Goal: Task Accomplishment & Management: Manage account settings

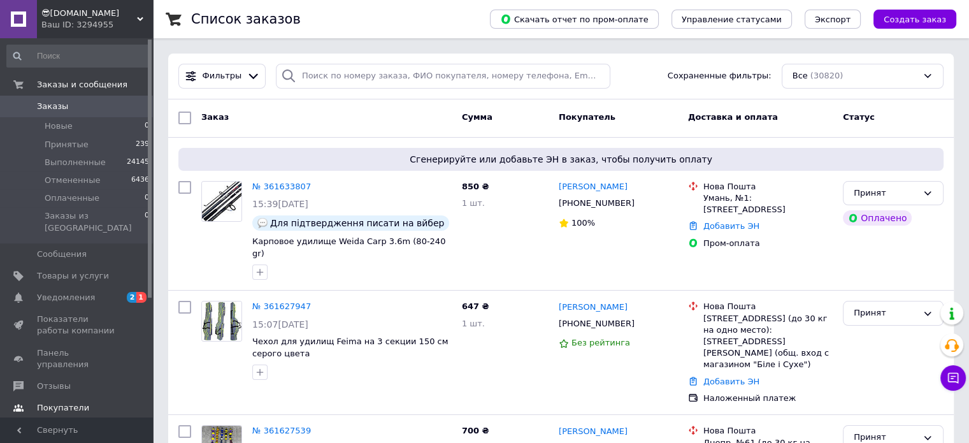
drag, startPoint x: 74, startPoint y: 280, endPoint x: 92, endPoint y: 233, distance: 50.1
click at [74, 292] on span "Уведомления" at bounding box center [66, 297] width 58 height 11
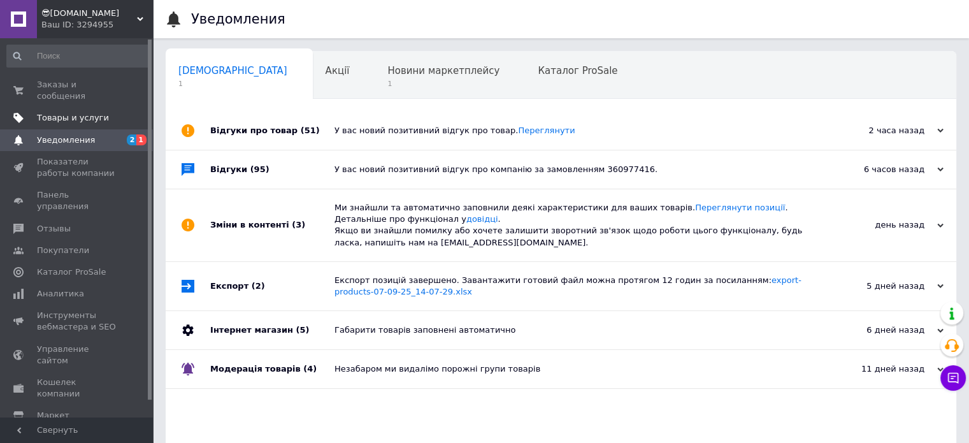
click at [94, 112] on span "Товары и услуги" at bounding box center [73, 117] width 72 height 11
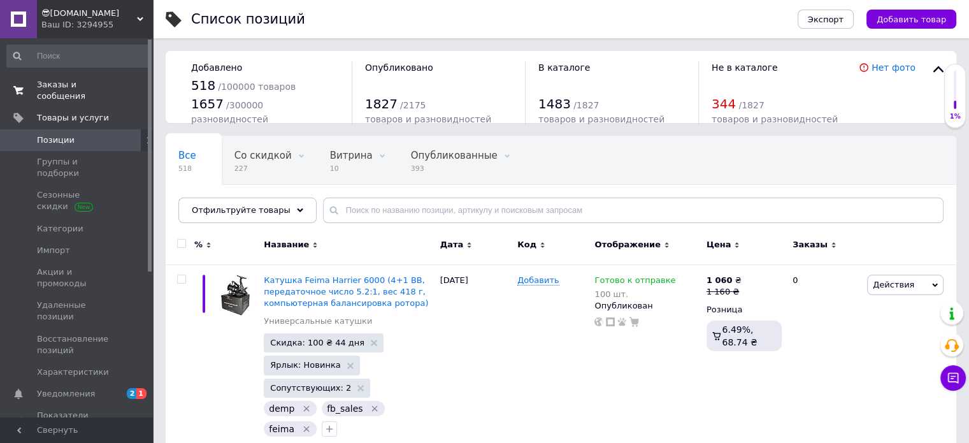
click at [98, 87] on span "Заказы и сообщения" at bounding box center [77, 90] width 81 height 23
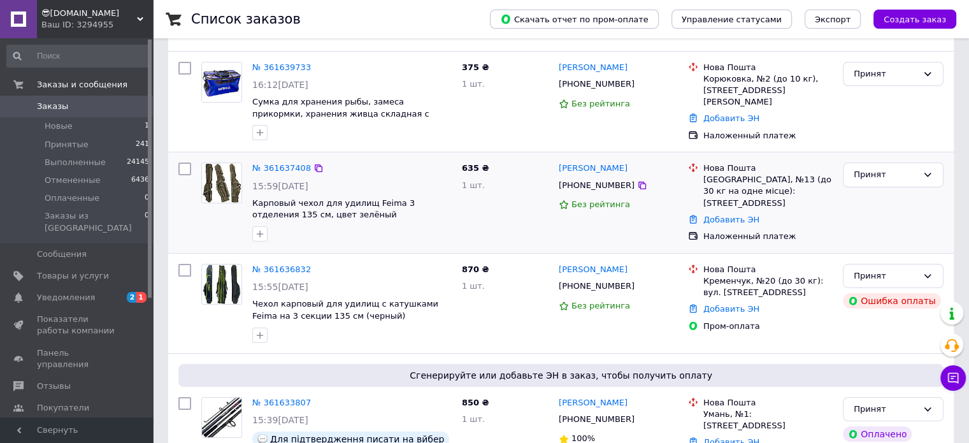
scroll to position [64, 0]
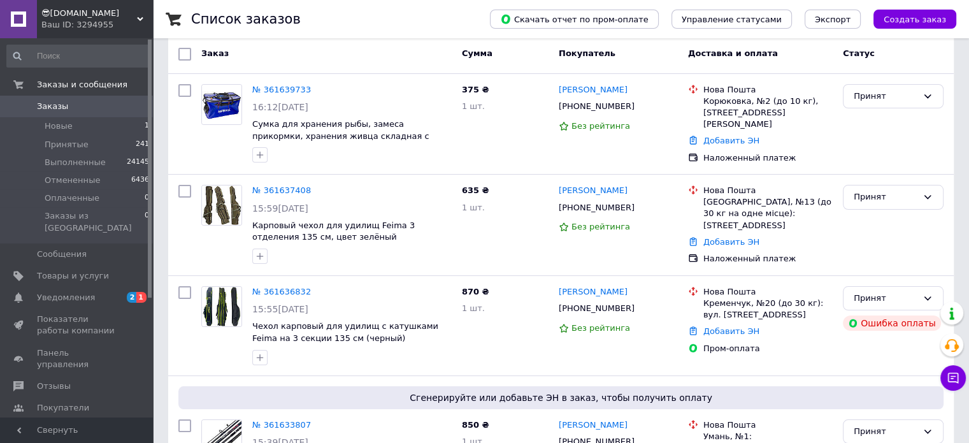
click at [75, 292] on span "Уведомления" at bounding box center [66, 297] width 58 height 11
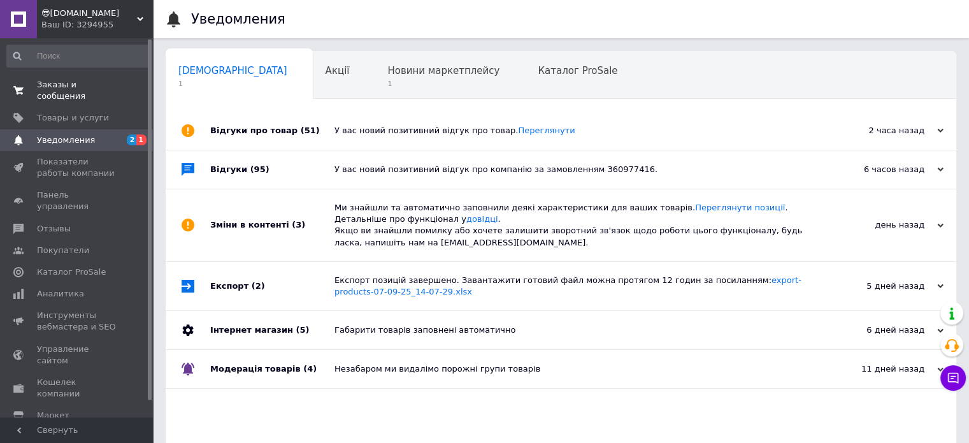
click at [98, 84] on span "Заказы и сообщения" at bounding box center [77, 90] width 81 height 23
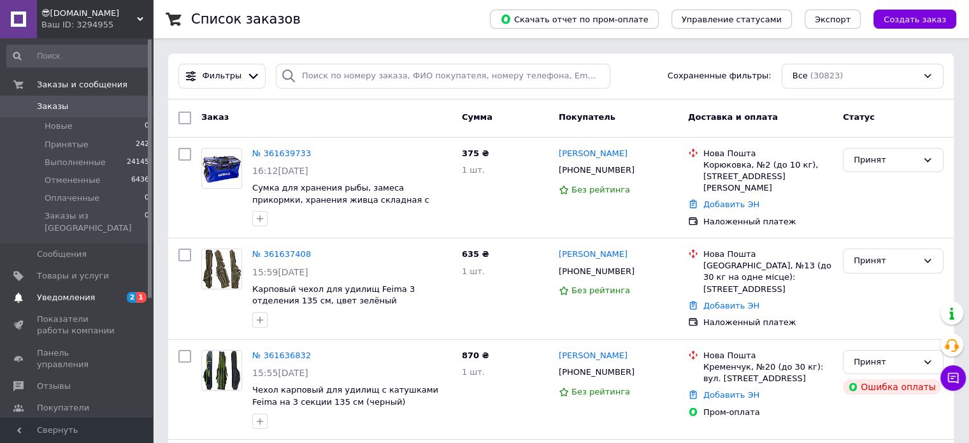
click at [82, 292] on span "Уведомления" at bounding box center [66, 297] width 58 height 11
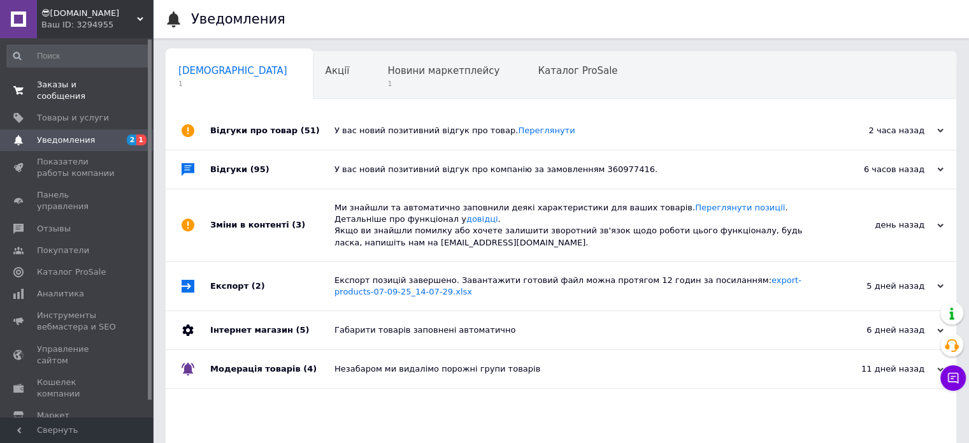
drag, startPoint x: 89, startPoint y: 91, endPoint x: 117, endPoint y: 80, distance: 29.5
click at [89, 91] on link "Заказы и сообщения 0 0" at bounding box center [78, 90] width 157 height 33
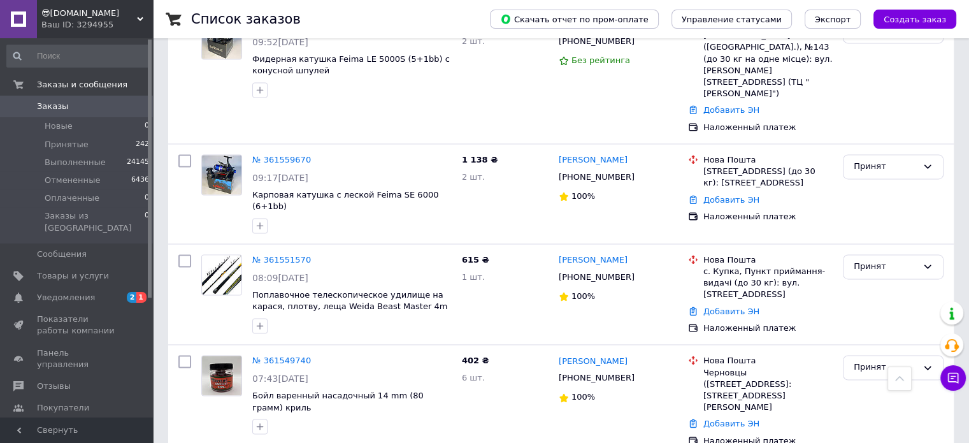
scroll to position [1938, 0]
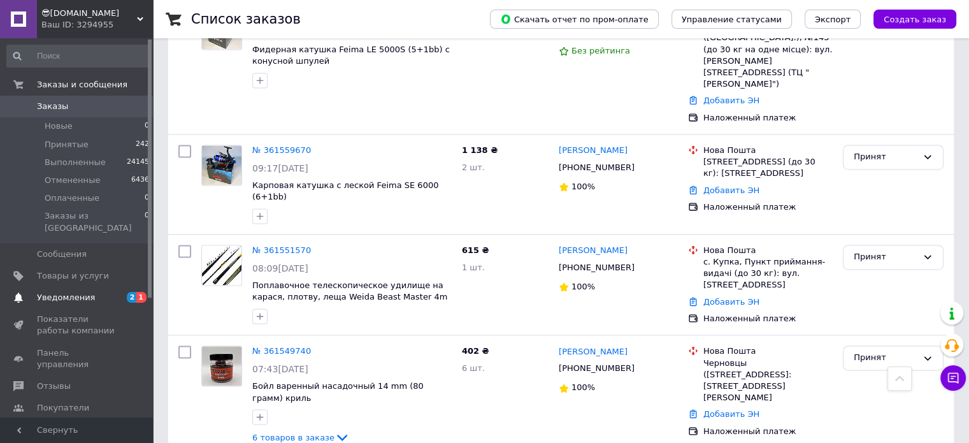
click at [46, 292] on span "Уведомления" at bounding box center [66, 297] width 58 height 11
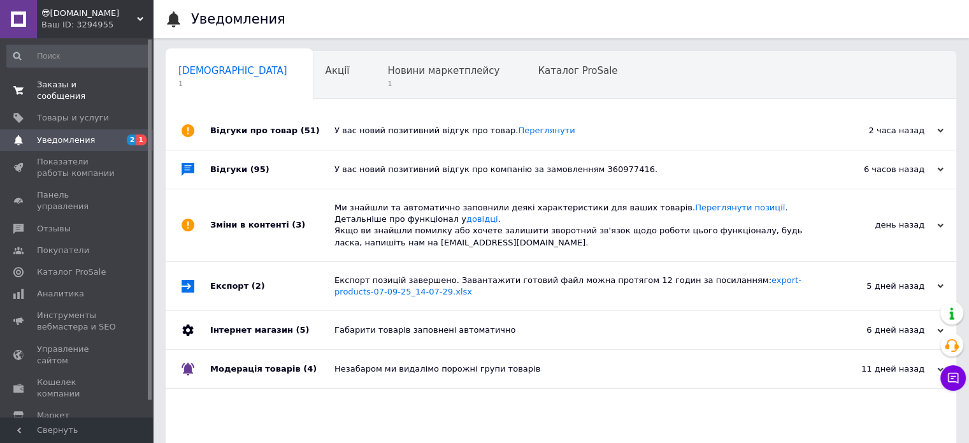
click at [120, 89] on span "0 0" at bounding box center [135, 90] width 35 height 23
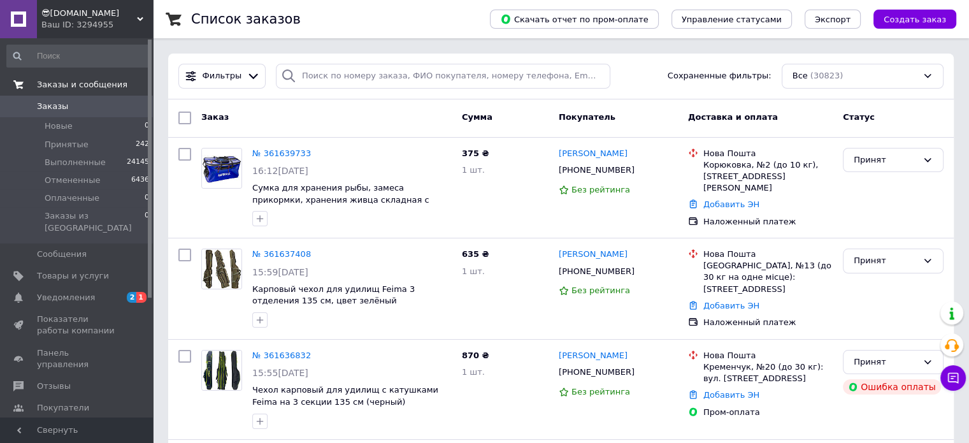
drag, startPoint x: 94, startPoint y: 282, endPoint x: 93, endPoint y: 275, distance: 6.5
click at [94, 292] on span "Уведомления" at bounding box center [77, 297] width 81 height 11
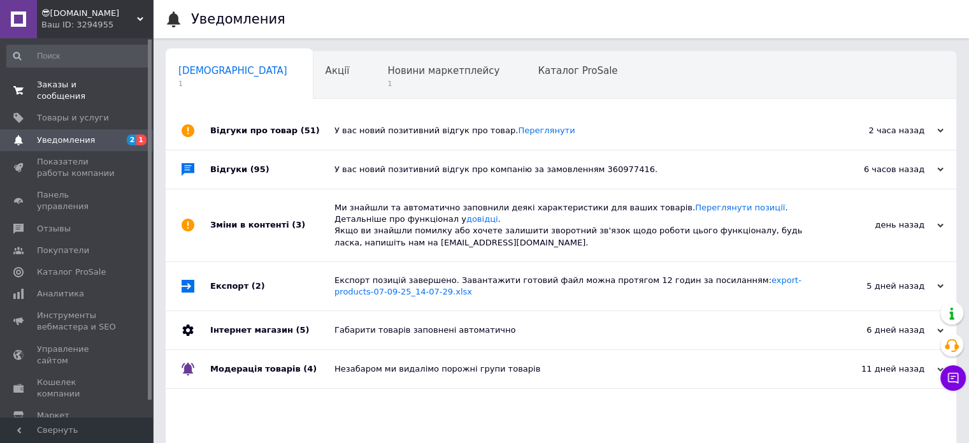
click at [105, 84] on span "Заказы и сообщения" at bounding box center [77, 90] width 81 height 23
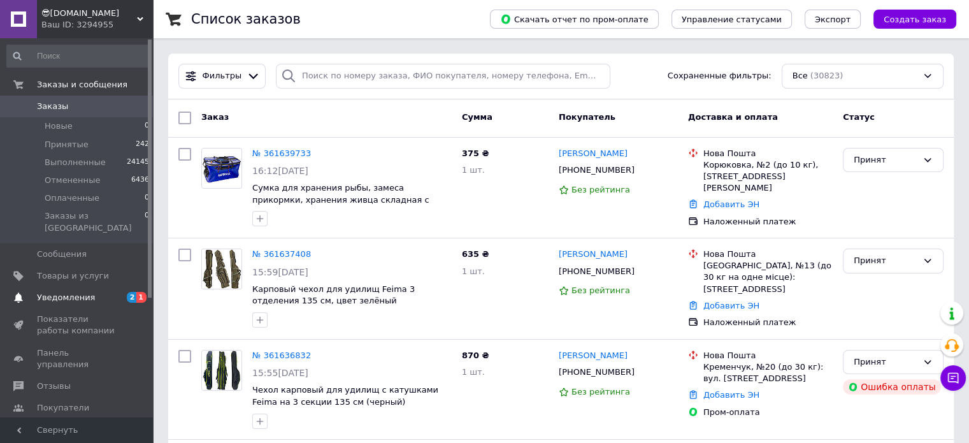
click at [94, 292] on span "Уведомления" at bounding box center [77, 297] width 81 height 11
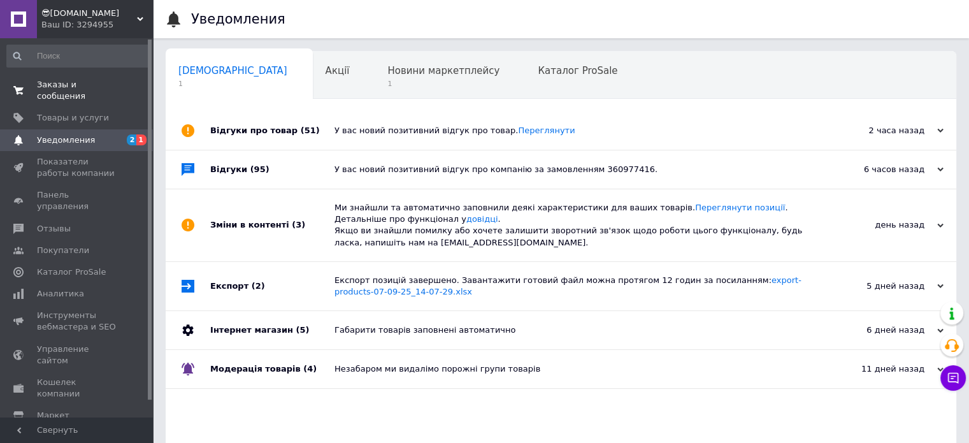
click at [108, 88] on span "Заказы и сообщения" at bounding box center [77, 90] width 81 height 23
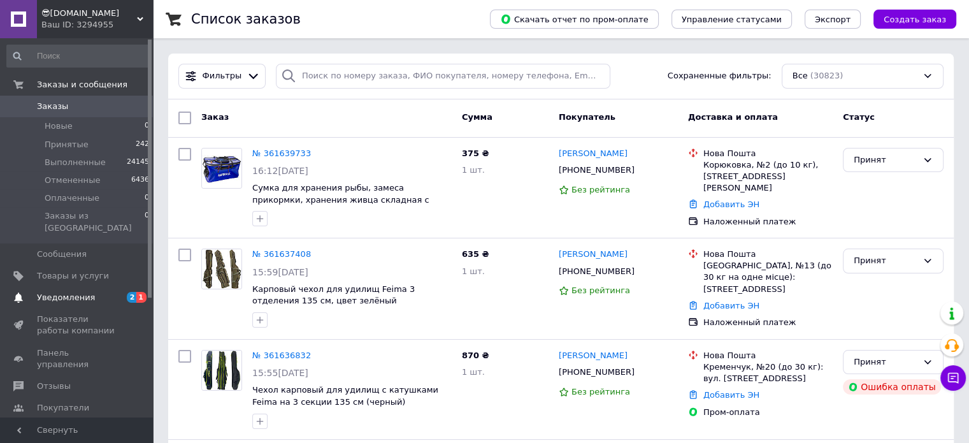
click at [66, 292] on span "Уведомления" at bounding box center [66, 297] width 58 height 11
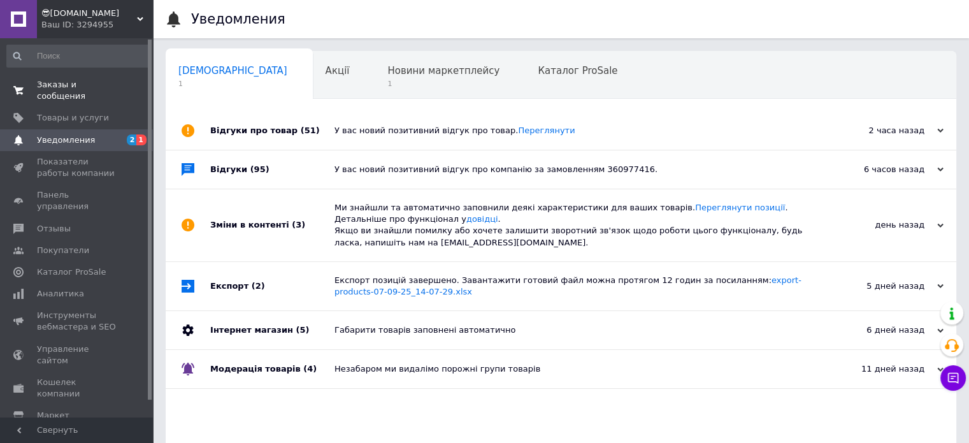
click at [89, 92] on link "Заказы и сообщения 0 0" at bounding box center [78, 90] width 157 height 33
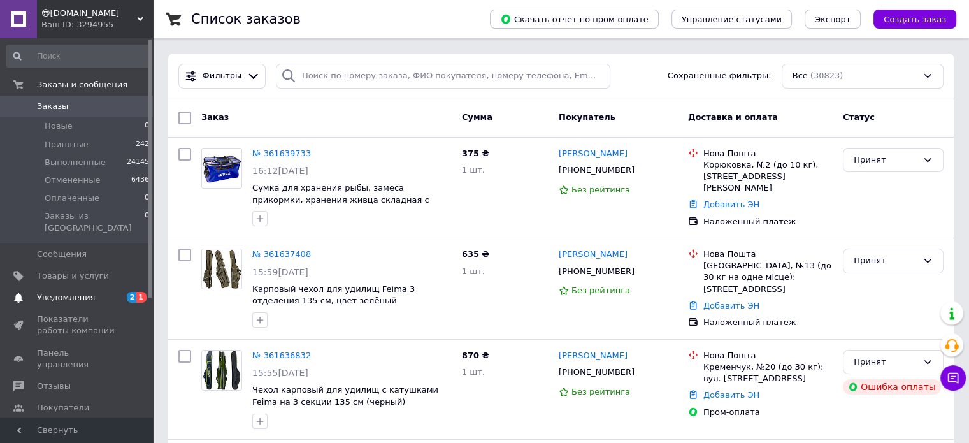
click at [85, 292] on span "Уведомления" at bounding box center [66, 297] width 58 height 11
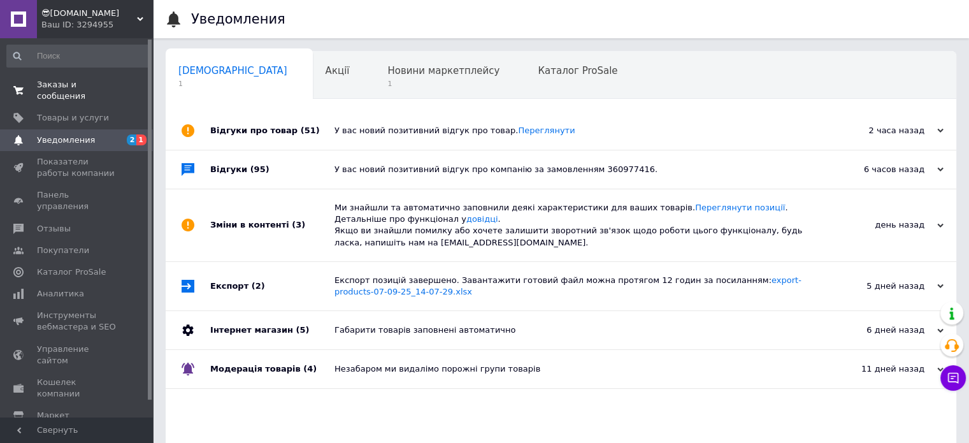
click at [107, 86] on span "Заказы и сообщения" at bounding box center [77, 90] width 81 height 23
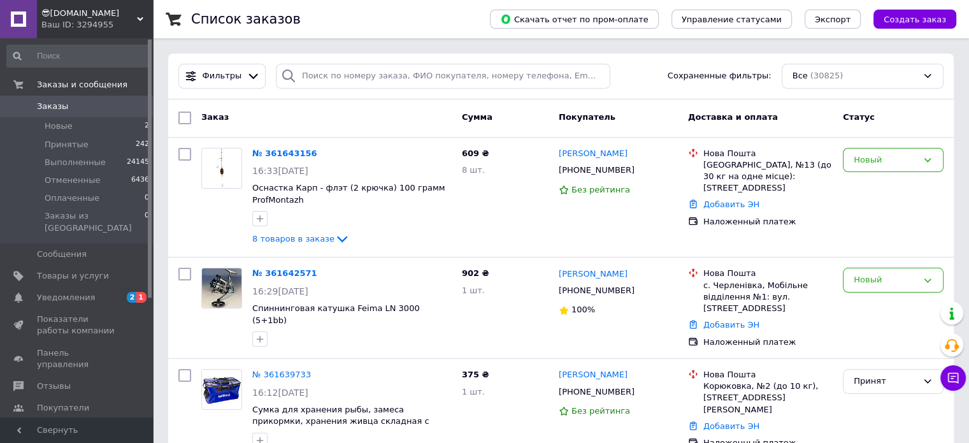
click at [69, 292] on span "Уведомления" at bounding box center [66, 297] width 58 height 11
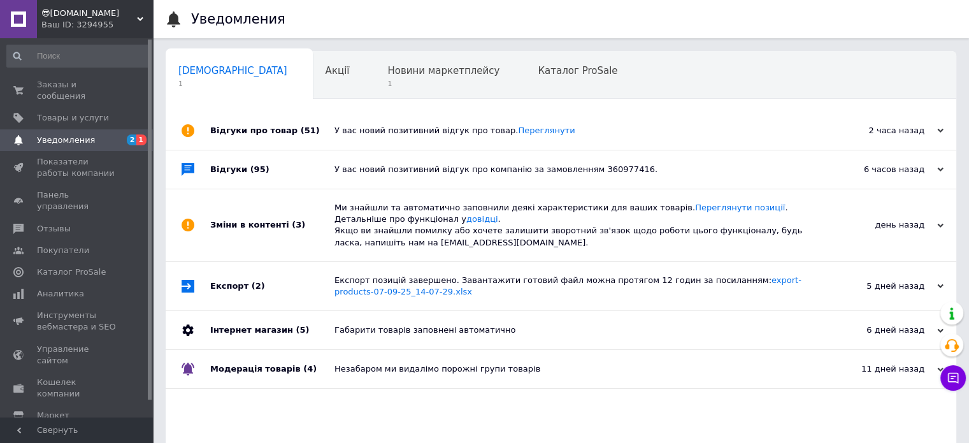
click at [85, 88] on span "Заказы и сообщения" at bounding box center [77, 90] width 81 height 23
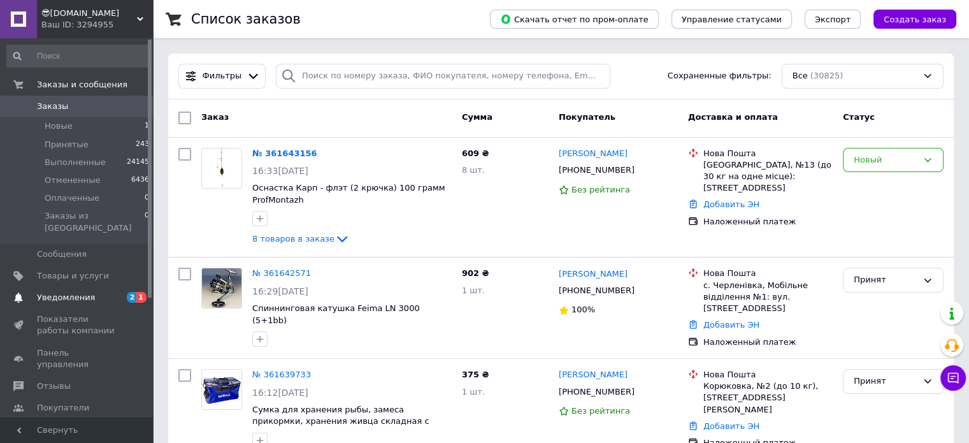
click at [50, 296] on link "Уведомления 2 1" at bounding box center [78, 298] width 157 height 22
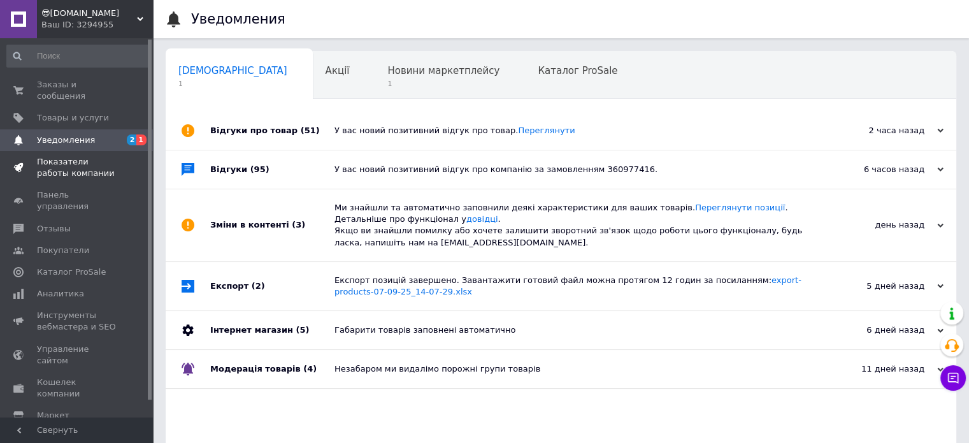
click at [62, 157] on span "Показатели работы компании" at bounding box center [77, 167] width 81 height 23
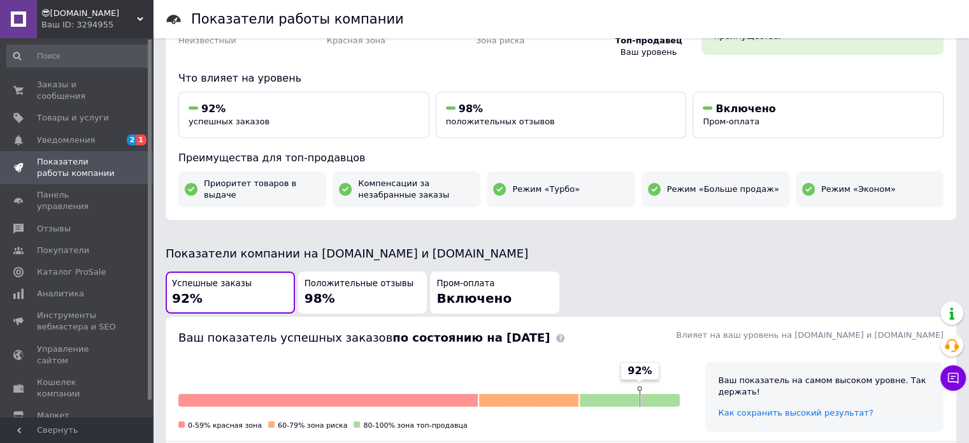
scroll to position [191, 0]
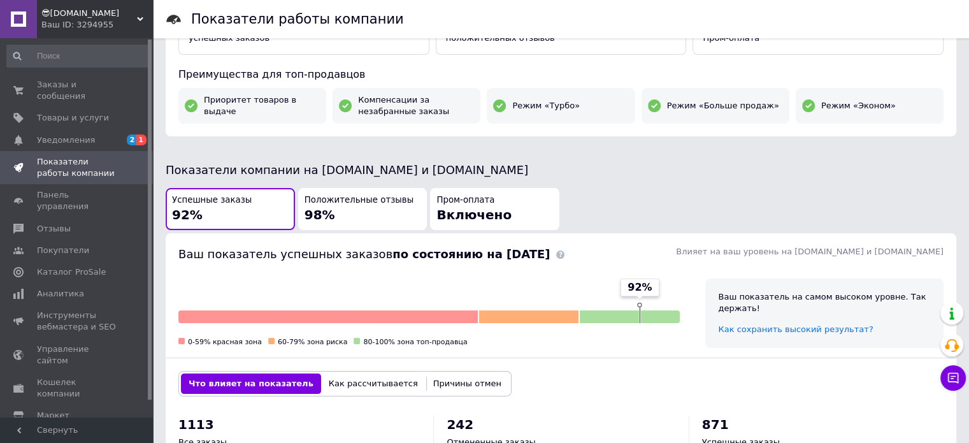
click at [387, 201] on span "Положительные отзывы" at bounding box center [359, 200] width 109 height 12
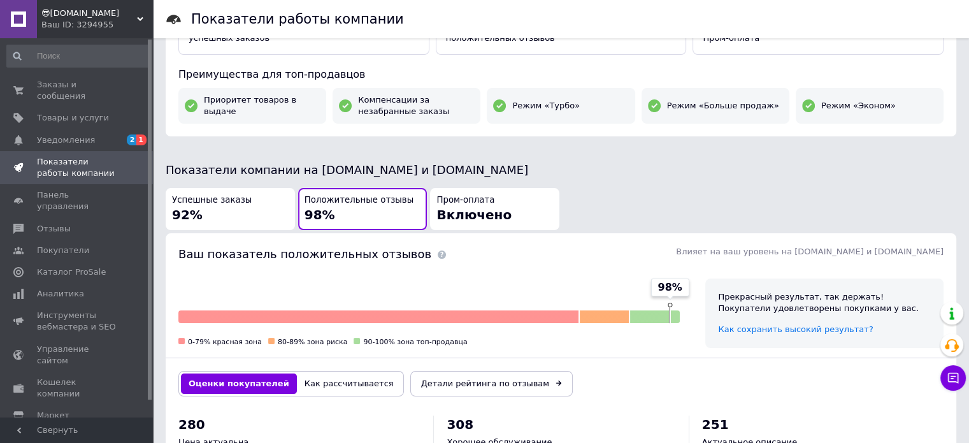
drag, startPoint x: 325, startPoint y: 377, endPoint x: 403, endPoint y: 314, distance: 100.5
click at [326, 377] on button "Как рассчитывается" at bounding box center [349, 383] width 105 height 20
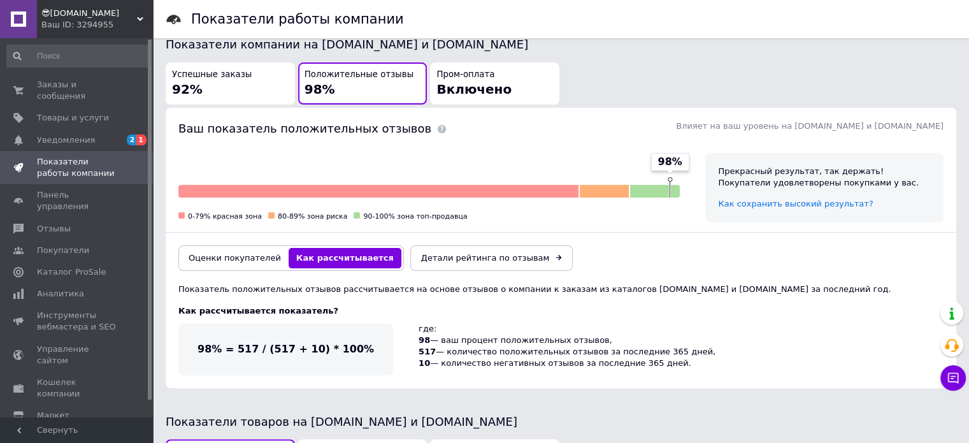
scroll to position [319, 0]
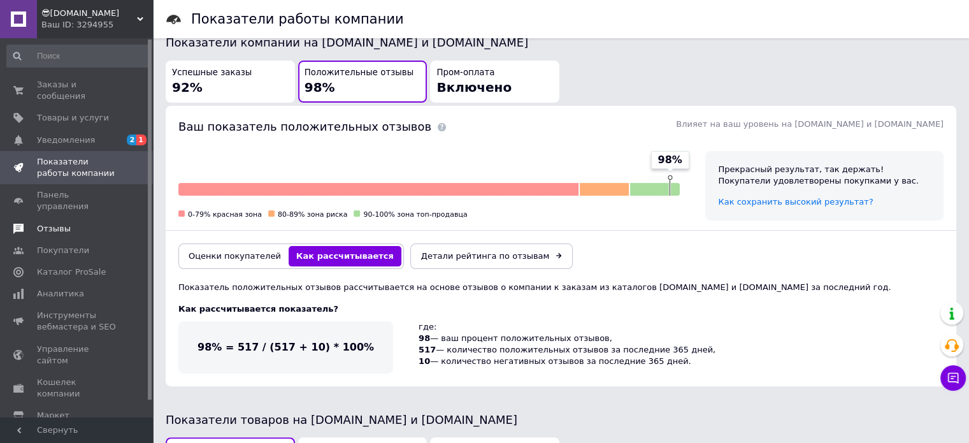
click at [60, 223] on span "Отзывы" at bounding box center [54, 228] width 34 height 11
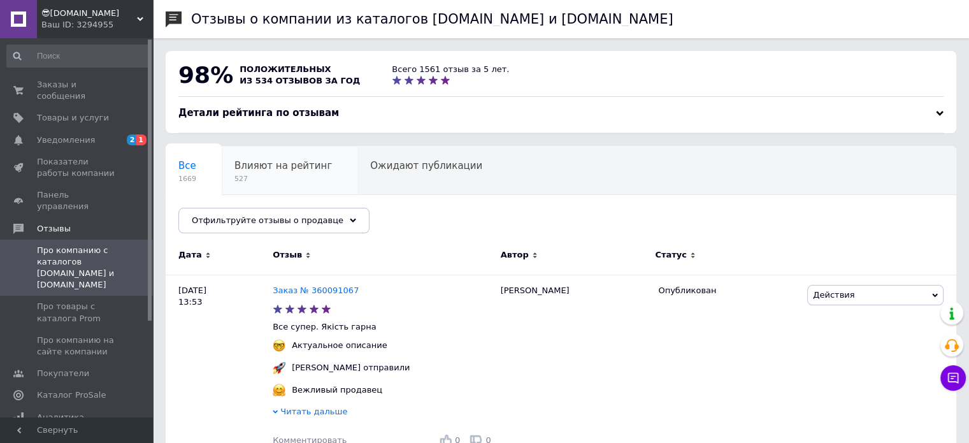
click at [278, 180] on span "527" at bounding box center [284, 179] width 98 height 10
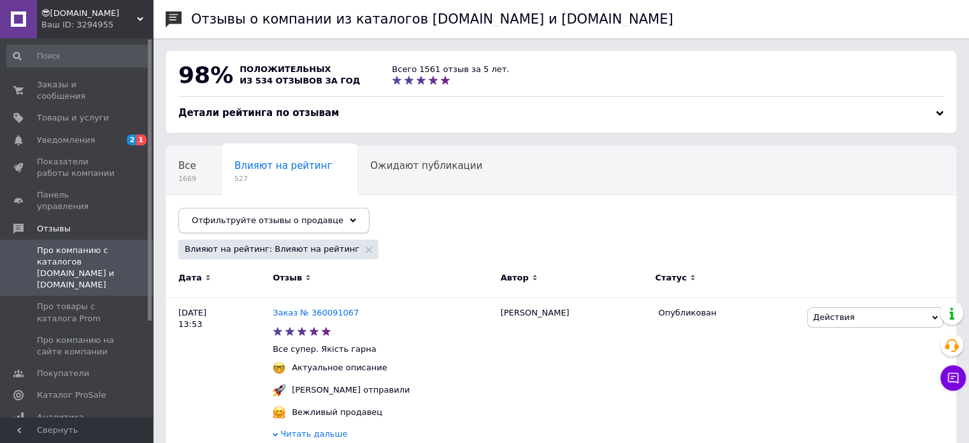
click at [310, 219] on span "Отфильтруйте отзывы о продавце" at bounding box center [268, 220] width 152 height 10
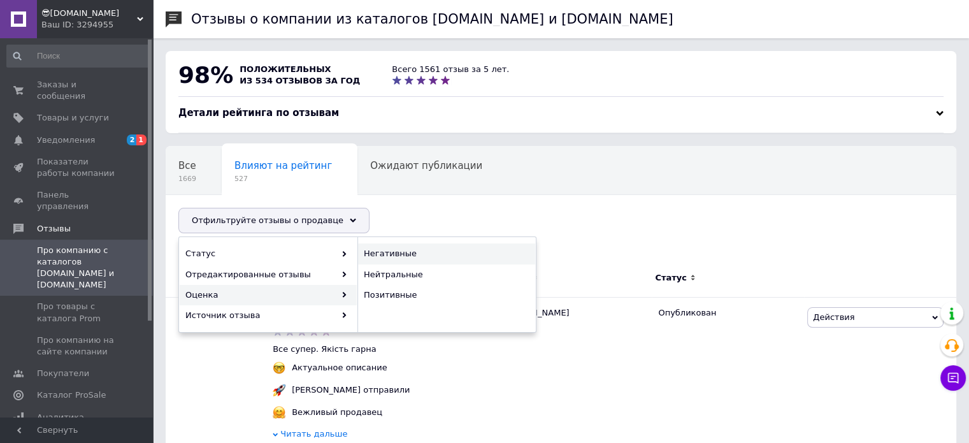
click at [420, 250] on span "Негативные" at bounding box center [445, 253] width 163 height 11
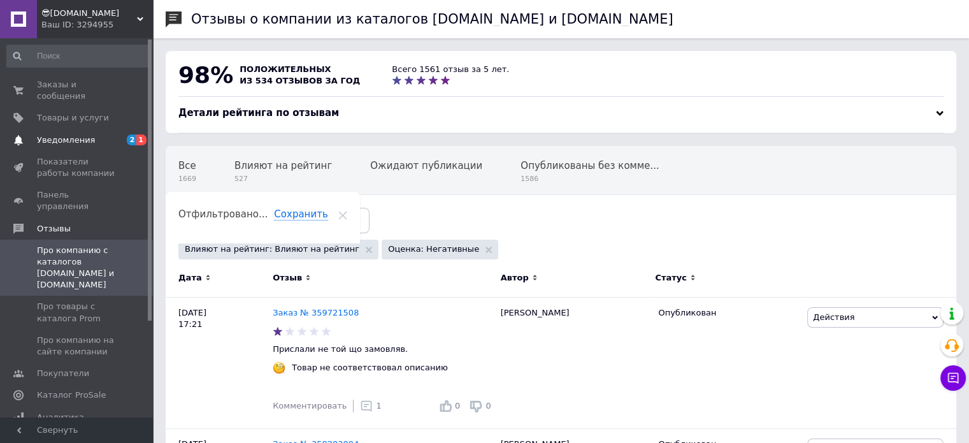
click at [75, 134] on span "Уведомления" at bounding box center [66, 139] width 58 height 11
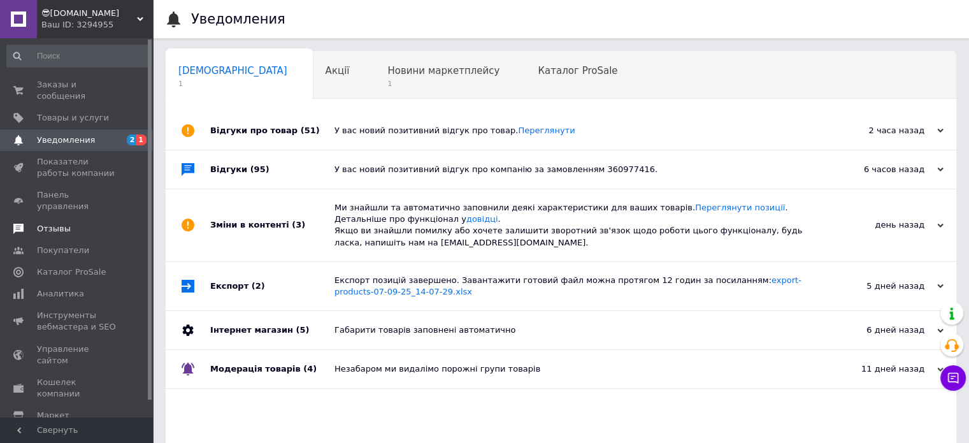
click at [52, 223] on span "Отзывы" at bounding box center [54, 228] width 34 height 11
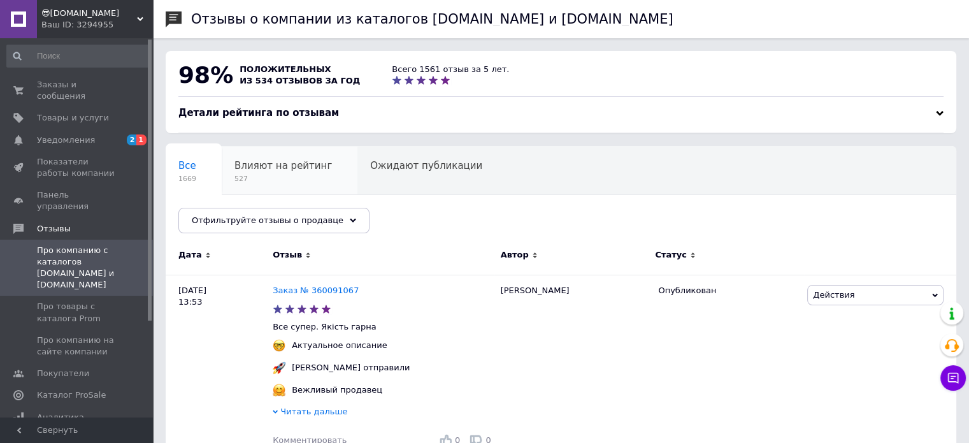
click at [282, 170] on span "Влияют на рейтинг" at bounding box center [284, 165] width 98 height 11
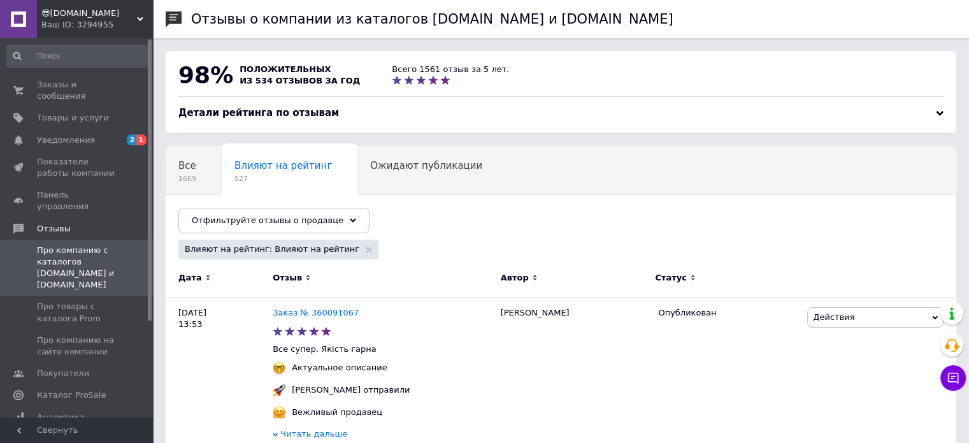
click at [310, 217] on span "Отфильтруйте отзывы о продавце" at bounding box center [268, 220] width 152 height 10
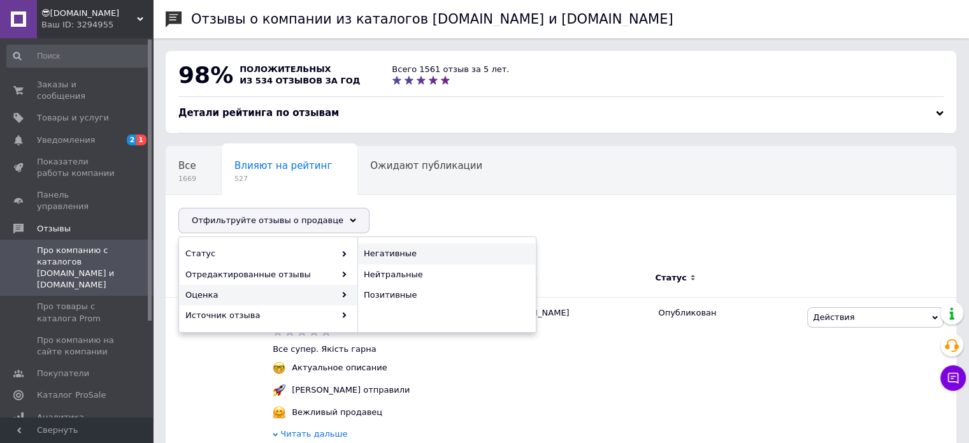
click at [398, 257] on span "Негативные" at bounding box center [445, 253] width 163 height 11
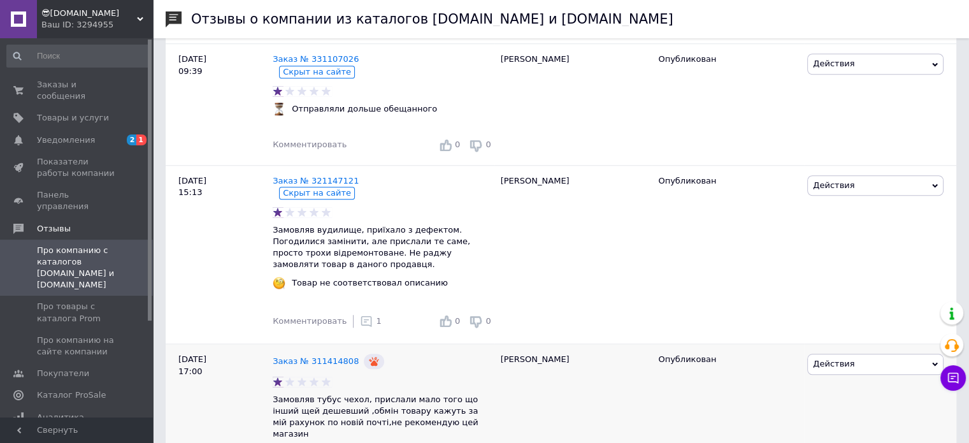
scroll to position [1237, 0]
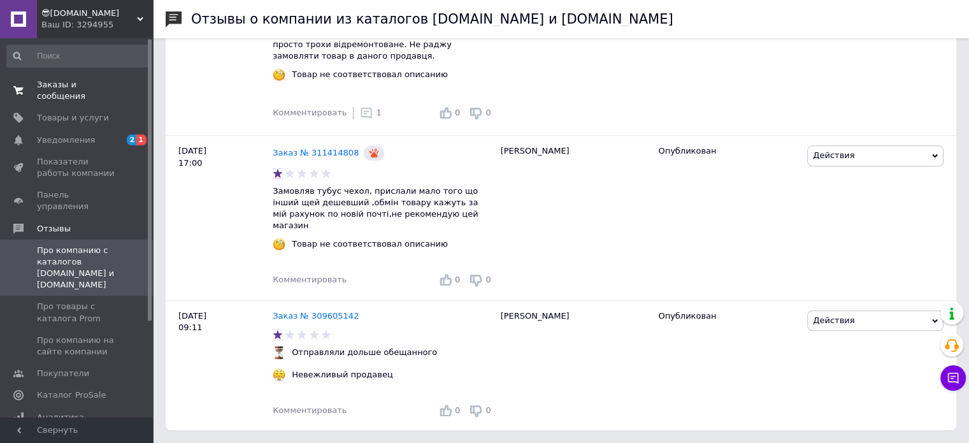
click at [69, 94] on link "Заказы и сообщения 0 0" at bounding box center [78, 90] width 157 height 33
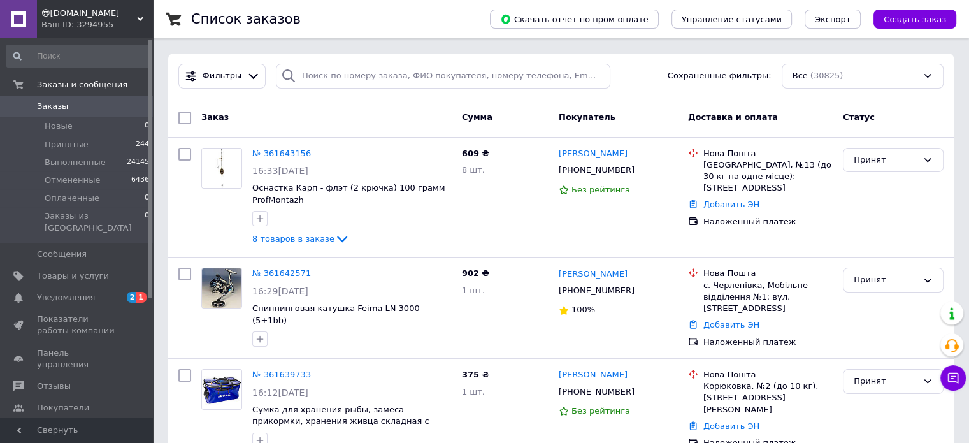
click at [78, 292] on span "Уведомления" at bounding box center [66, 297] width 58 height 11
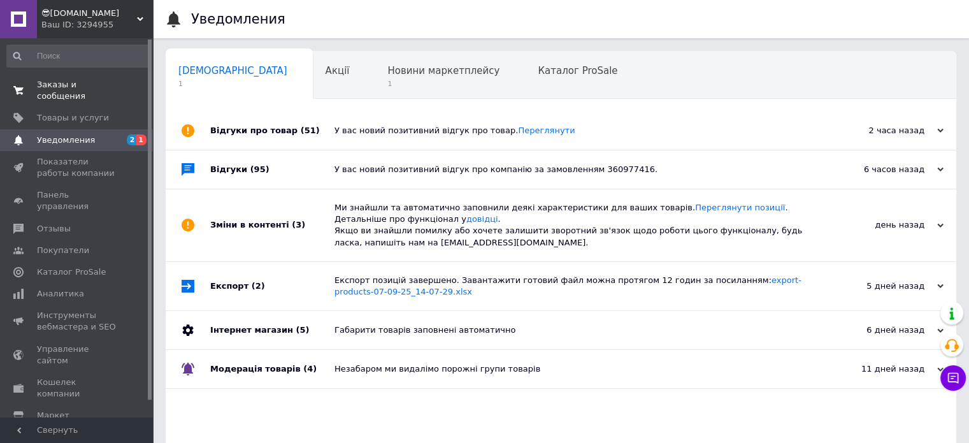
click at [107, 90] on link "Заказы и сообщения 0 0" at bounding box center [78, 90] width 157 height 33
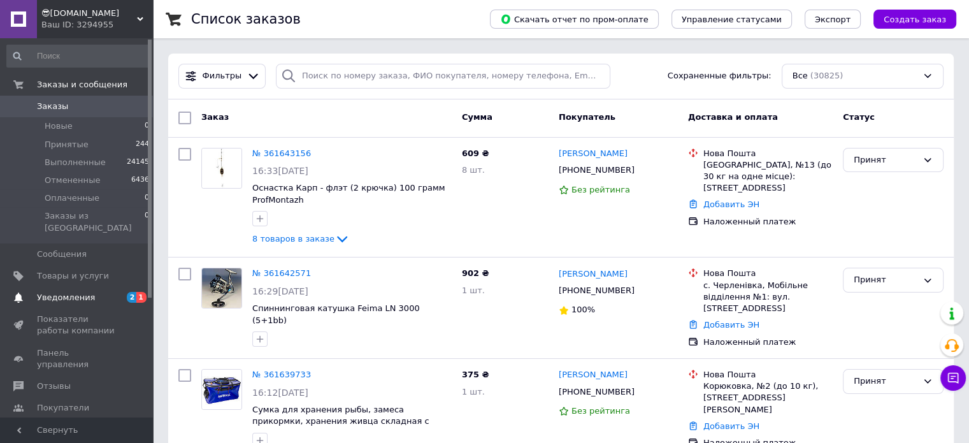
click at [80, 292] on span "Уведомления" at bounding box center [66, 297] width 58 height 11
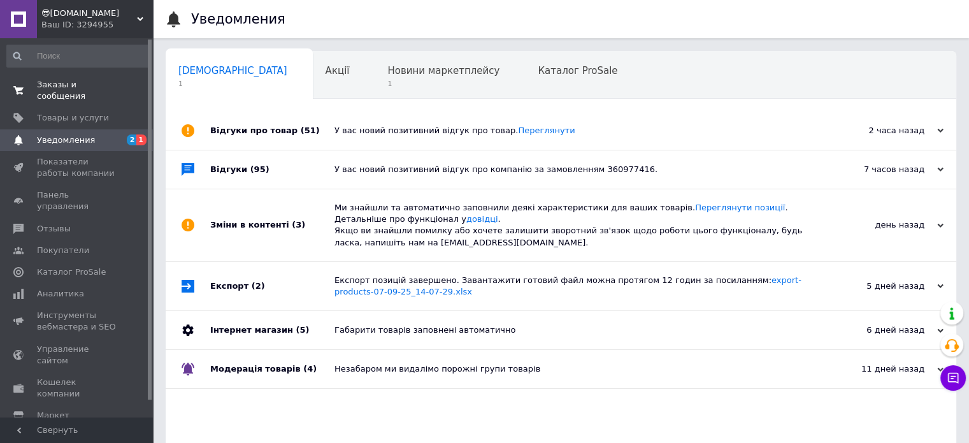
click at [93, 87] on span "Заказы и сообщения" at bounding box center [77, 90] width 81 height 23
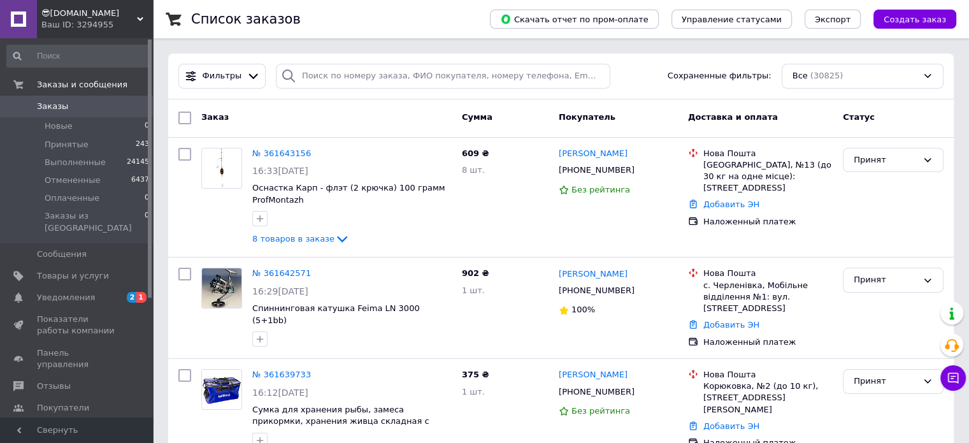
click at [74, 292] on span "Уведомления" at bounding box center [66, 297] width 58 height 11
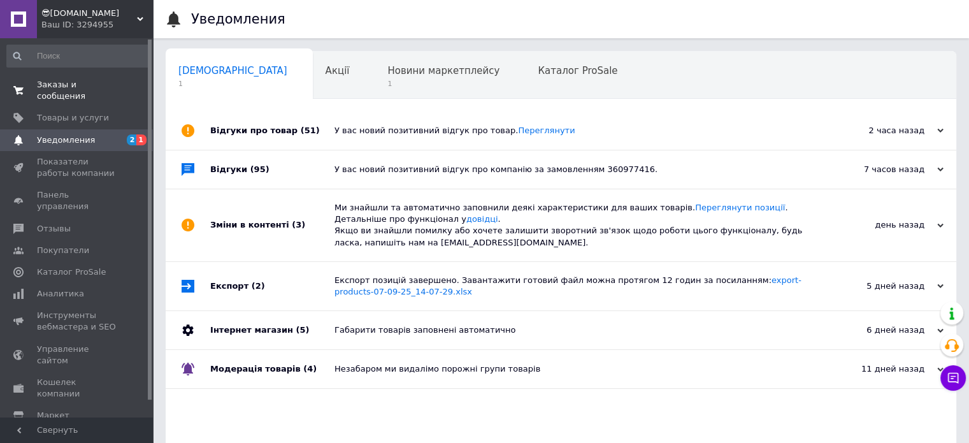
click at [98, 89] on span "Заказы и сообщения" at bounding box center [77, 90] width 81 height 23
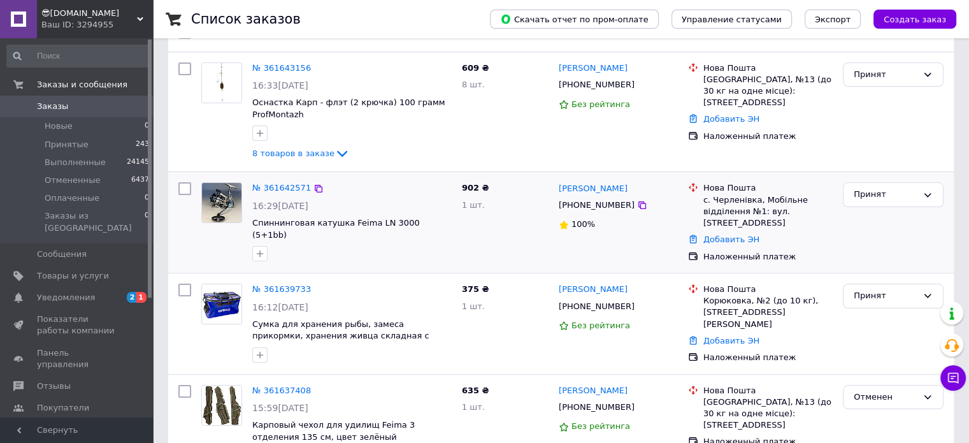
scroll to position [64, 0]
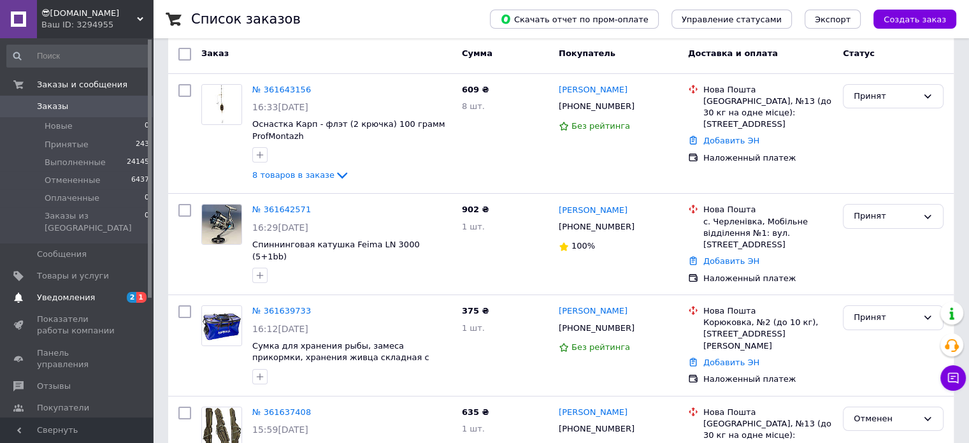
click at [66, 292] on span "Уведомления" at bounding box center [66, 297] width 58 height 11
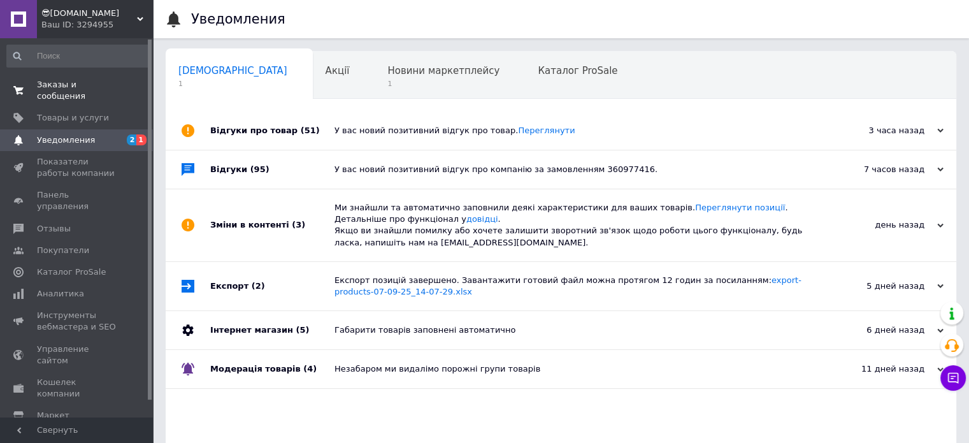
click at [114, 91] on link "Заказы и сообщения 0 0" at bounding box center [78, 90] width 157 height 33
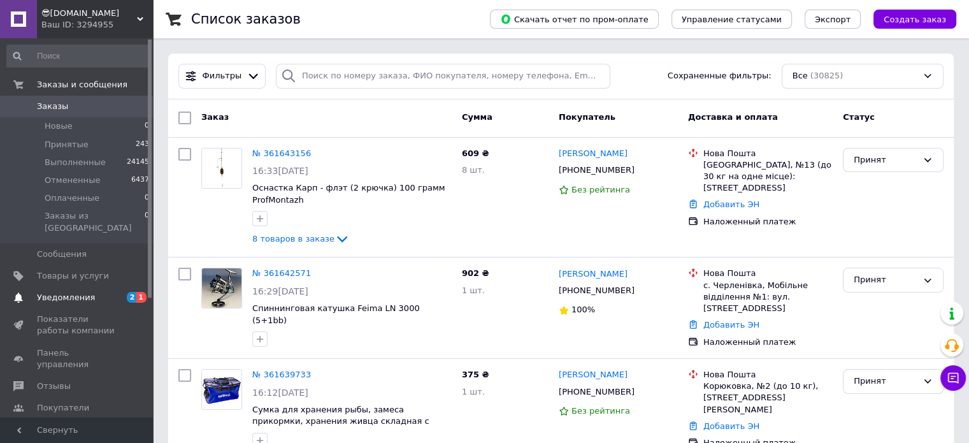
click at [85, 292] on span "Уведомления" at bounding box center [66, 297] width 58 height 11
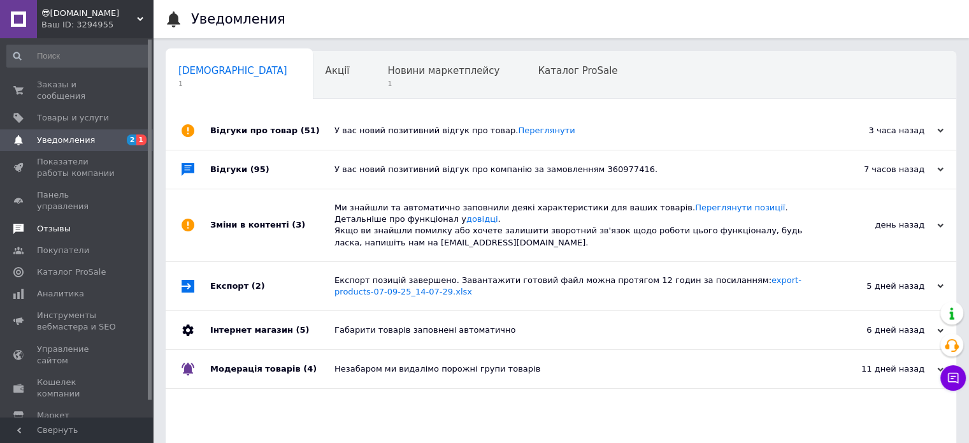
click at [59, 223] on span "Отзывы" at bounding box center [54, 228] width 34 height 11
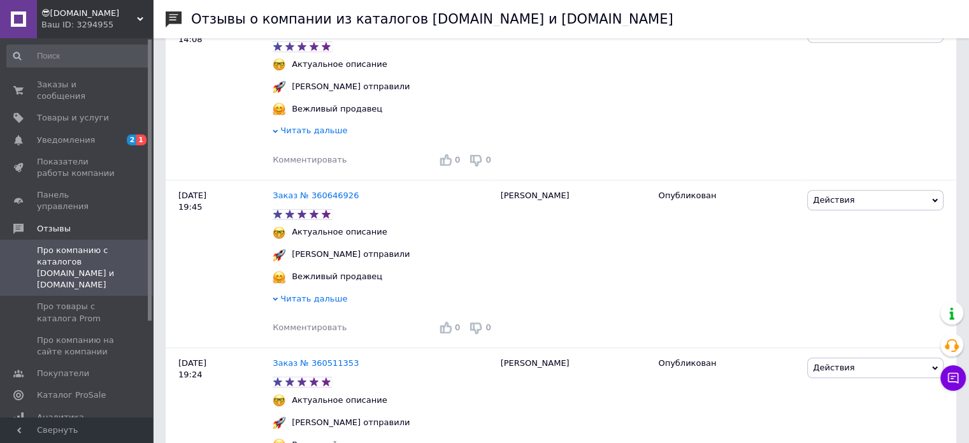
scroll to position [255, 0]
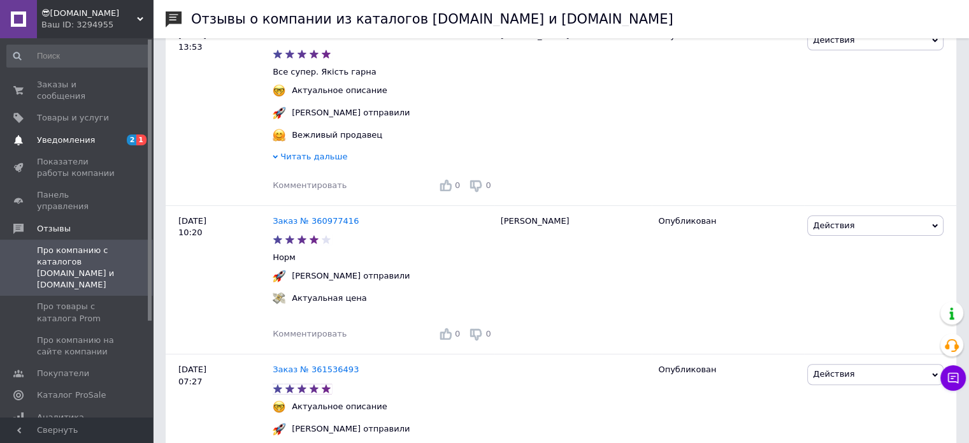
click at [65, 138] on link "Уведомления 2 1" at bounding box center [78, 140] width 157 height 22
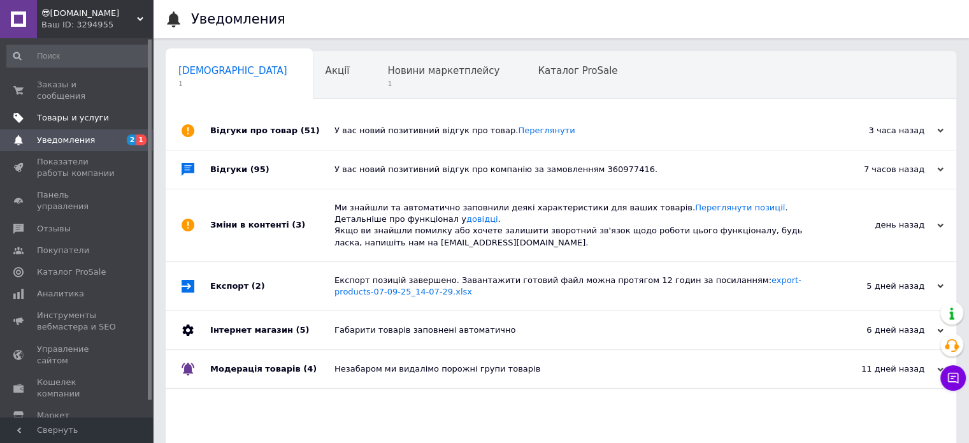
click at [94, 112] on span "Товары и услуги" at bounding box center [73, 117] width 72 height 11
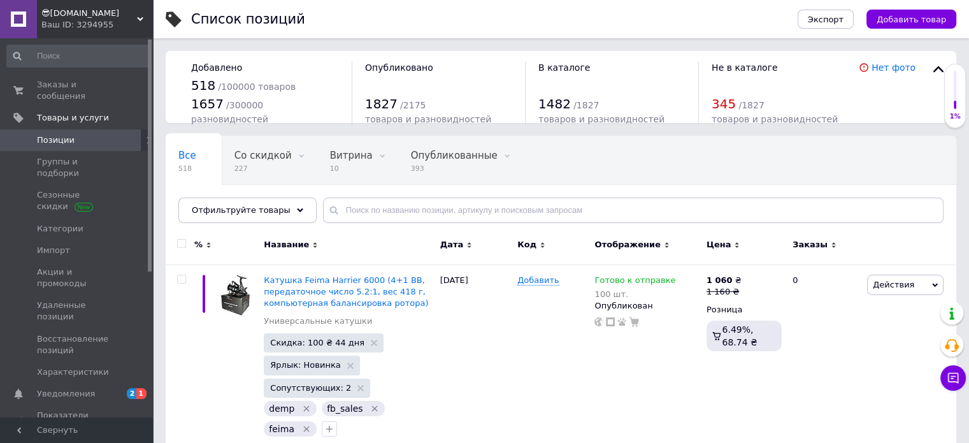
click at [77, 388] on span "Уведомления" at bounding box center [66, 393] width 58 height 11
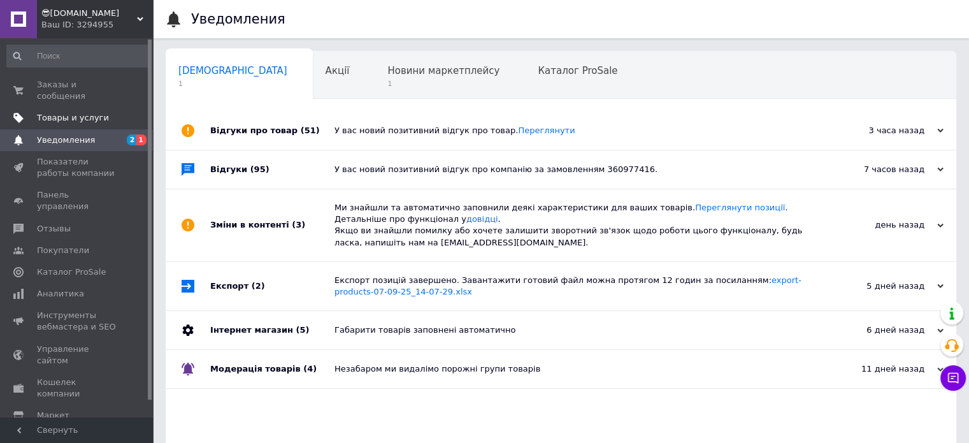
click at [76, 112] on link "Товары и услуги" at bounding box center [78, 118] width 157 height 22
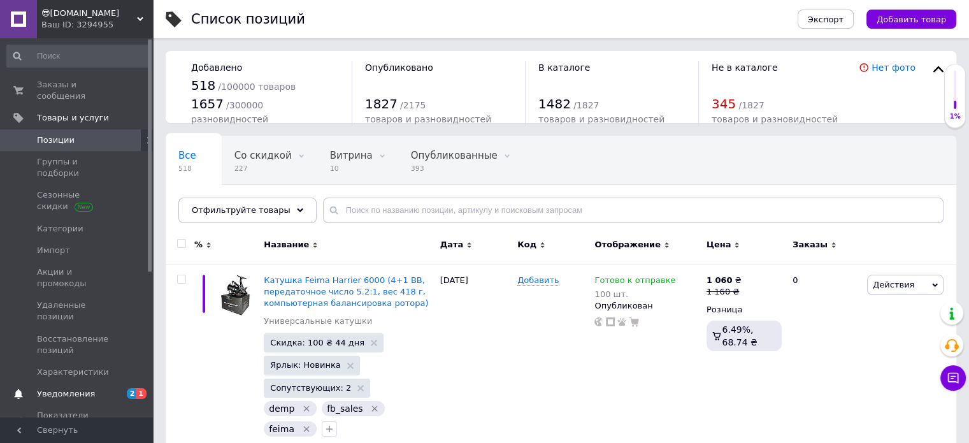
click at [78, 388] on span "Уведомления" at bounding box center [66, 393] width 58 height 11
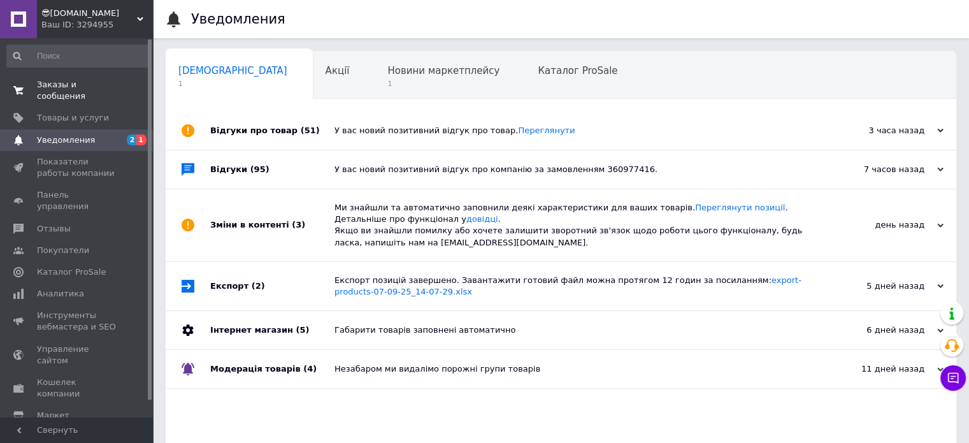
click at [103, 89] on span "Заказы и сообщения" at bounding box center [77, 90] width 81 height 23
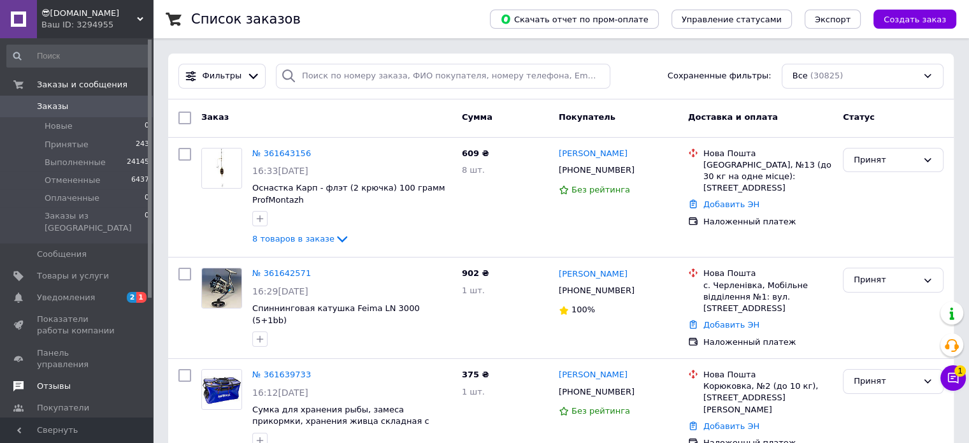
click at [59, 380] on span "Отзывы" at bounding box center [54, 385] width 34 height 11
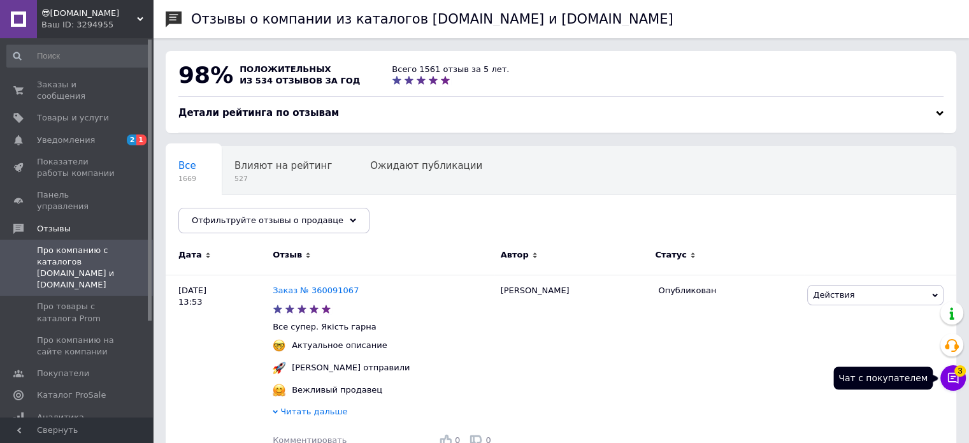
click at [955, 380] on icon at bounding box center [953, 378] width 13 height 13
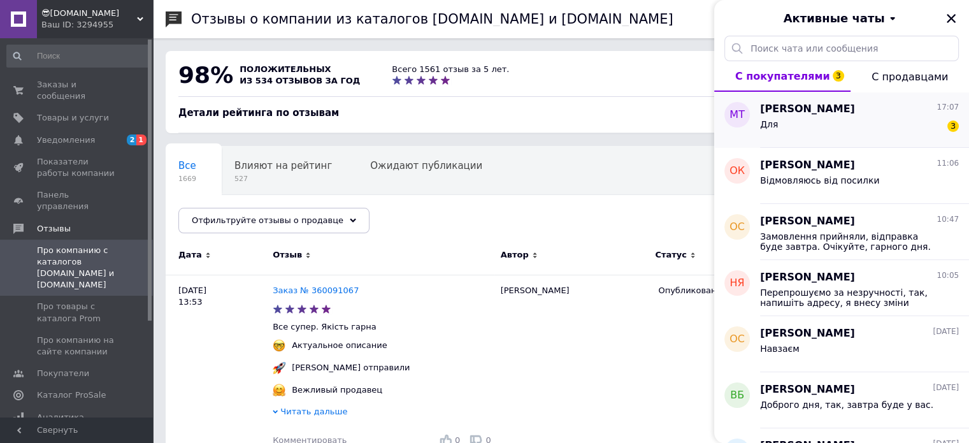
click at [864, 134] on div "Для 3" at bounding box center [859, 127] width 199 height 20
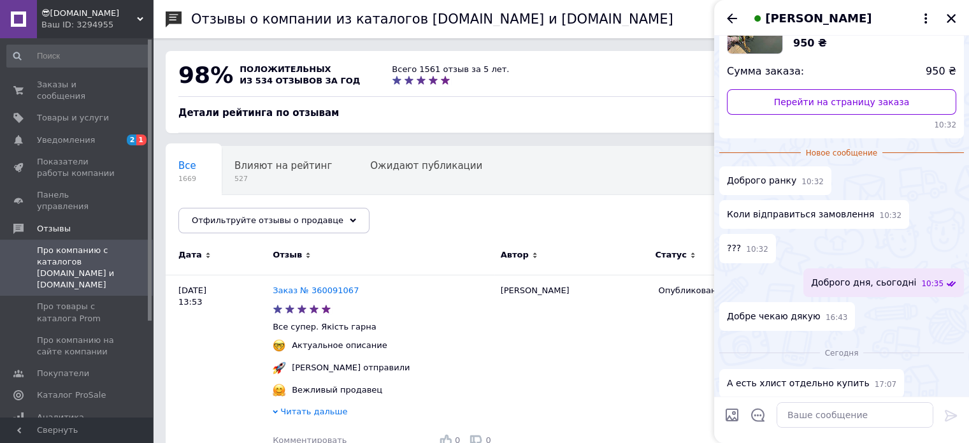
scroll to position [192, 0]
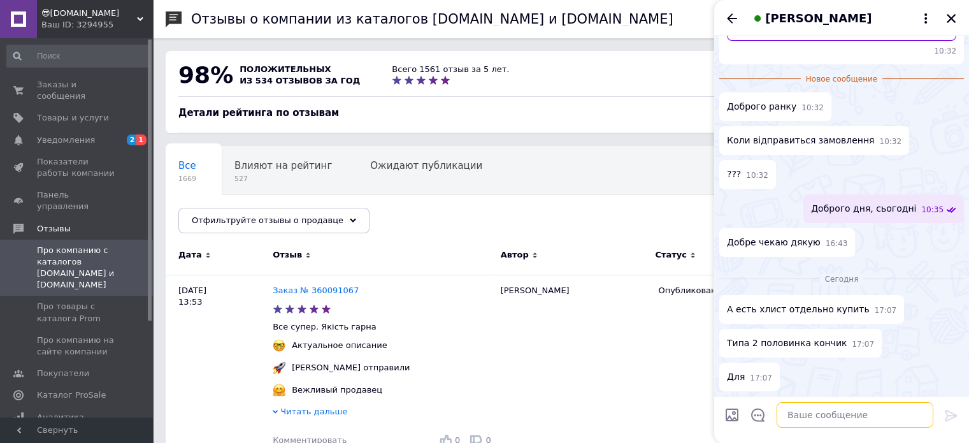
click at [823, 418] on textarea at bounding box center [855, 414] width 157 height 25
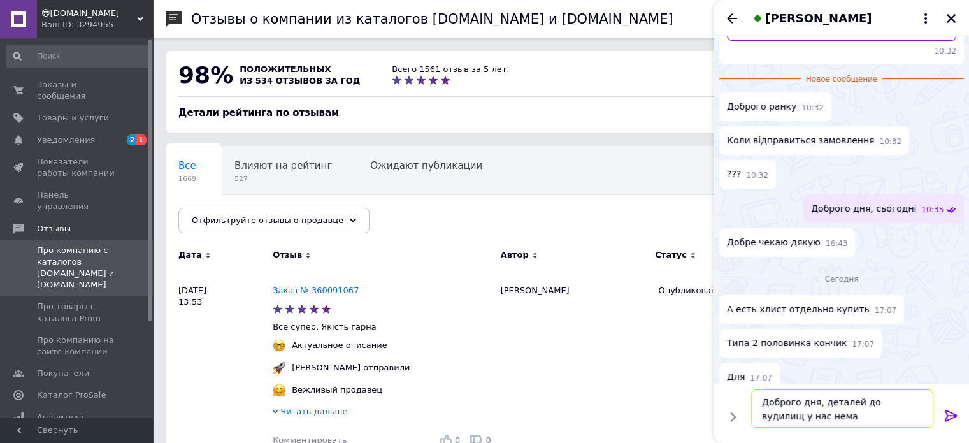
type textarea "Доброго дня, деталей до вудилищ у нас немає"
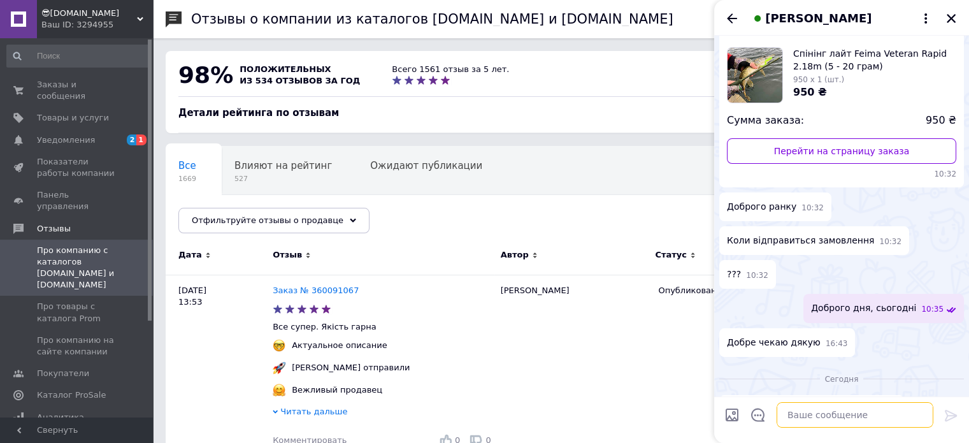
scroll to position [38, 0]
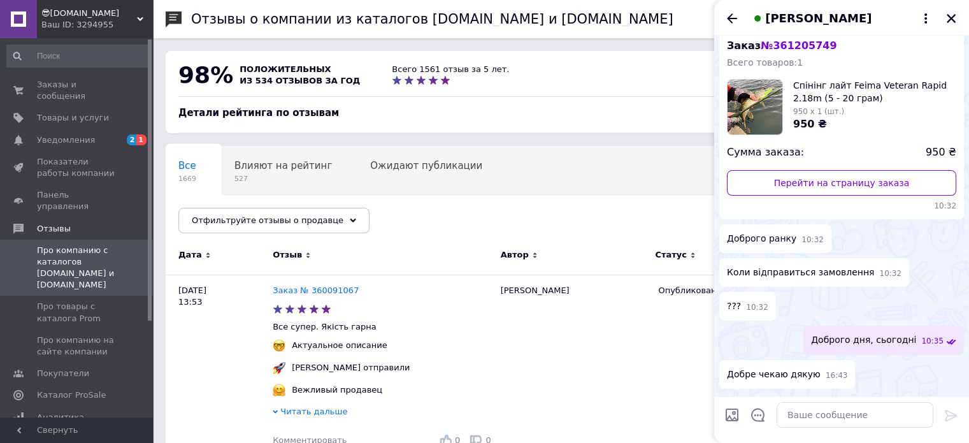
click at [953, 17] on icon "Закрыть" at bounding box center [951, 18] width 9 height 9
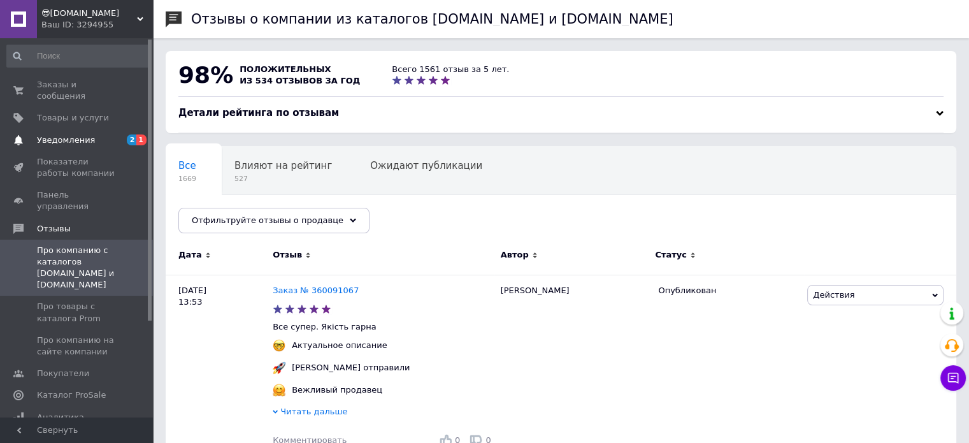
click at [86, 134] on span "Уведомления" at bounding box center [66, 139] width 58 height 11
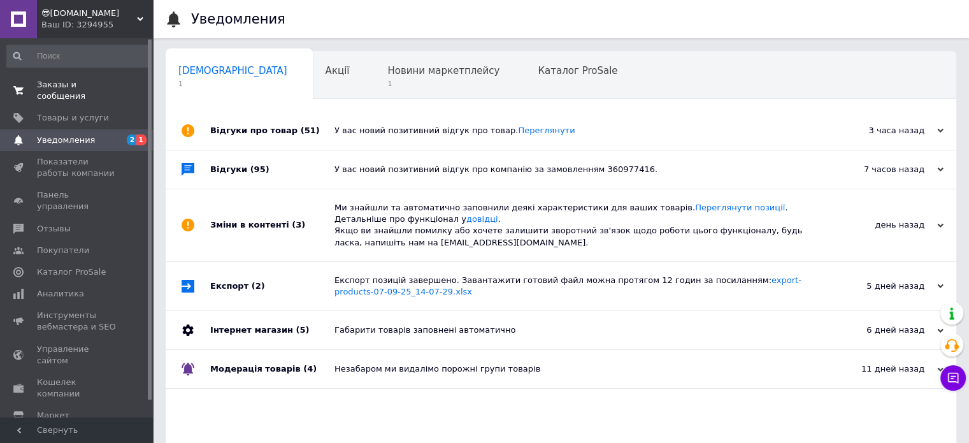
click at [110, 81] on span "Заказы и сообщения" at bounding box center [77, 90] width 81 height 23
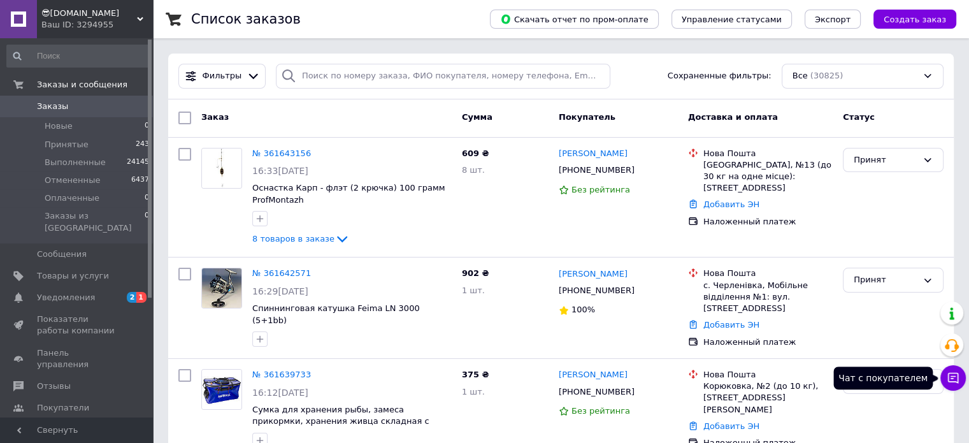
click at [947, 374] on icon at bounding box center [953, 378] width 13 height 13
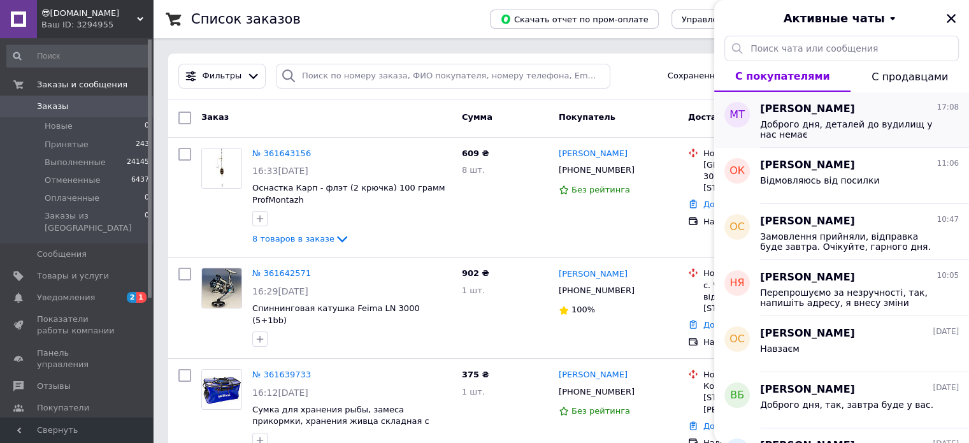
click at [824, 123] on span "Доброго дня, деталей до вудилищ у нас немає" at bounding box center [850, 129] width 181 height 20
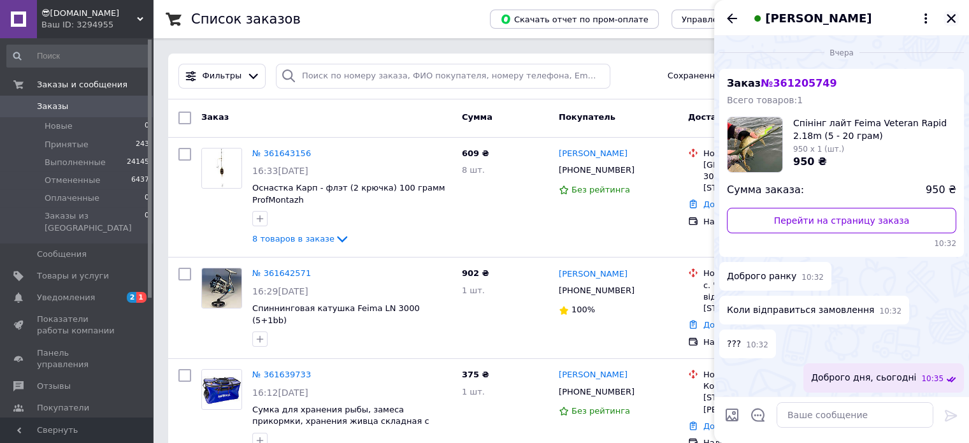
scroll to position [229, 0]
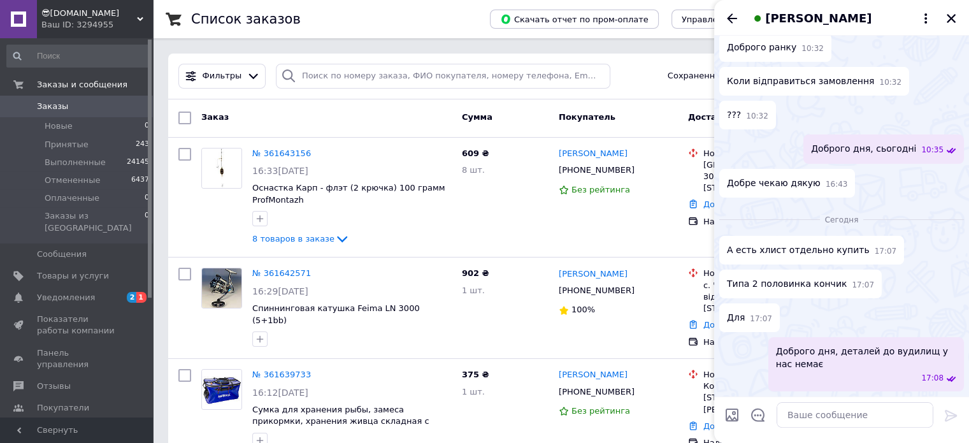
click at [953, 14] on icon "Закрыть" at bounding box center [951, 18] width 11 height 11
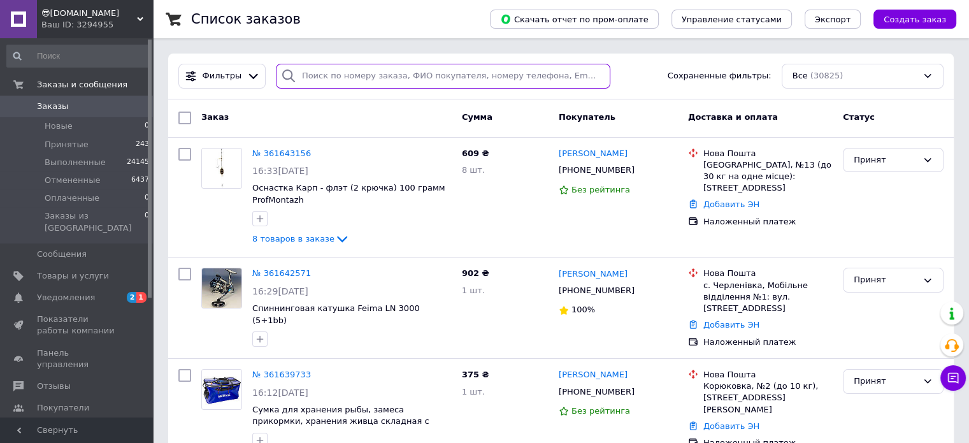
click at [366, 79] on input "search" at bounding box center [443, 76] width 335 height 25
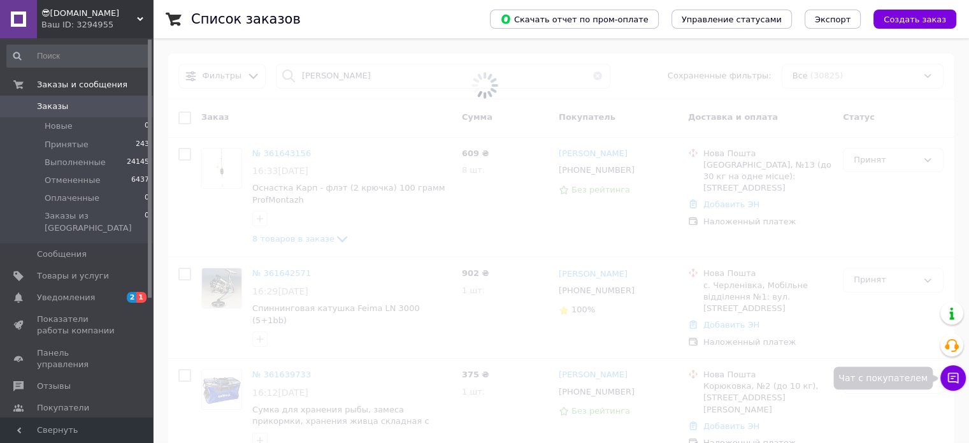
click at [956, 375] on icon at bounding box center [953, 378] width 13 height 13
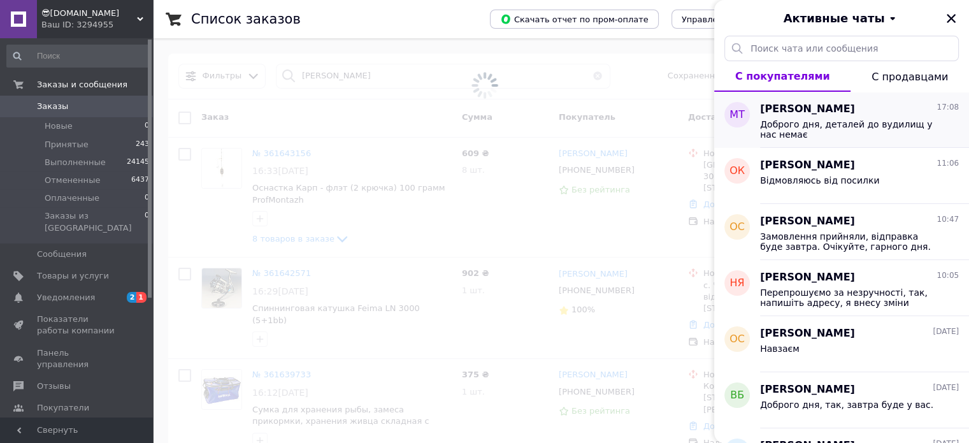
click at [901, 126] on span "Доброго дня, деталей до вудилищ у нас немає" at bounding box center [850, 129] width 181 height 20
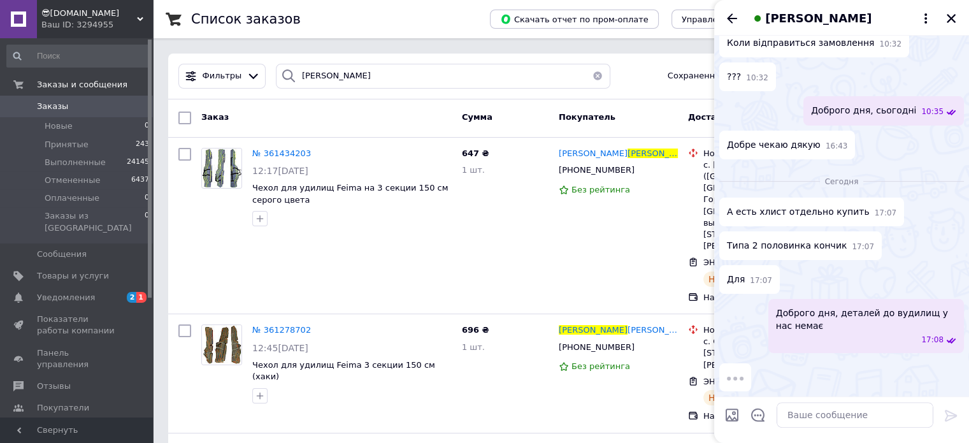
scroll to position [76, 0]
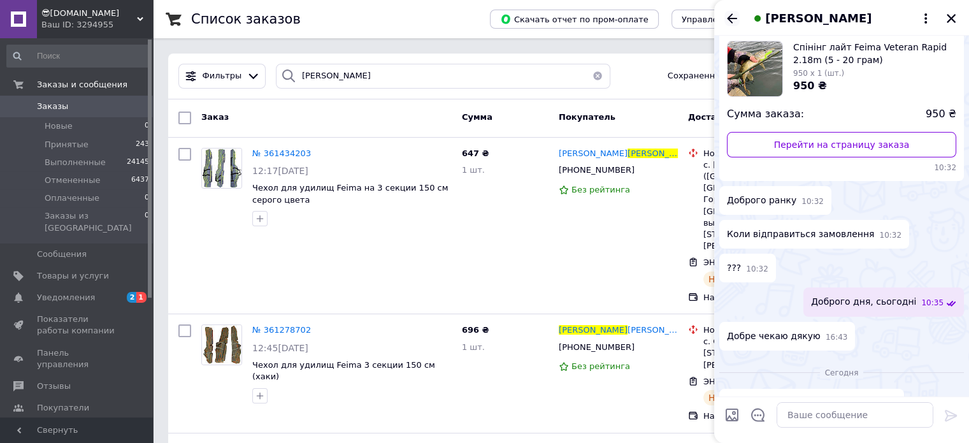
click at [730, 14] on icon "Назад" at bounding box center [732, 18] width 15 height 15
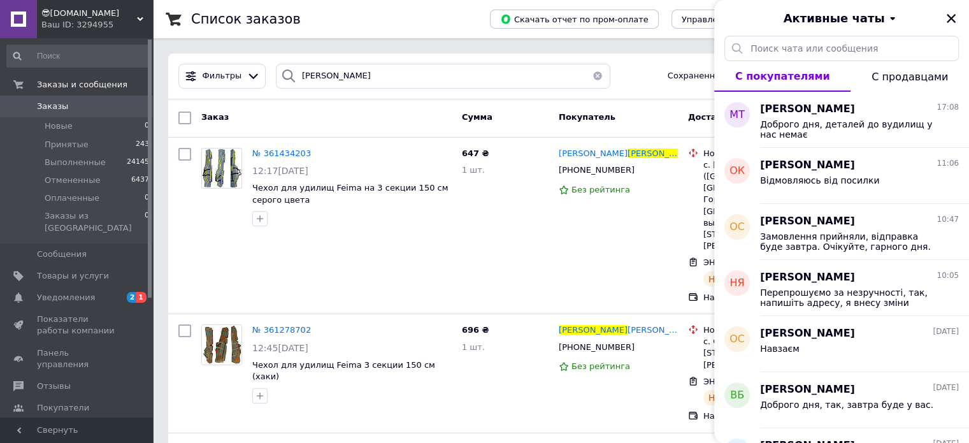
click at [949, 16] on icon "Закрыть" at bounding box center [951, 18] width 9 height 9
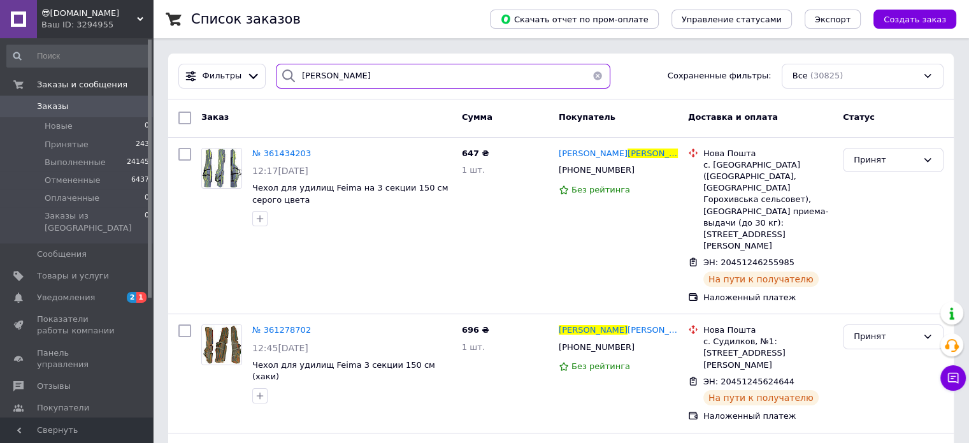
click at [351, 72] on input "Микола" at bounding box center [443, 76] width 335 height 25
type input "Микола Ткач"
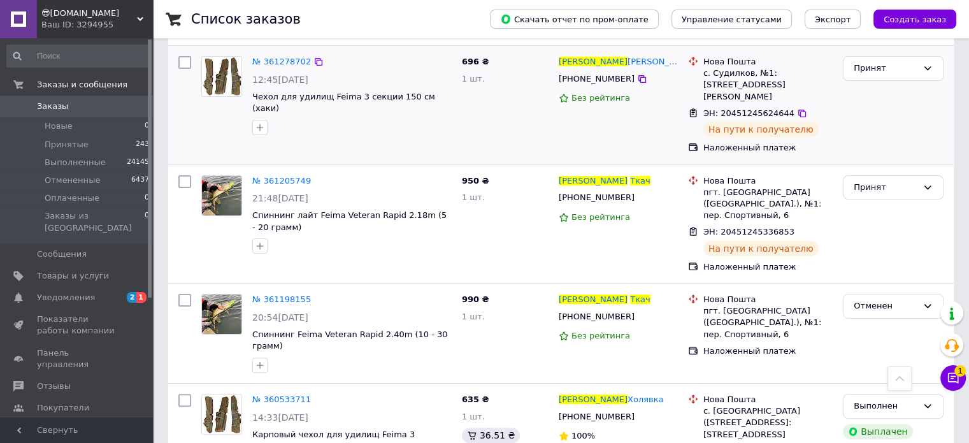
scroll to position [319, 0]
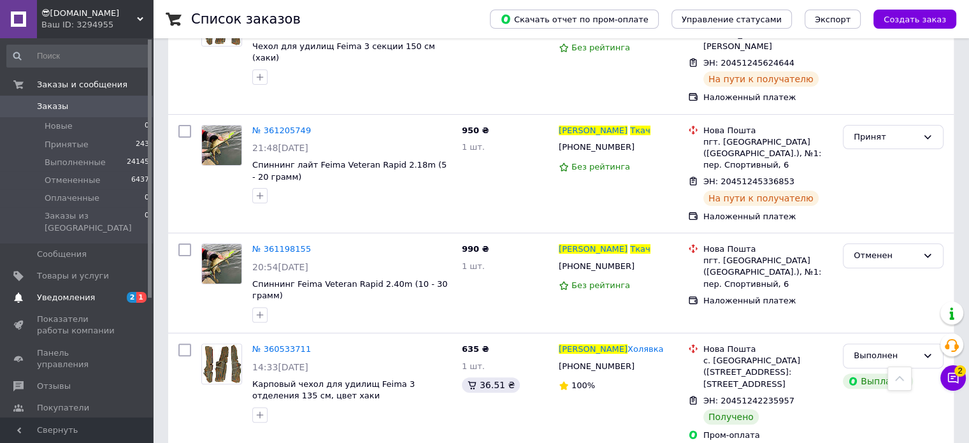
click at [64, 292] on span "Уведомления" at bounding box center [66, 297] width 58 height 11
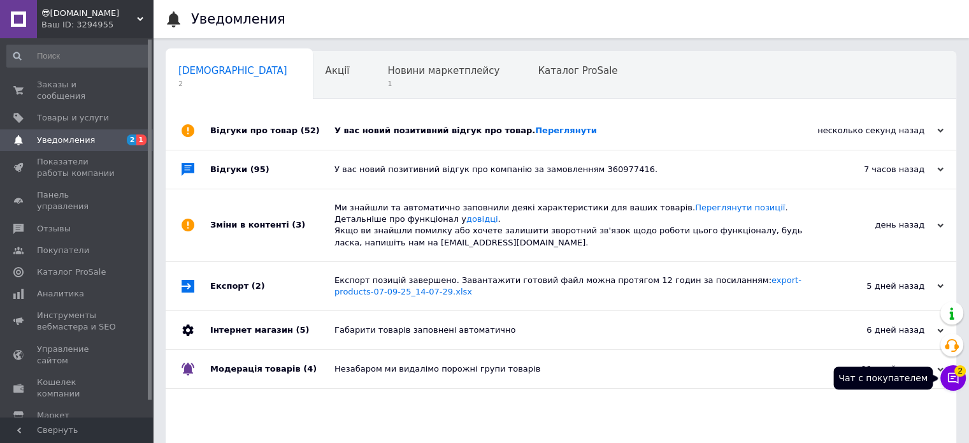
click at [951, 379] on icon at bounding box center [953, 378] width 13 height 13
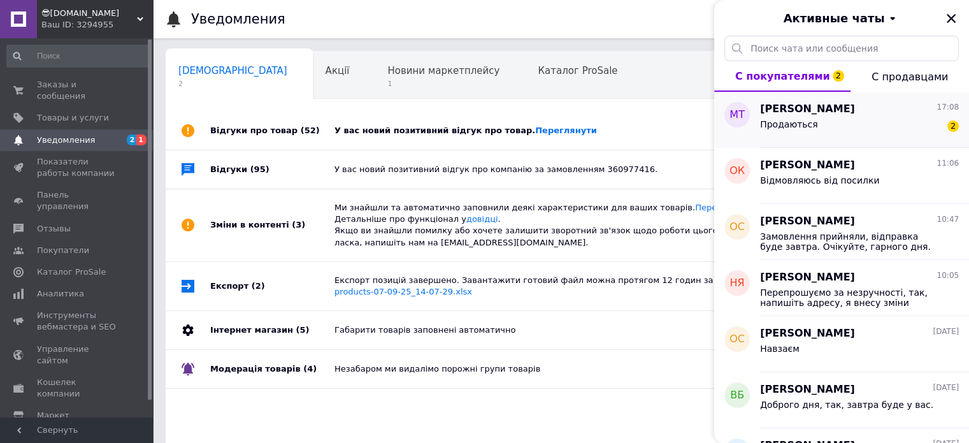
click at [884, 119] on div "Продаються 2" at bounding box center [859, 127] width 199 height 20
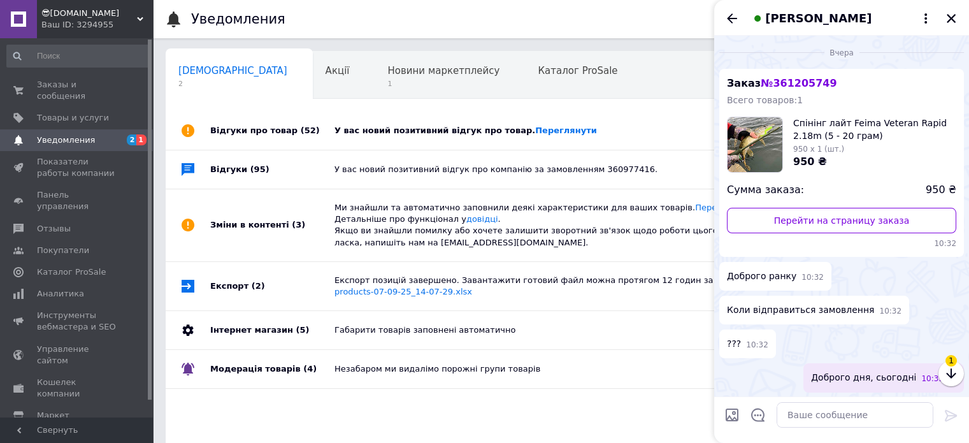
scroll to position [319, 0]
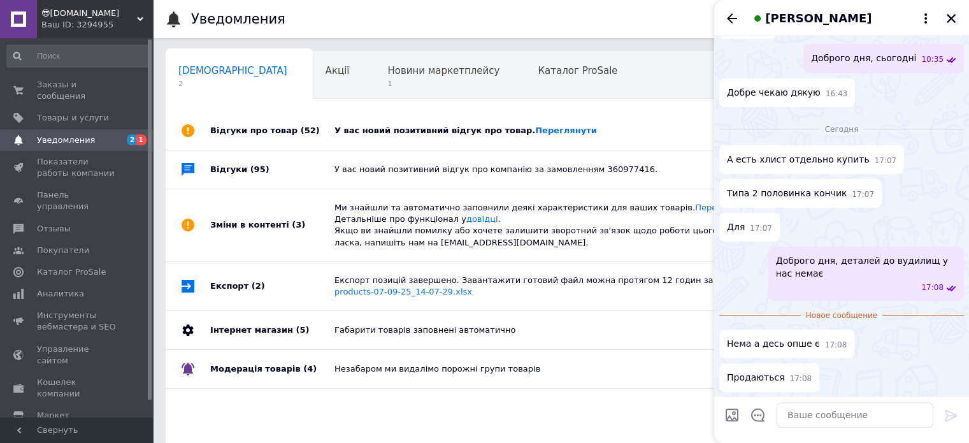
click at [952, 20] on icon "Закрыть" at bounding box center [951, 18] width 9 height 9
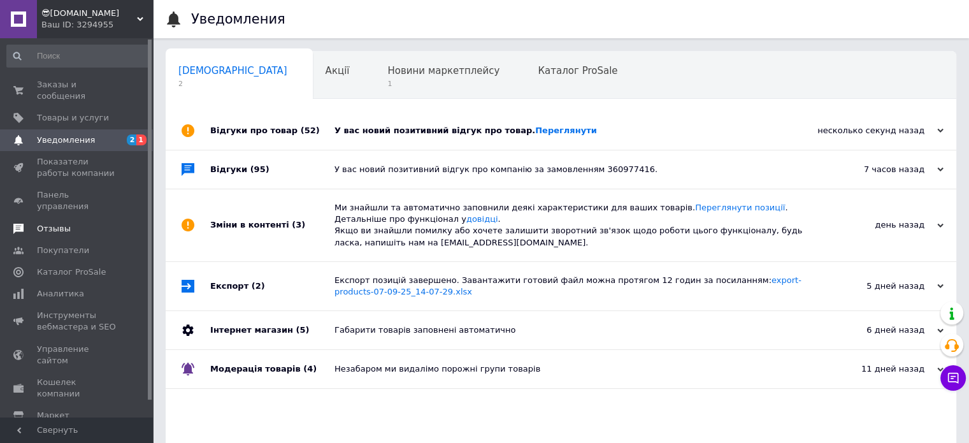
click at [66, 223] on span "Отзывы" at bounding box center [54, 228] width 34 height 11
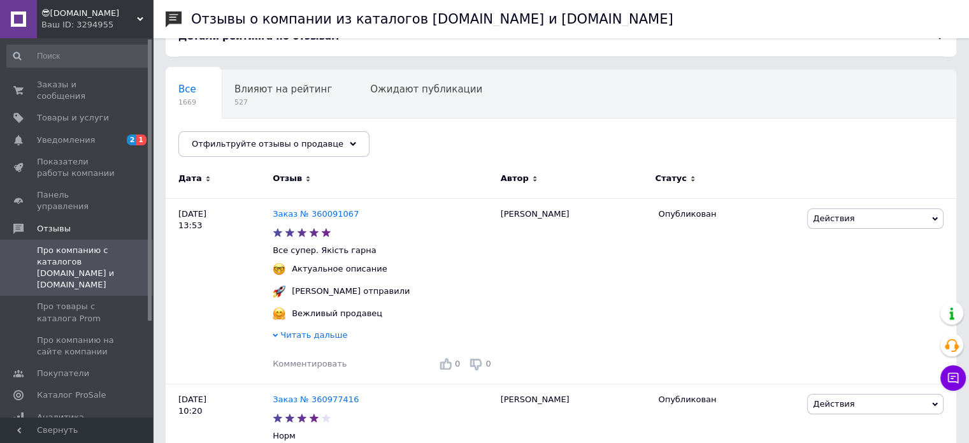
scroll to position [191, 0]
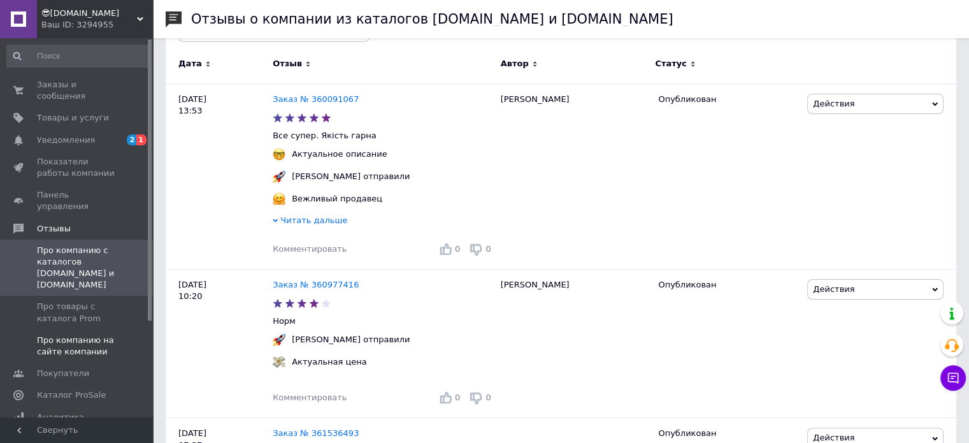
click at [73, 335] on span "Про компанию на сайте компании" at bounding box center [77, 346] width 81 height 23
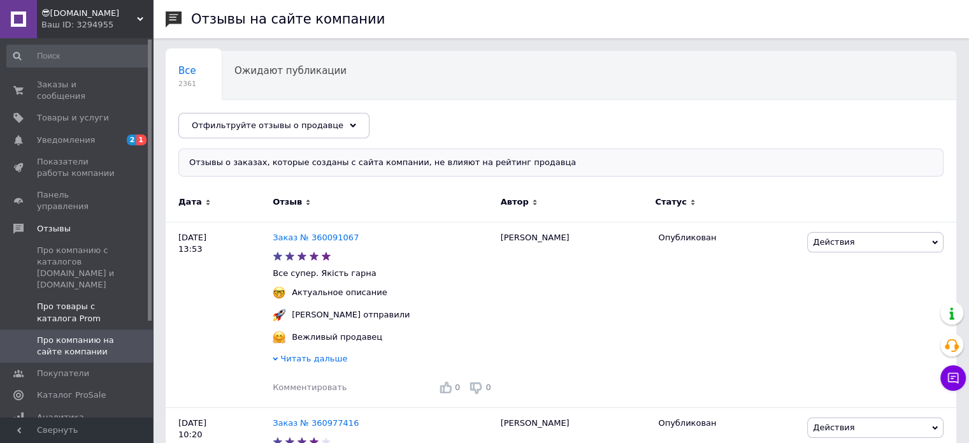
click at [89, 301] on span "Про товары с каталога Prom" at bounding box center [77, 312] width 81 height 23
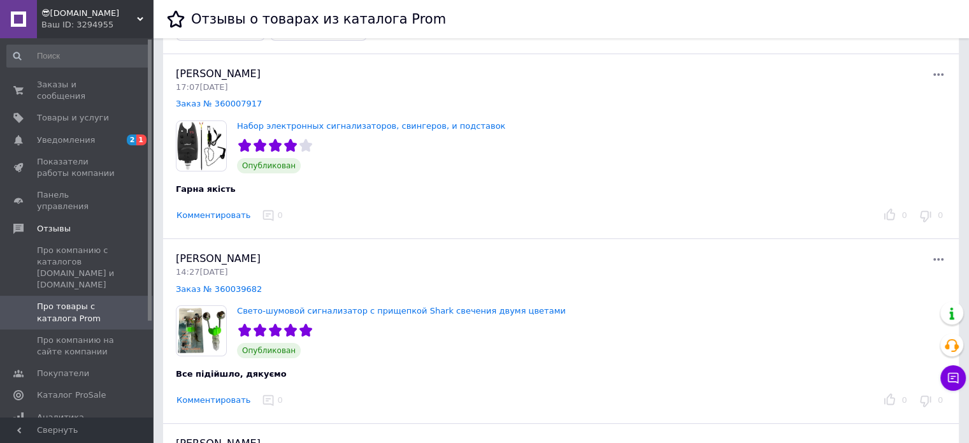
scroll to position [127, 0]
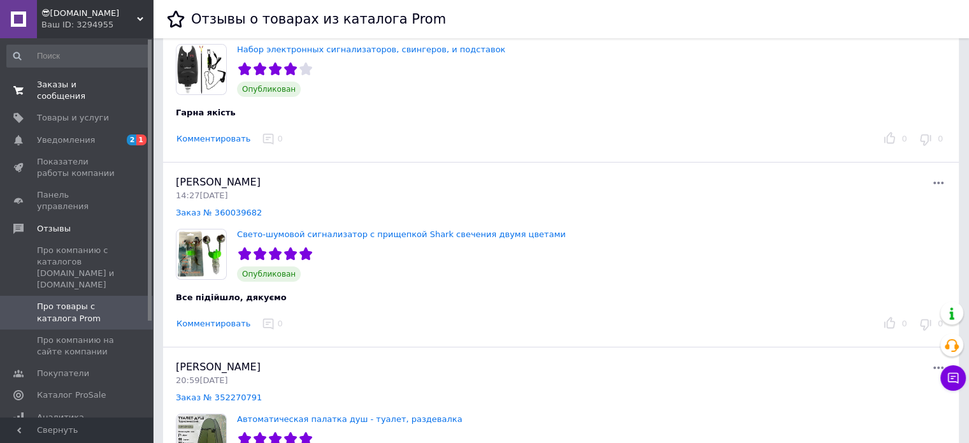
click at [64, 82] on span "Заказы и сообщения" at bounding box center [77, 90] width 81 height 23
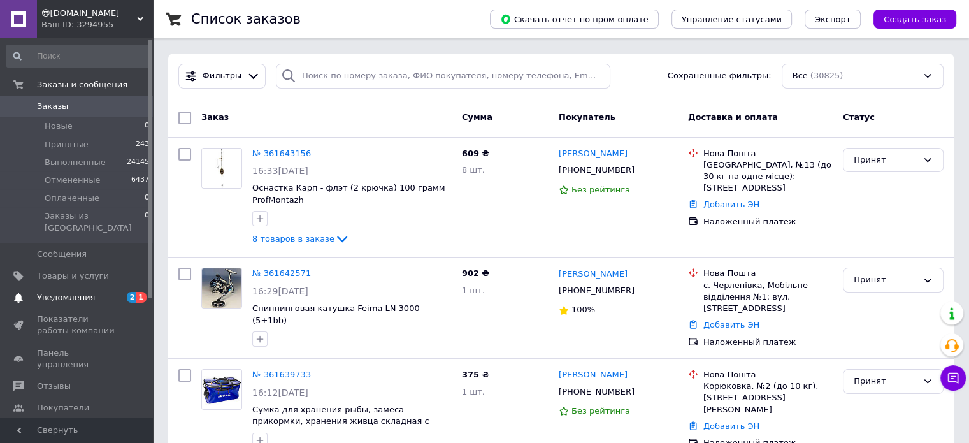
click at [71, 292] on span "Уведомления" at bounding box center [66, 297] width 58 height 11
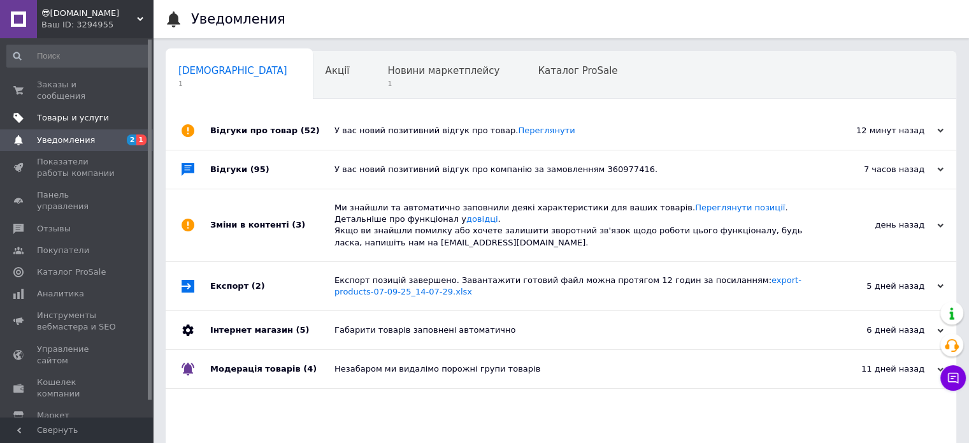
click at [103, 113] on link "Товары и услуги" at bounding box center [78, 118] width 157 height 22
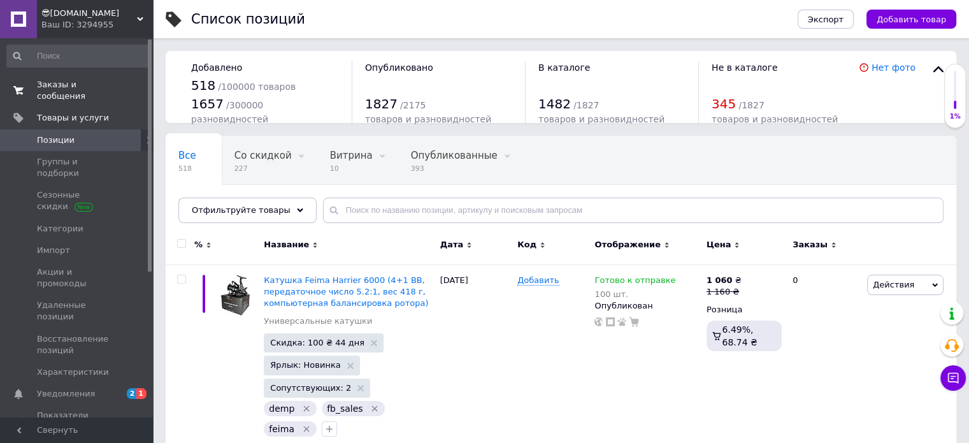
click at [96, 76] on link "Заказы и сообщения 0 0" at bounding box center [78, 90] width 157 height 33
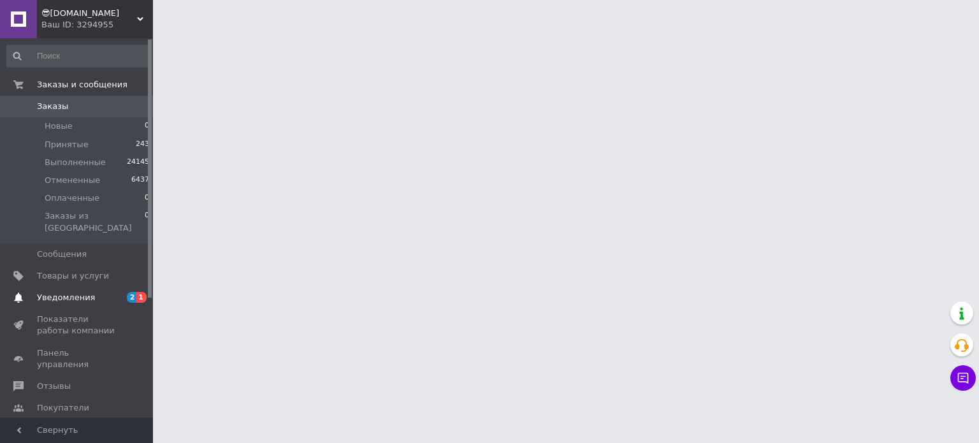
click at [73, 292] on span "Уведомления" at bounding box center [66, 297] width 58 height 11
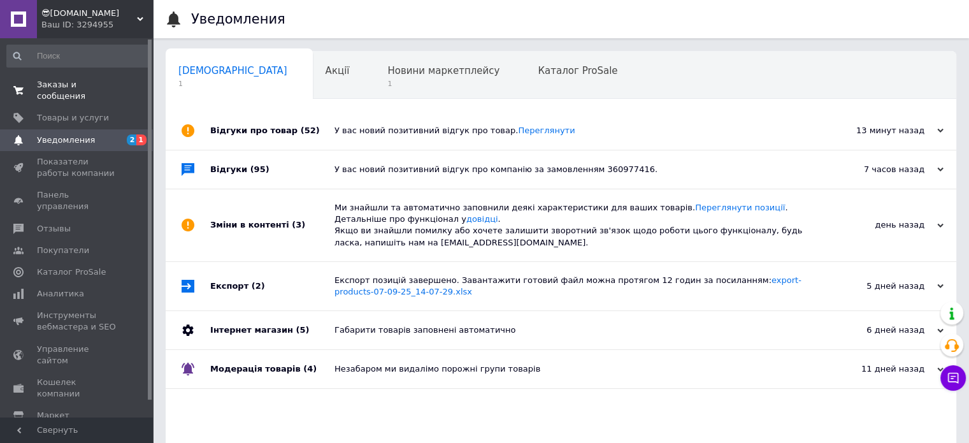
click at [97, 87] on span "Заказы и сообщения" at bounding box center [77, 90] width 81 height 23
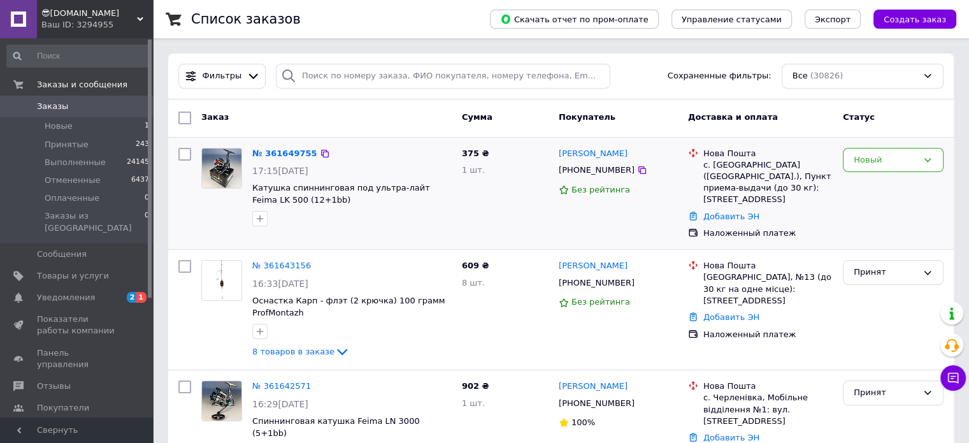
click at [450, 224] on div at bounding box center [352, 218] width 205 height 20
drag, startPoint x: 75, startPoint y: 283, endPoint x: 82, endPoint y: 275, distance: 10.5
click at [75, 292] on span "Уведомления" at bounding box center [66, 297] width 58 height 11
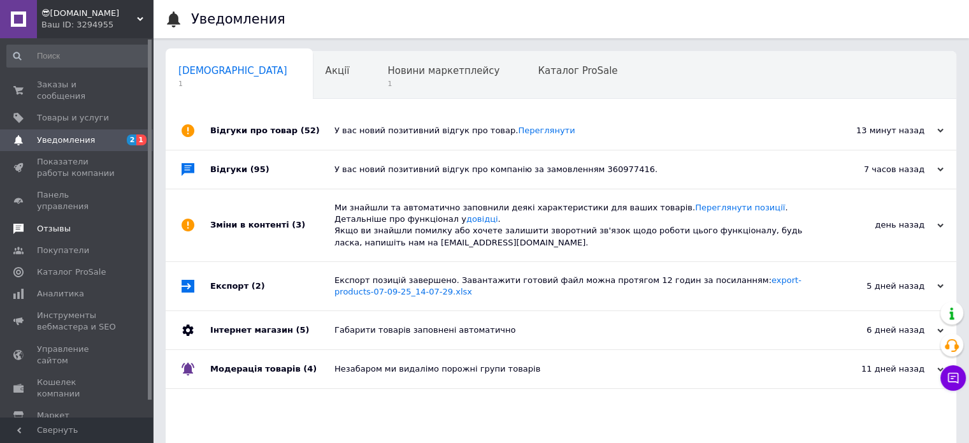
click at [60, 218] on link "Отзывы" at bounding box center [78, 229] width 157 height 22
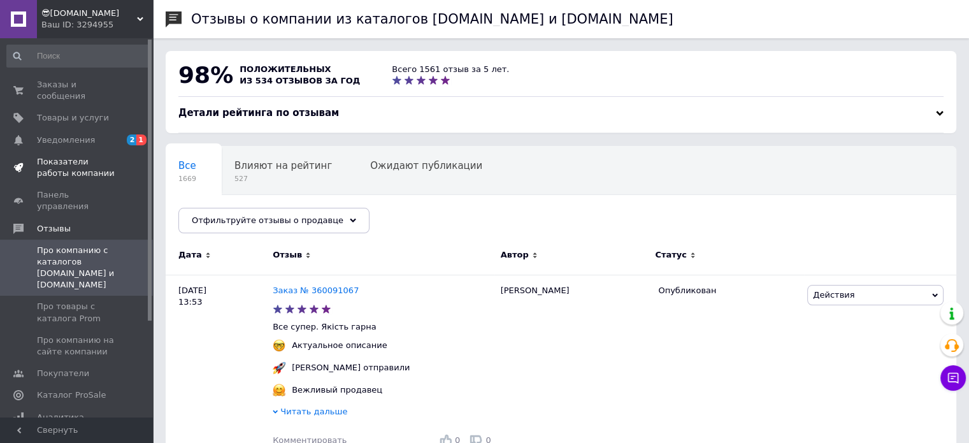
click at [73, 156] on span "Показатели работы компании" at bounding box center [77, 167] width 81 height 23
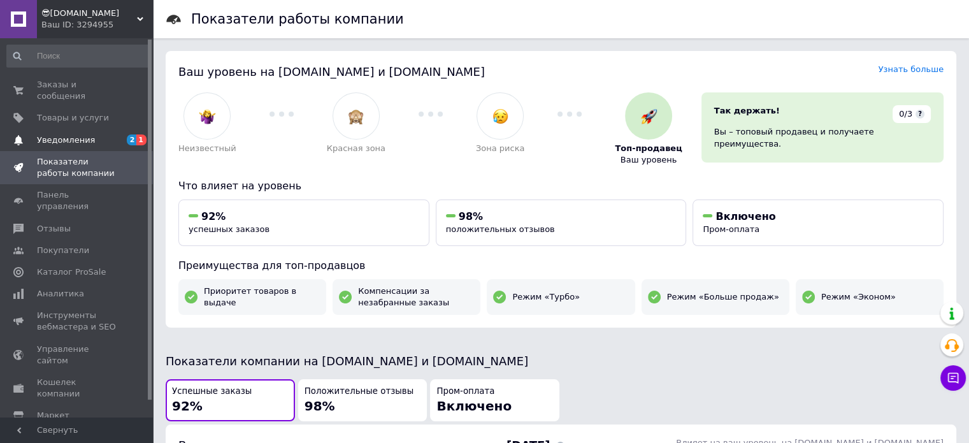
click at [77, 134] on span "Уведомления" at bounding box center [66, 139] width 58 height 11
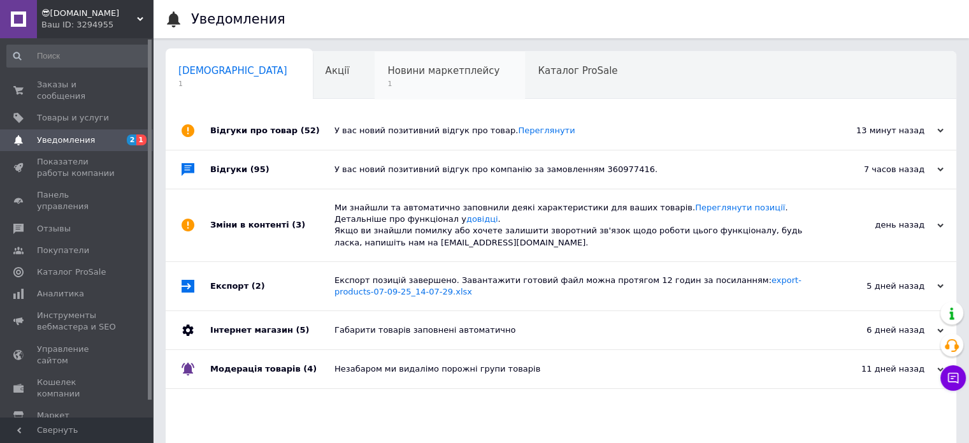
click at [394, 76] on span "Новини маркетплейсу" at bounding box center [443, 70] width 112 height 11
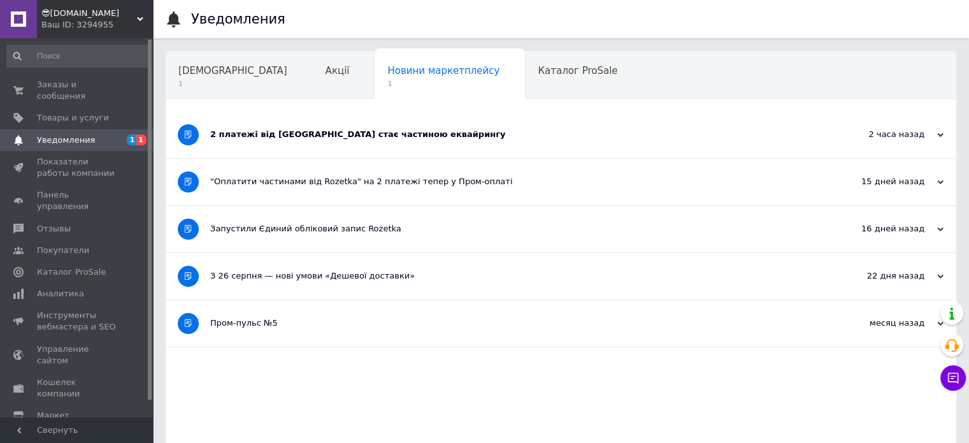
click at [472, 129] on div "2 платежі від Rozetka стає частиною еквайрингу" at bounding box center [513, 134] width 606 height 11
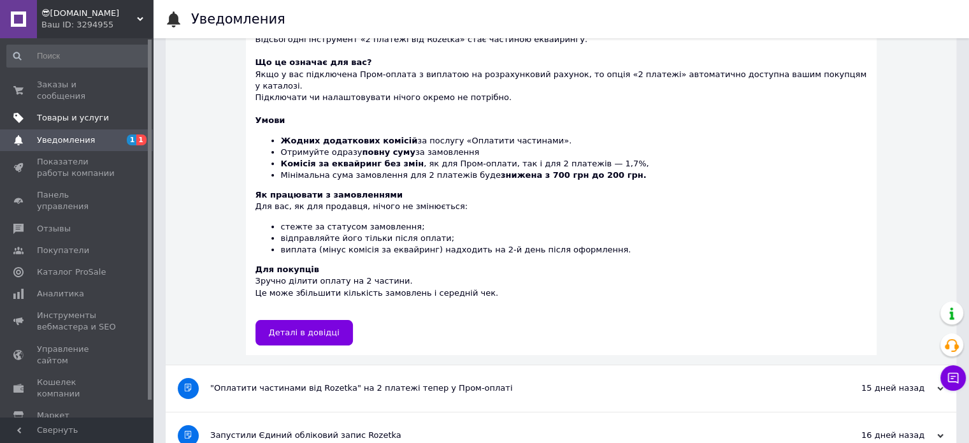
scroll to position [63, 0]
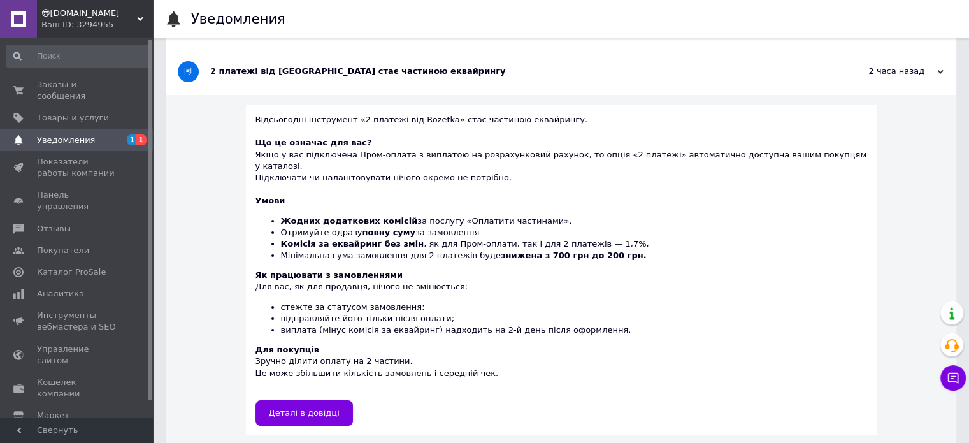
drag, startPoint x: 108, startPoint y: 87, endPoint x: 170, endPoint y: 39, distance: 79.0
click at [108, 87] on span "Заказы и сообщения" at bounding box center [77, 90] width 81 height 23
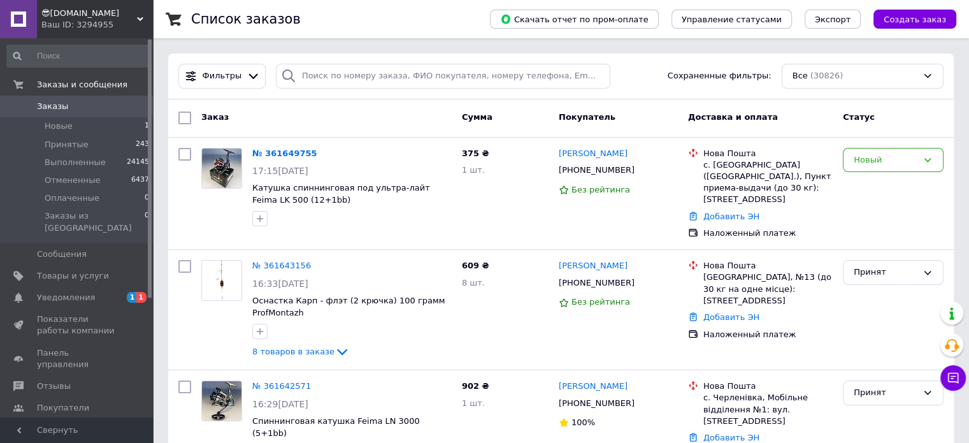
click at [79, 22] on div "Ваш ID: 3294955" at bounding box center [97, 24] width 112 height 11
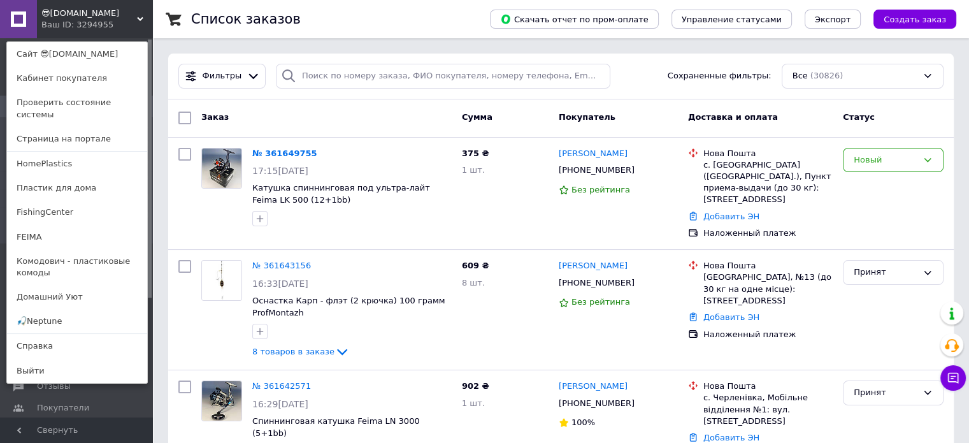
click at [78, 63] on link "Сайт 😎[DOMAIN_NAME]" at bounding box center [77, 54] width 140 height 24
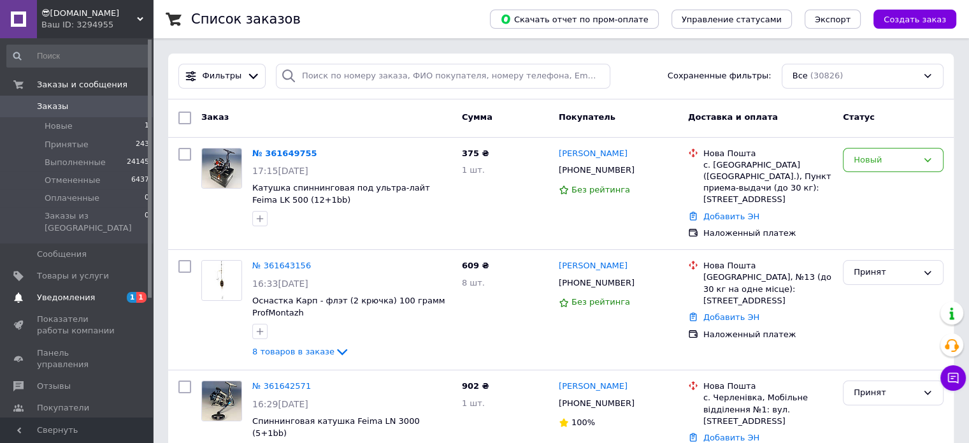
click at [81, 292] on span "Уведомления" at bounding box center [66, 297] width 58 height 11
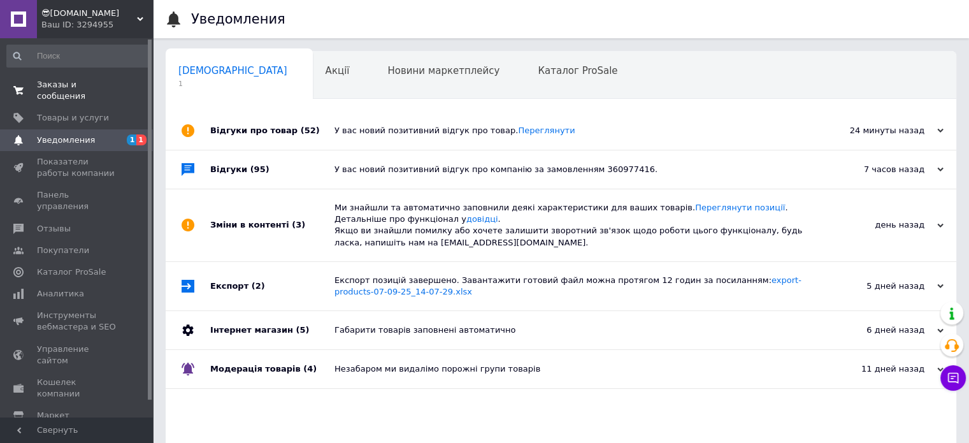
click at [94, 85] on span "Заказы и сообщения" at bounding box center [77, 90] width 81 height 23
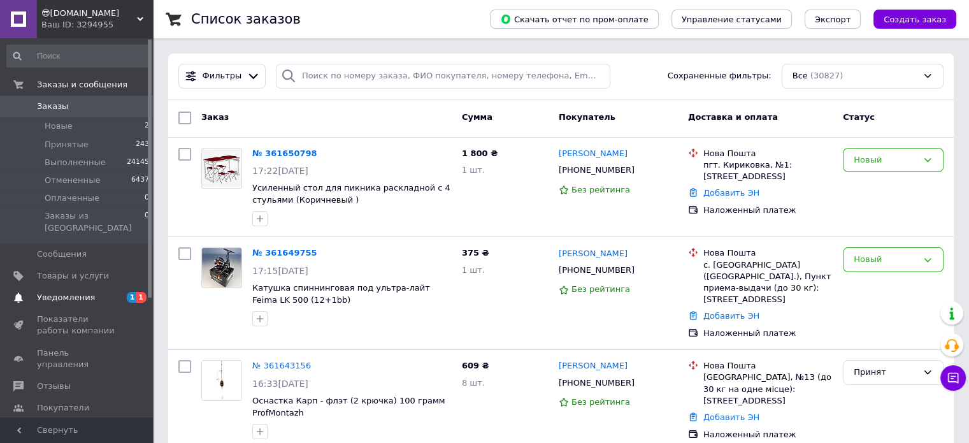
click at [74, 292] on span "Уведомления" at bounding box center [66, 297] width 58 height 11
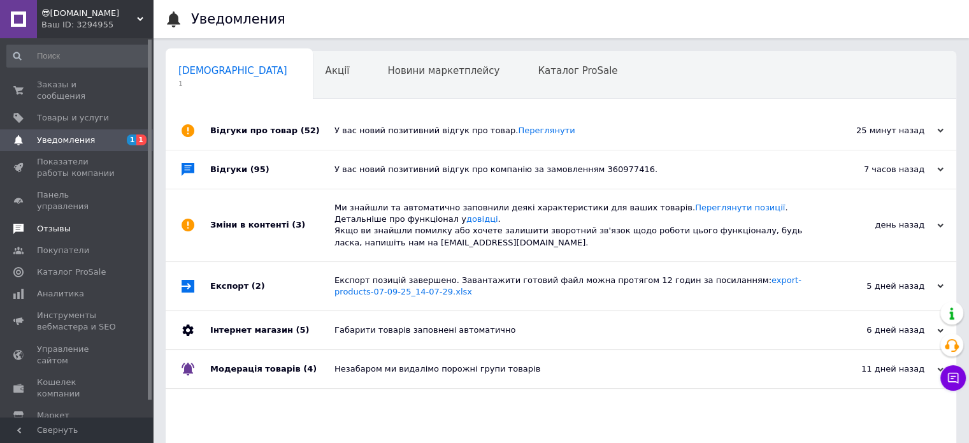
click at [61, 223] on span "Отзывы" at bounding box center [54, 228] width 34 height 11
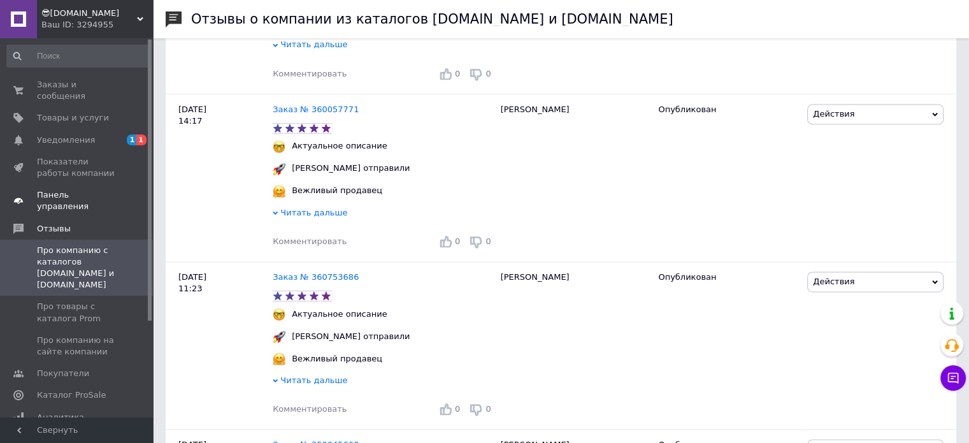
scroll to position [1976, 0]
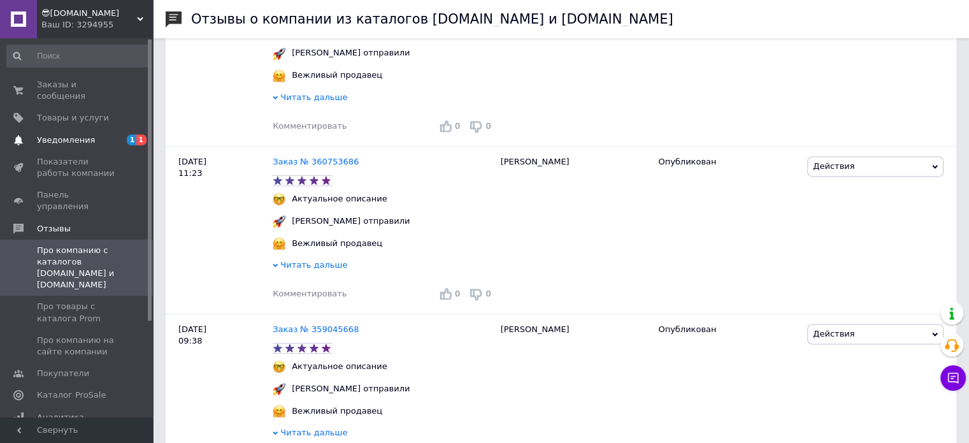
click at [76, 134] on span "Уведомления" at bounding box center [66, 139] width 58 height 11
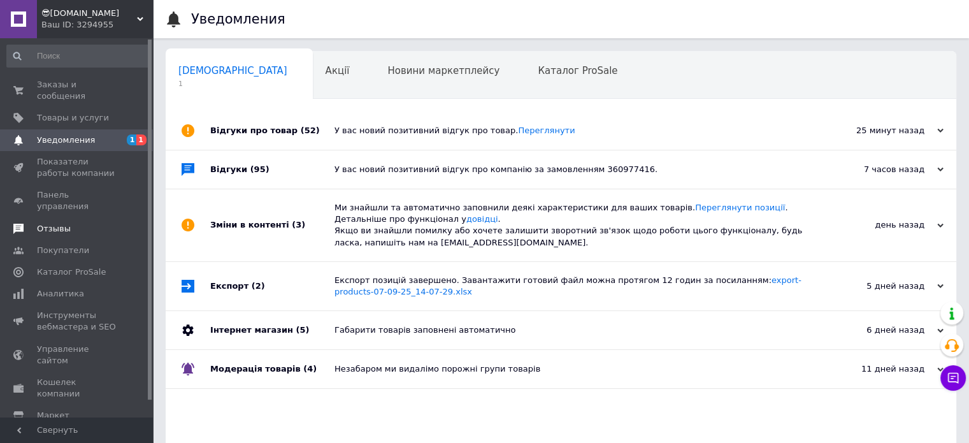
click at [67, 223] on span "Отзывы" at bounding box center [77, 228] width 81 height 11
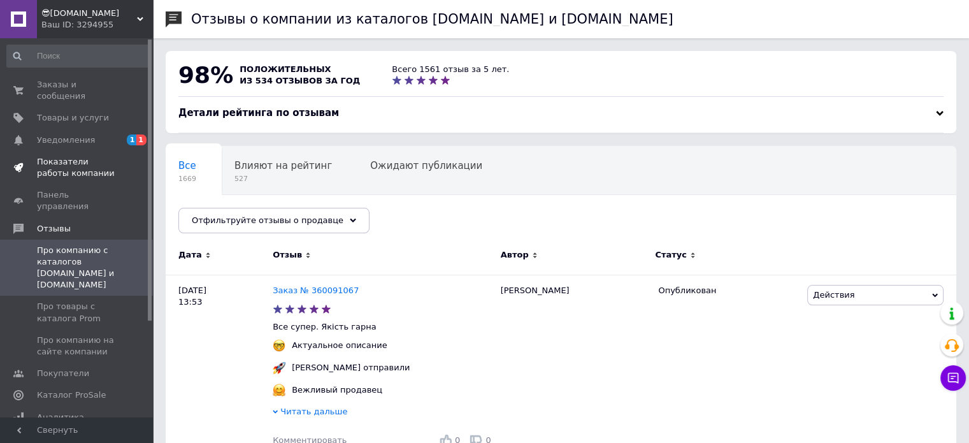
click at [78, 156] on span "Показатели работы компании" at bounding box center [77, 167] width 81 height 23
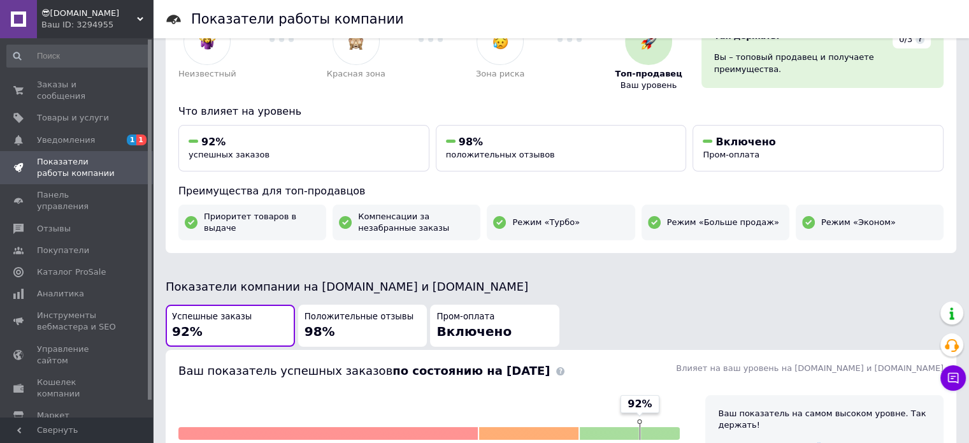
scroll to position [127, 0]
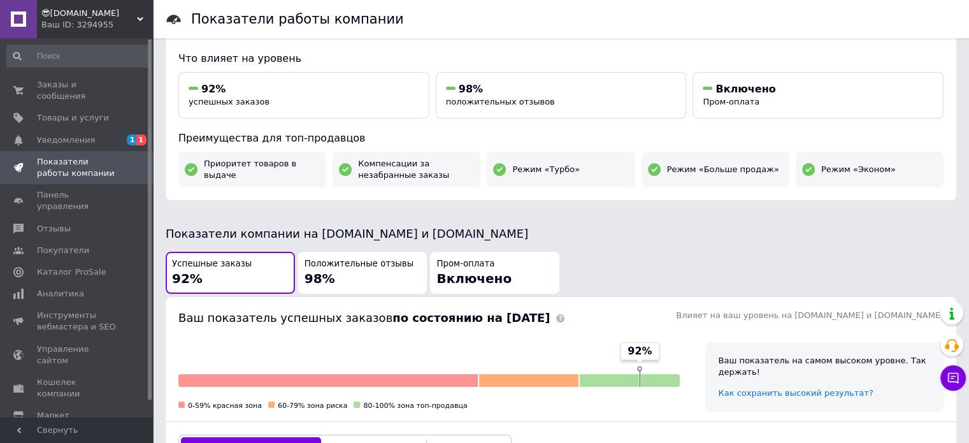
click at [372, 274] on div "Положительные отзывы 98%" at bounding box center [363, 273] width 117 height 30
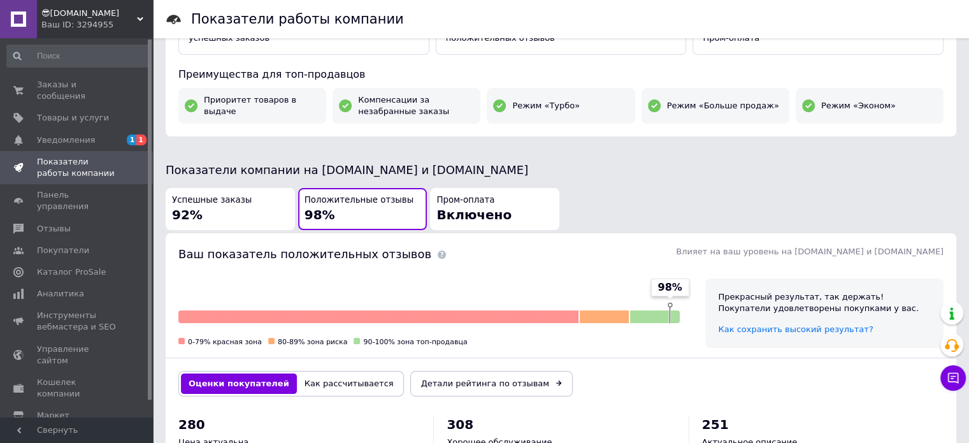
scroll to position [382, 0]
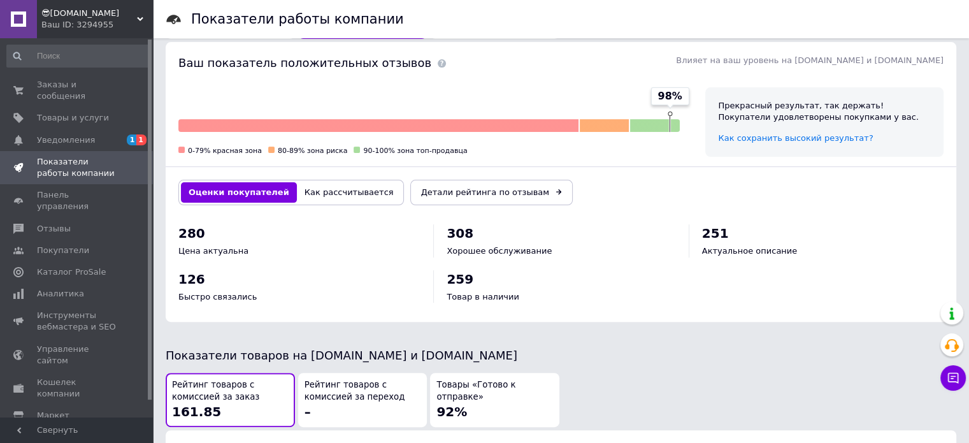
click at [331, 196] on button "Как рассчитывается" at bounding box center [349, 192] width 105 height 20
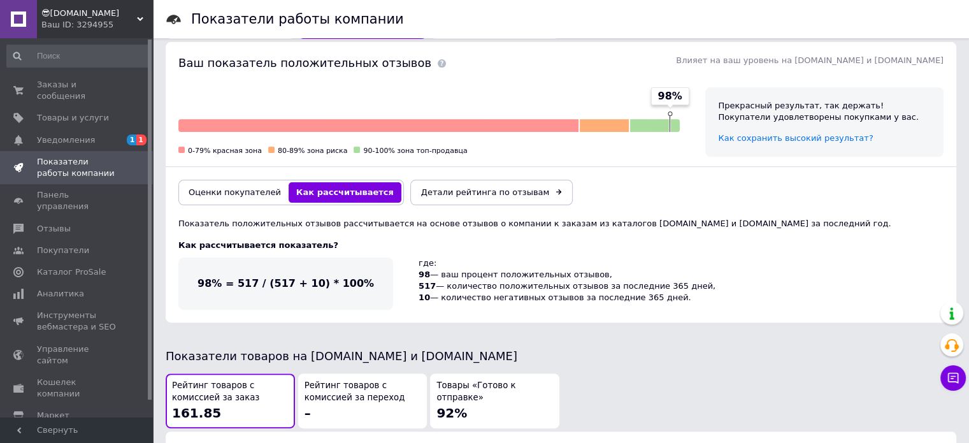
scroll to position [446, 0]
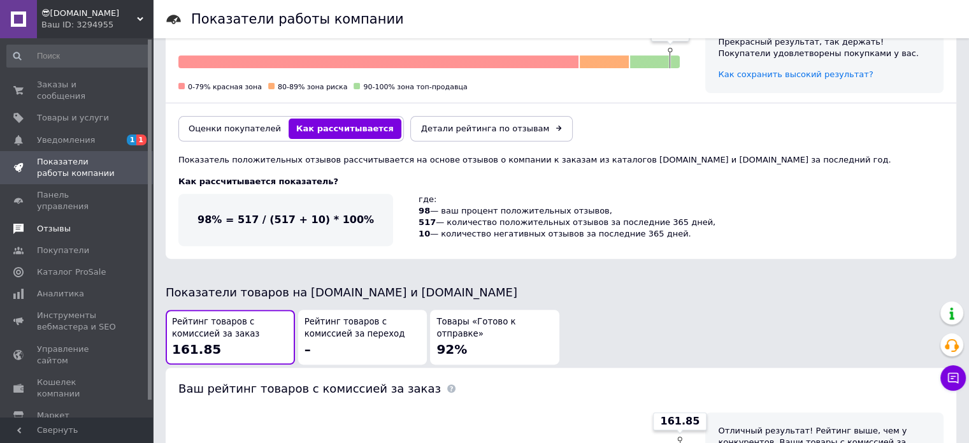
click at [61, 223] on span "Отзывы" at bounding box center [54, 228] width 34 height 11
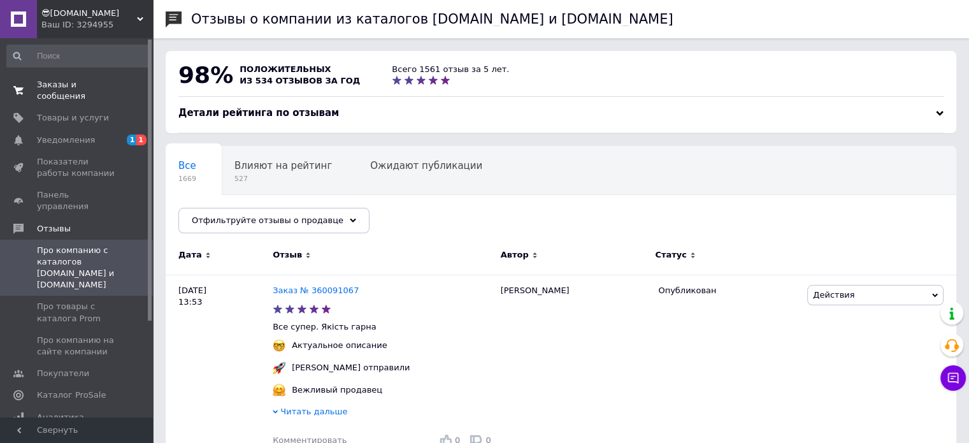
drag, startPoint x: 71, startPoint y: 83, endPoint x: 80, endPoint y: 73, distance: 13.1
click at [71, 83] on span "Заказы и сообщения" at bounding box center [77, 90] width 81 height 23
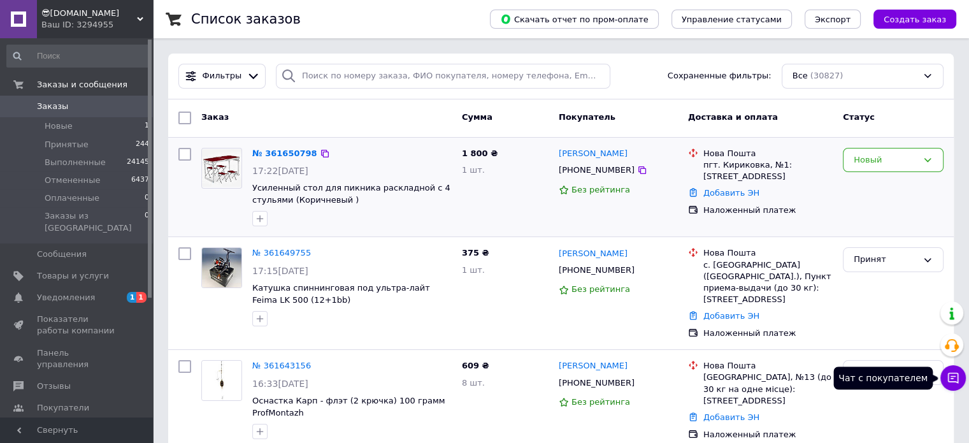
drag, startPoint x: 950, startPoint y: 374, endPoint x: 840, endPoint y: 147, distance: 252.3
click at [950, 374] on icon at bounding box center [953, 378] width 13 height 13
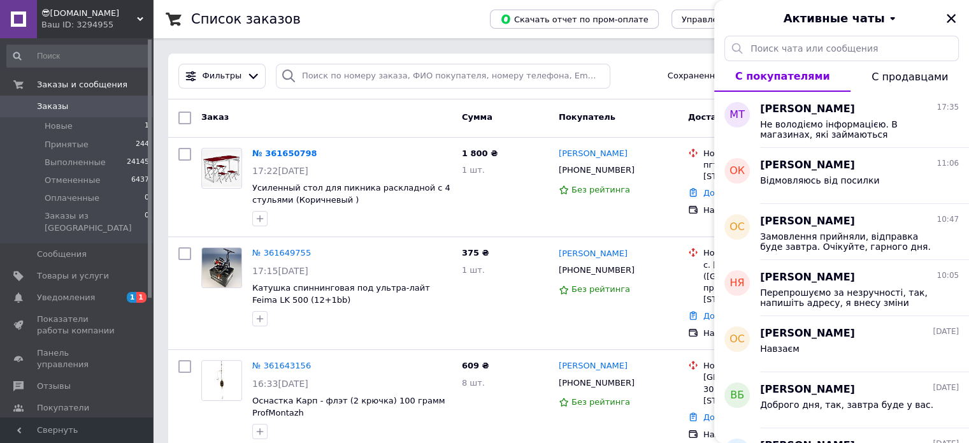
click at [952, 13] on icon "Закрыть" at bounding box center [951, 18] width 11 height 11
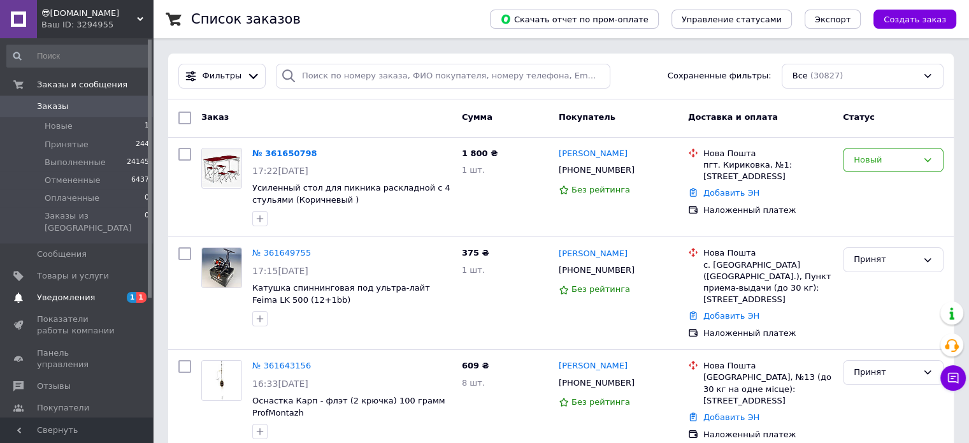
click at [76, 287] on link "Уведомления 1 1" at bounding box center [78, 298] width 157 height 22
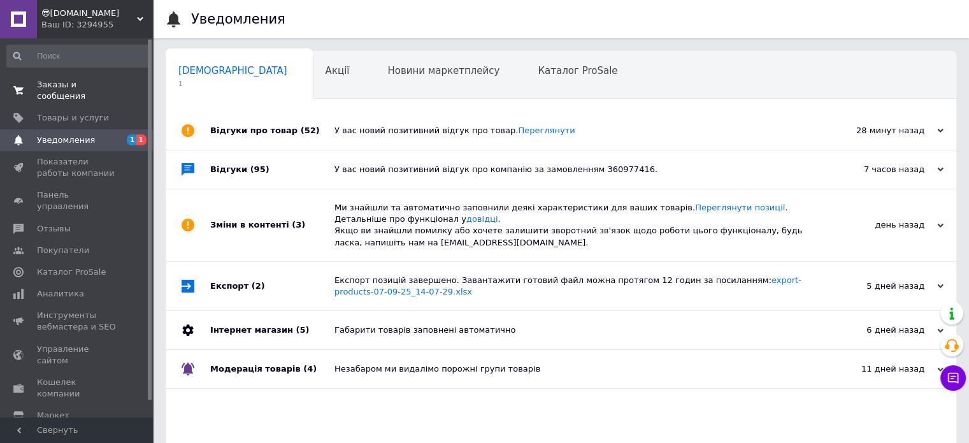
click at [83, 90] on span "Заказы и сообщения" at bounding box center [77, 90] width 81 height 23
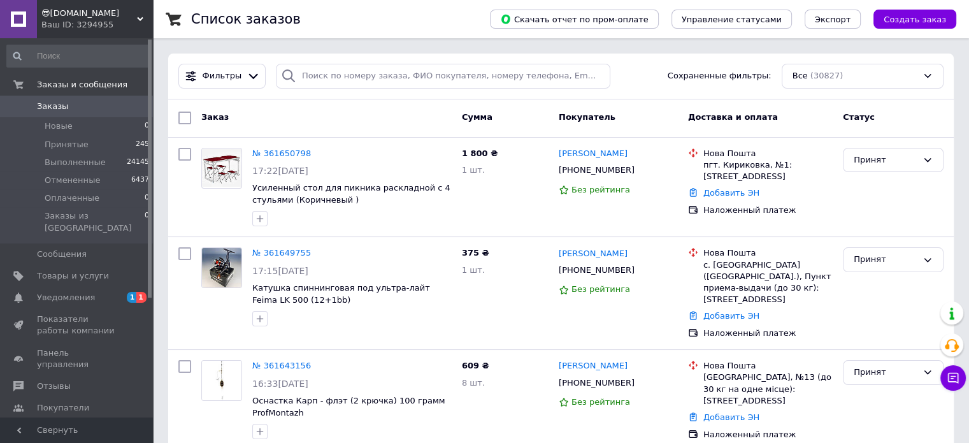
drag, startPoint x: 65, startPoint y: 282, endPoint x: 65, endPoint y: 275, distance: 7.6
click at [65, 292] on span "Уведомления" at bounding box center [66, 297] width 58 height 11
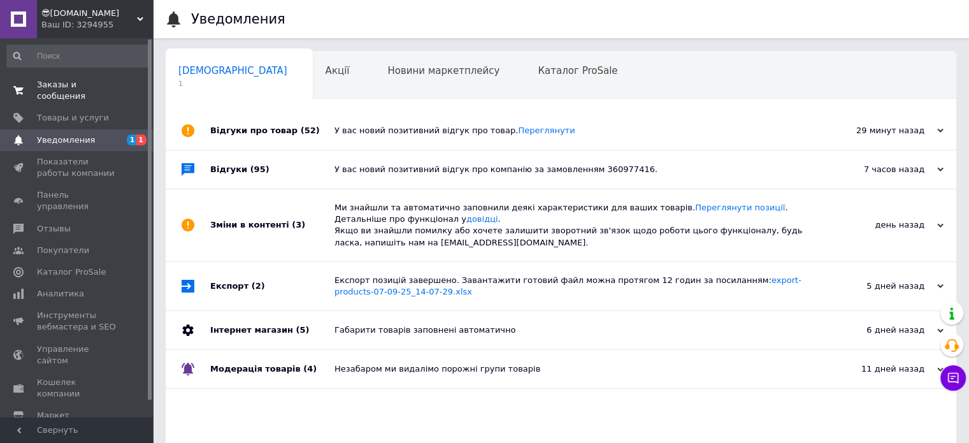
click at [90, 86] on span "Заказы и сообщения" at bounding box center [77, 90] width 81 height 23
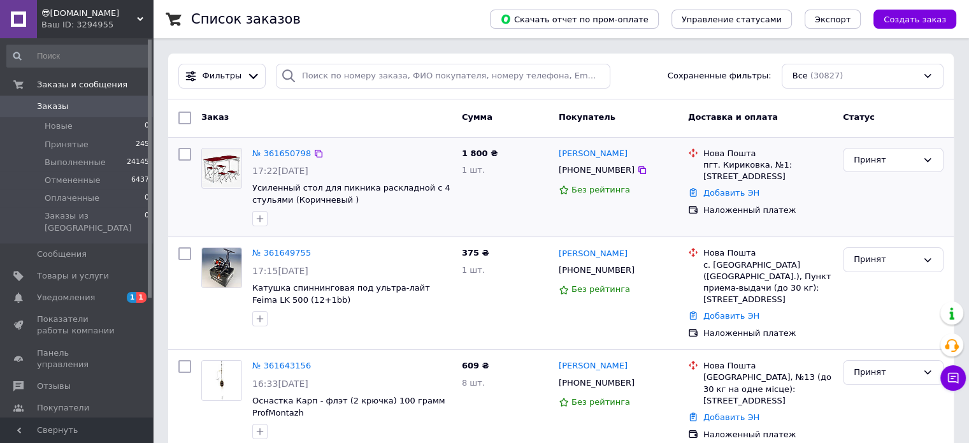
click at [620, 222] on div "Наталія Соловей +380500750162 Без рейтинга" at bounding box center [618, 187] width 129 height 89
click at [74, 292] on span "Уведомления" at bounding box center [66, 297] width 58 height 11
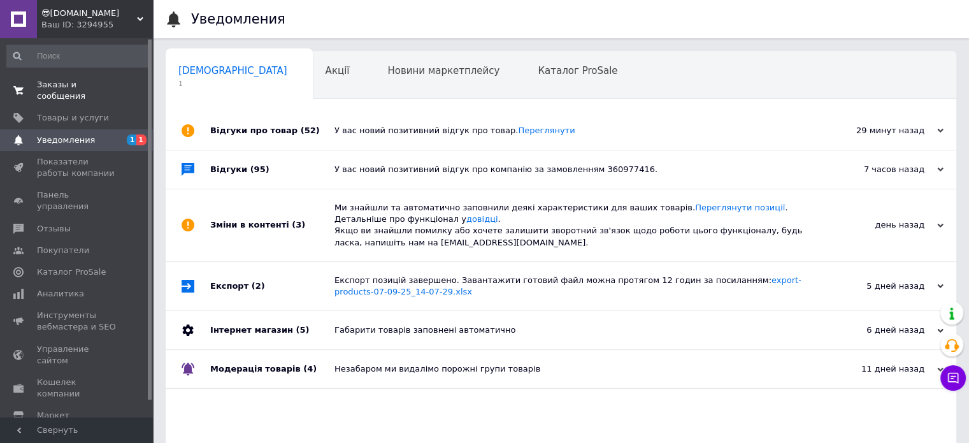
click at [86, 81] on span "Заказы и сообщения" at bounding box center [77, 90] width 81 height 23
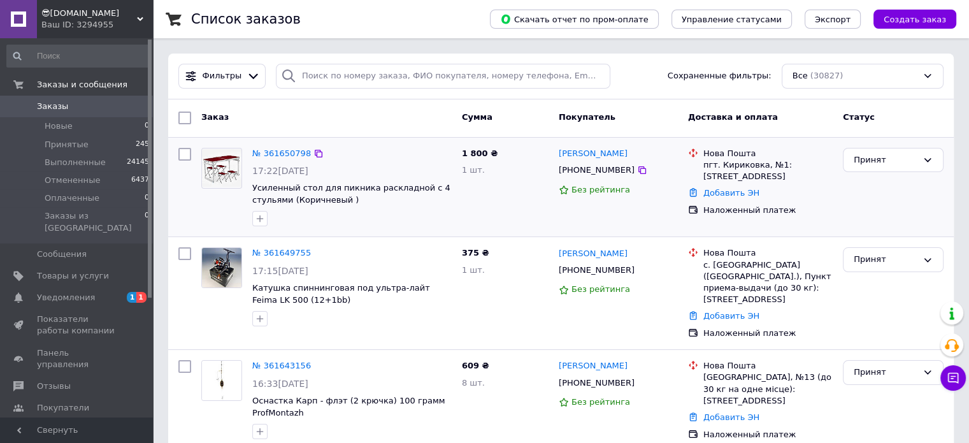
drag, startPoint x: 705, startPoint y: 153, endPoint x: 762, endPoint y: 175, distance: 61.5
click at [762, 175] on div "Нова Пошта пгт. Кириковка, №1: ул. Правденская, 1" at bounding box center [768, 165] width 134 height 35
click at [781, 182] on div "пгт. Кириковка, №1: ул. Правденская, 1" at bounding box center [768, 170] width 129 height 23
drag, startPoint x: 767, startPoint y: 177, endPoint x: 700, endPoint y: 154, distance: 70.7
click at [700, 154] on div "Нова Пошта пгт. Кириковка, №1: ул. Правденская, 1" at bounding box center [761, 165] width 150 height 35
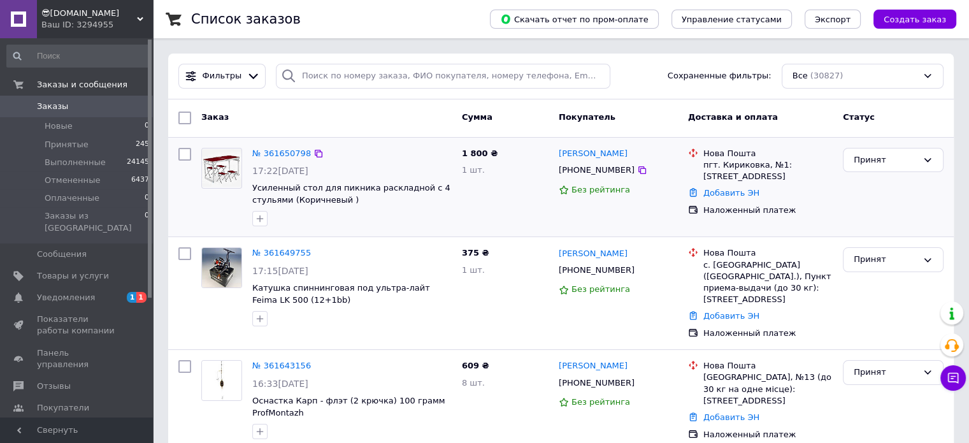
click at [784, 180] on div "пгт. Кириковка, №1: ул. Правденская, 1" at bounding box center [768, 170] width 129 height 23
drag, startPoint x: 795, startPoint y: 182, endPoint x: 783, endPoint y: 177, distance: 13.4
click at [796, 182] on li "Нова Пошта пгт. Кириковка, №1: ул. Правденская, 1" at bounding box center [760, 165] width 145 height 40
drag, startPoint x: 798, startPoint y: 206, endPoint x: 786, endPoint y: 219, distance: 17.1
click at [798, 206] on div "Наложенный платеж" at bounding box center [768, 210] width 129 height 11
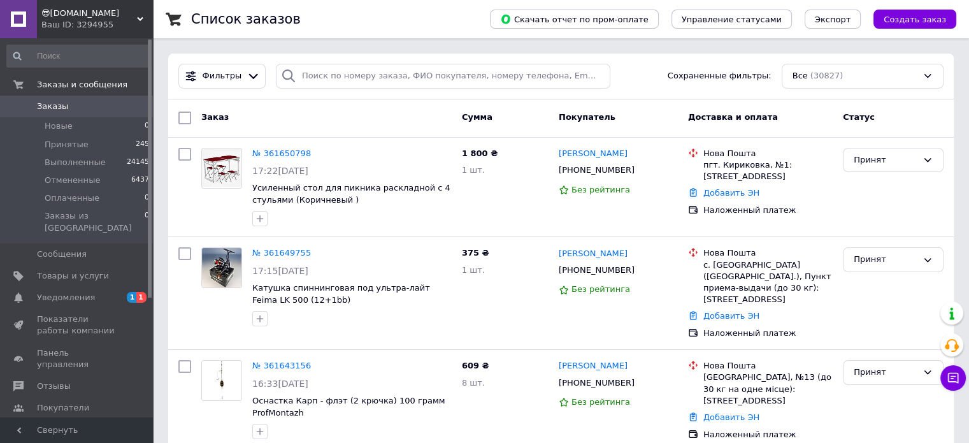
click at [56, 292] on span "Уведомления" at bounding box center [66, 297] width 58 height 11
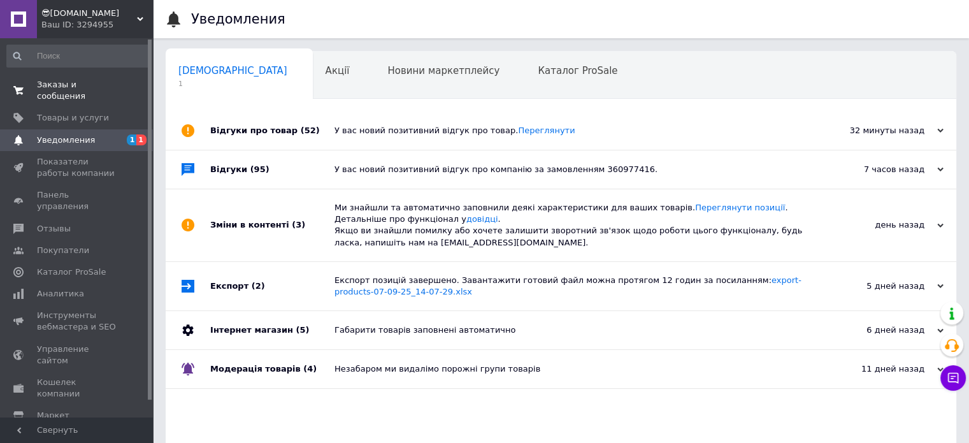
click at [98, 90] on link "Заказы и сообщения 0 0" at bounding box center [78, 90] width 157 height 33
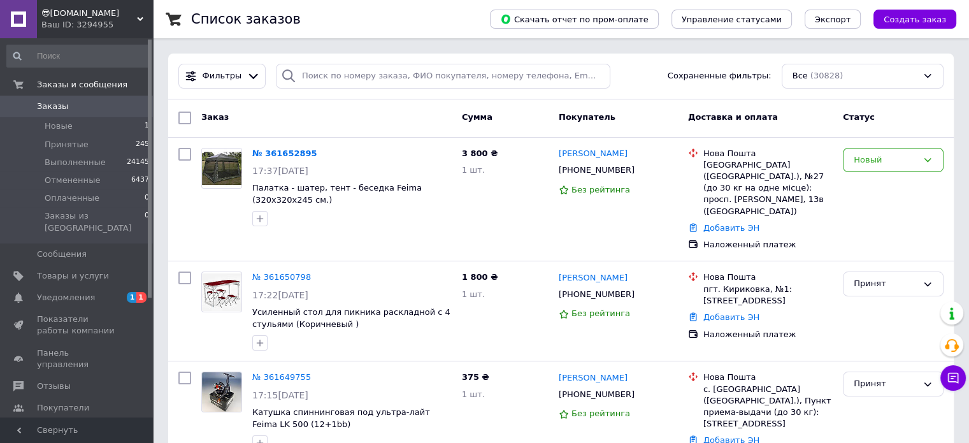
drag, startPoint x: 76, startPoint y: 282, endPoint x: 83, endPoint y: 270, distance: 14.5
click at [76, 292] on span "Уведомления" at bounding box center [66, 297] width 58 height 11
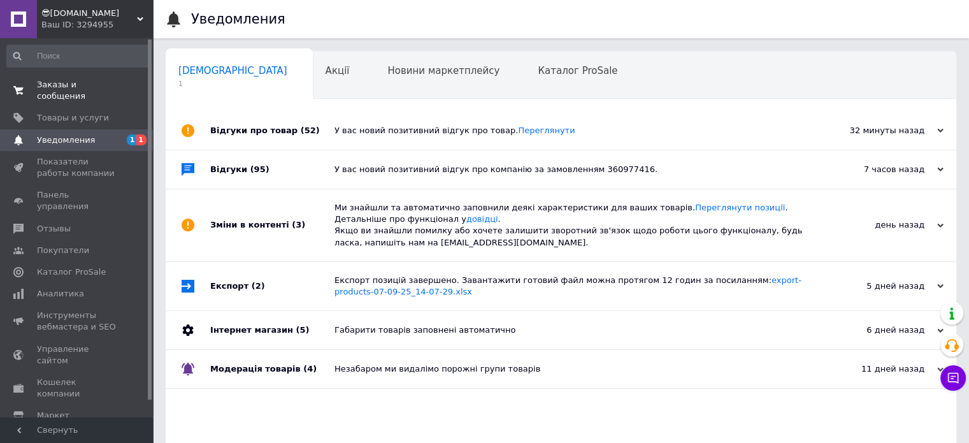
click at [105, 84] on span "Заказы и сообщения" at bounding box center [77, 90] width 81 height 23
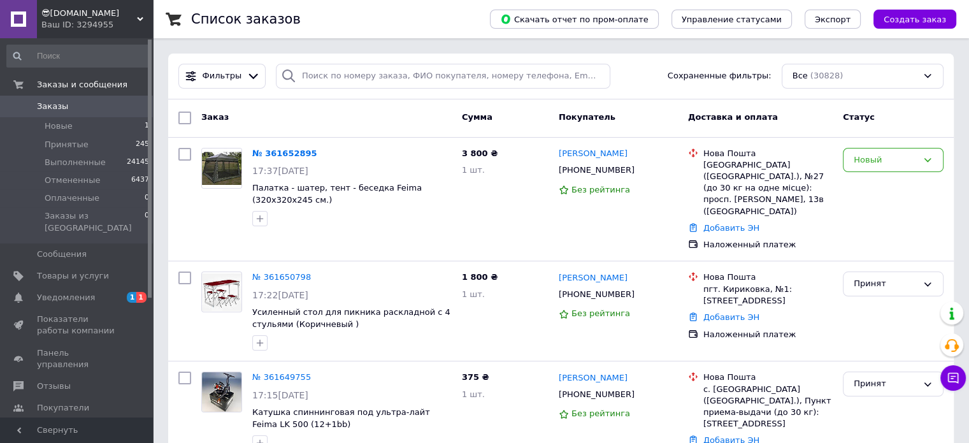
click at [69, 292] on span "Уведомления" at bounding box center [66, 297] width 58 height 11
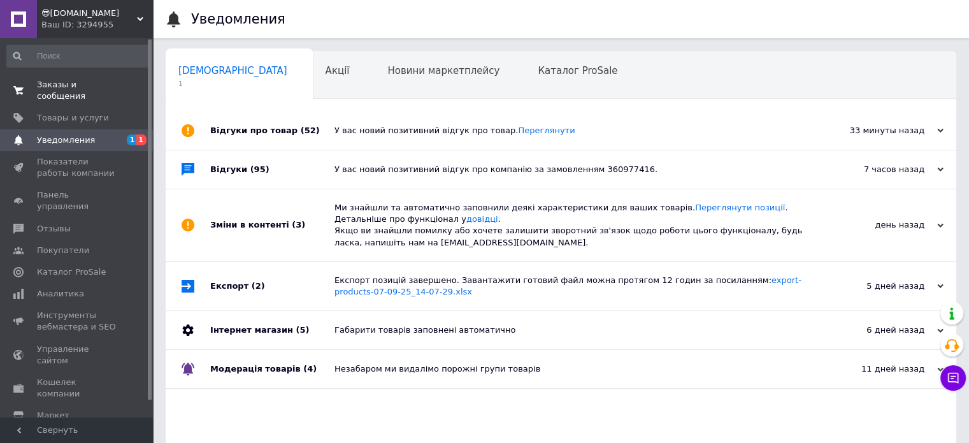
click at [105, 85] on span "Заказы и сообщения" at bounding box center [77, 90] width 81 height 23
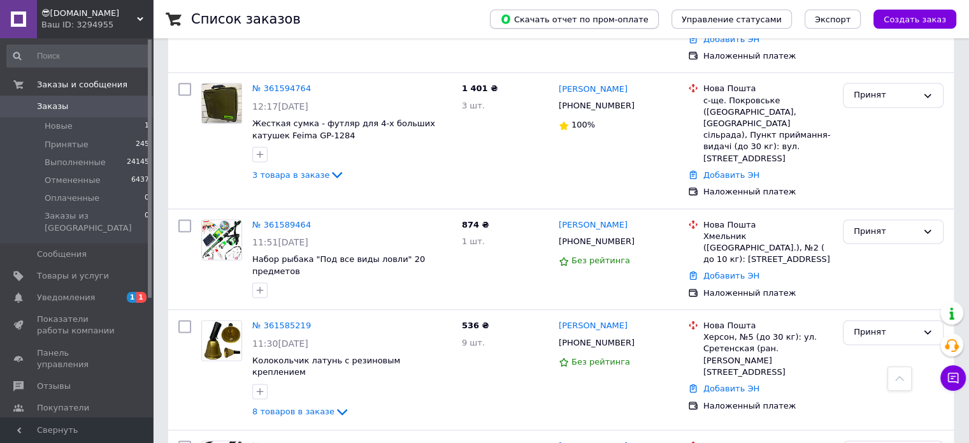
scroll to position [1912, 0]
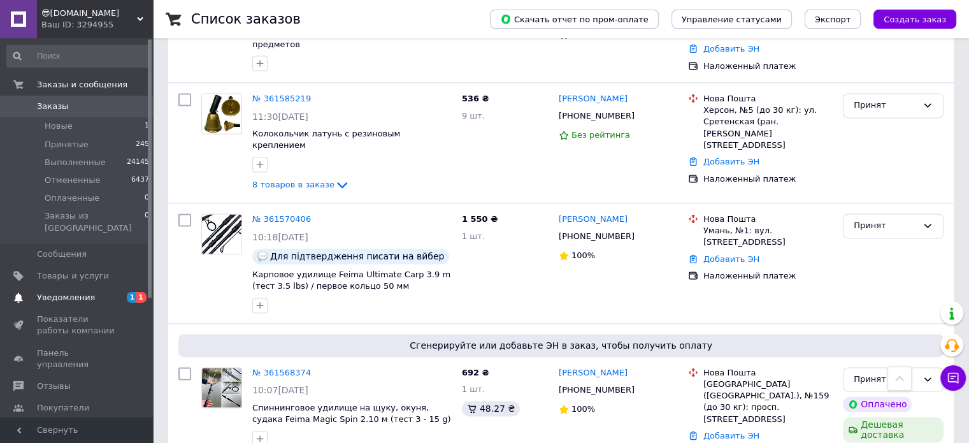
click at [83, 292] on span "Уведомления" at bounding box center [66, 297] width 58 height 11
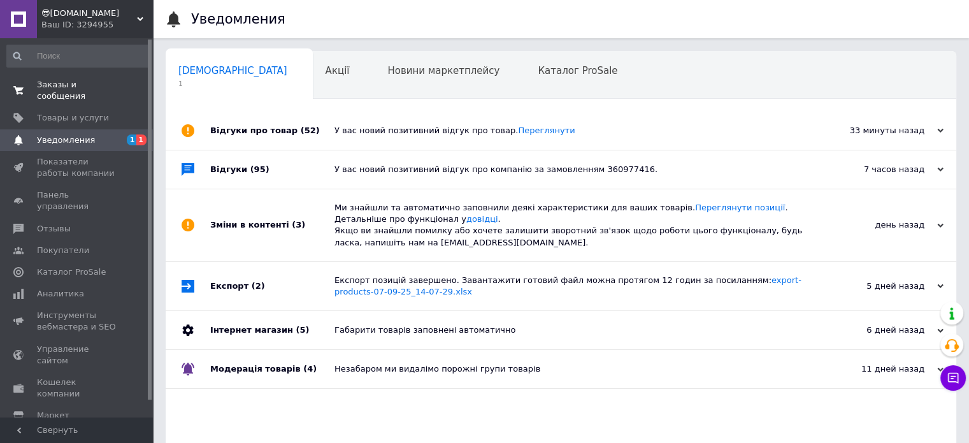
click at [89, 77] on link "Заказы и сообщения 0 0" at bounding box center [78, 90] width 157 height 33
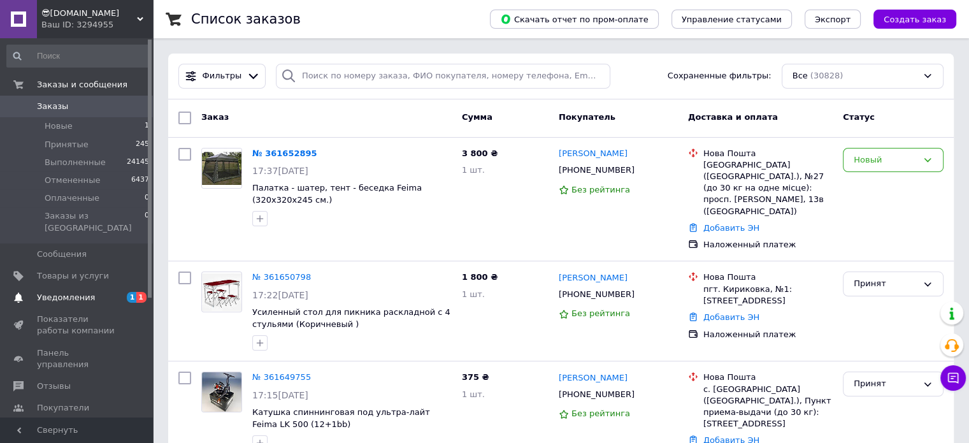
click at [70, 292] on span "Уведомления" at bounding box center [66, 297] width 58 height 11
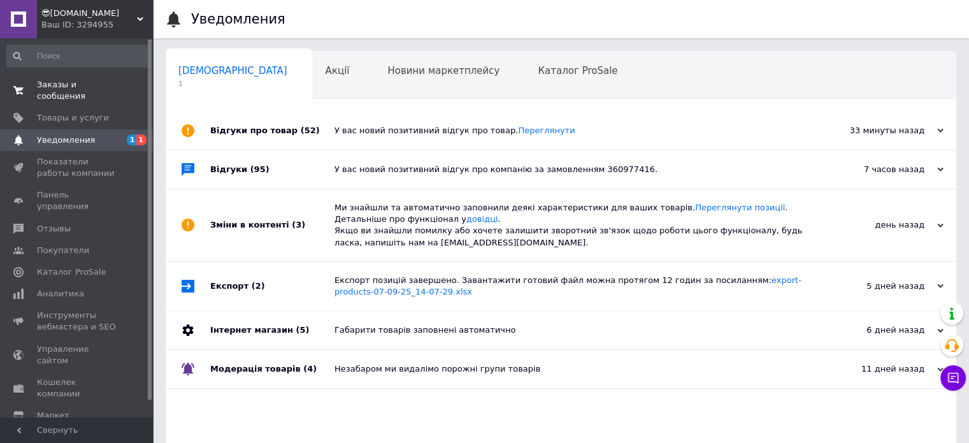
click at [104, 85] on span "Заказы и сообщения" at bounding box center [77, 90] width 81 height 23
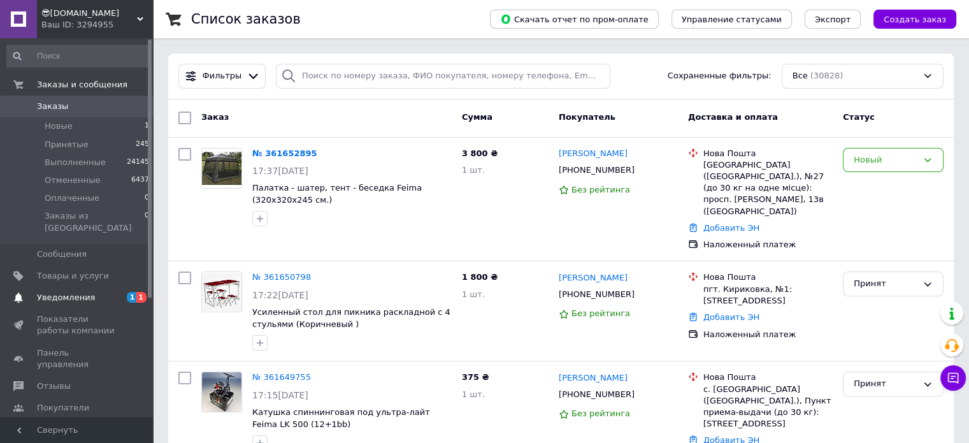
click at [85, 292] on span "Уведомления" at bounding box center [66, 297] width 58 height 11
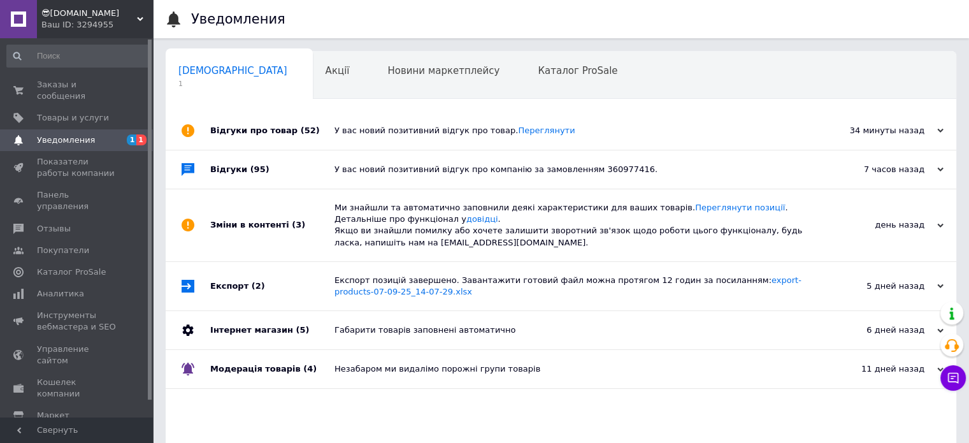
drag, startPoint x: 77, startPoint y: 88, endPoint x: 147, endPoint y: 27, distance: 92.6
click at [77, 88] on span "Заказы и сообщения" at bounding box center [77, 90] width 81 height 23
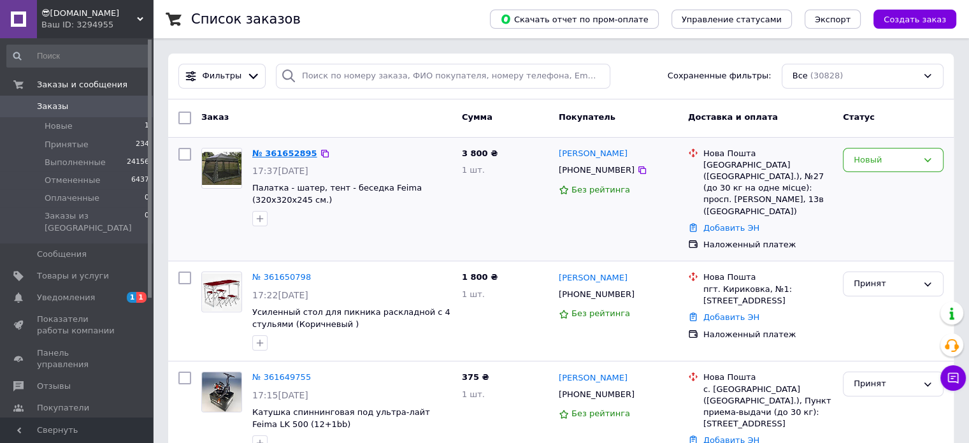
click at [286, 151] on link "№ 361652895" at bounding box center [284, 153] width 65 height 10
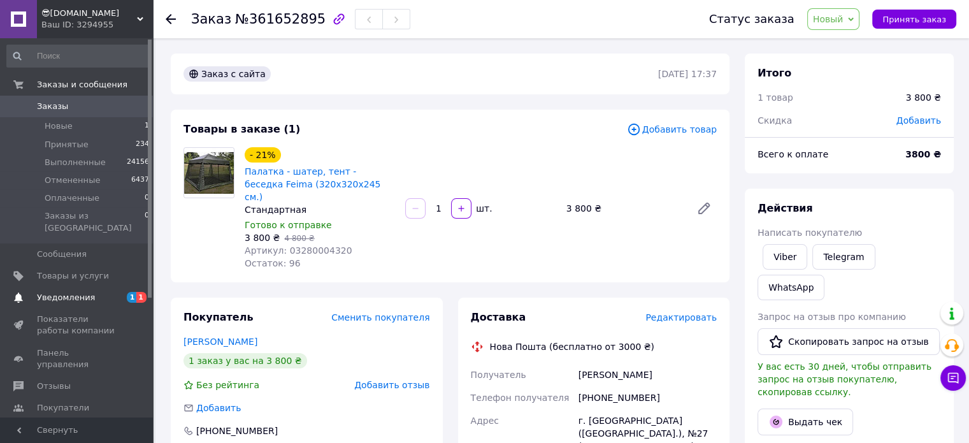
click at [103, 292] on span "Уведомления" at bounding box center [77, 297] width 81 height 11
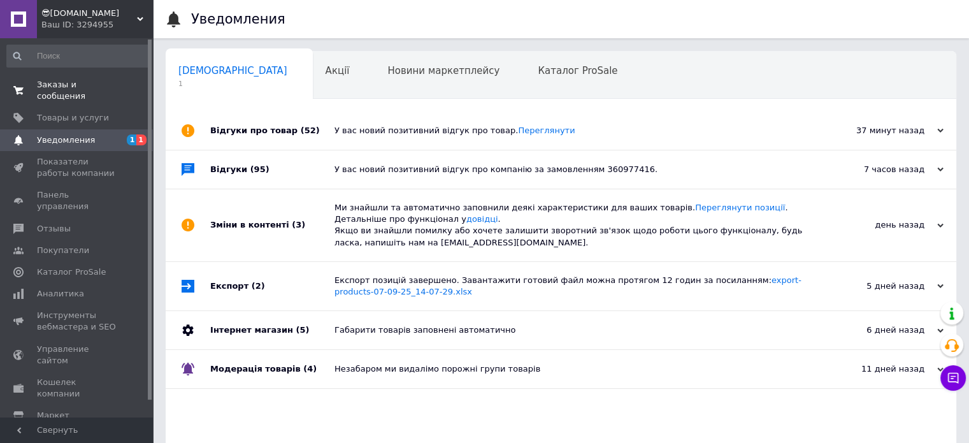
click at [106, 80] on span "Заказы и сообщения" at bounding box center [77, 90] width 81 height 23
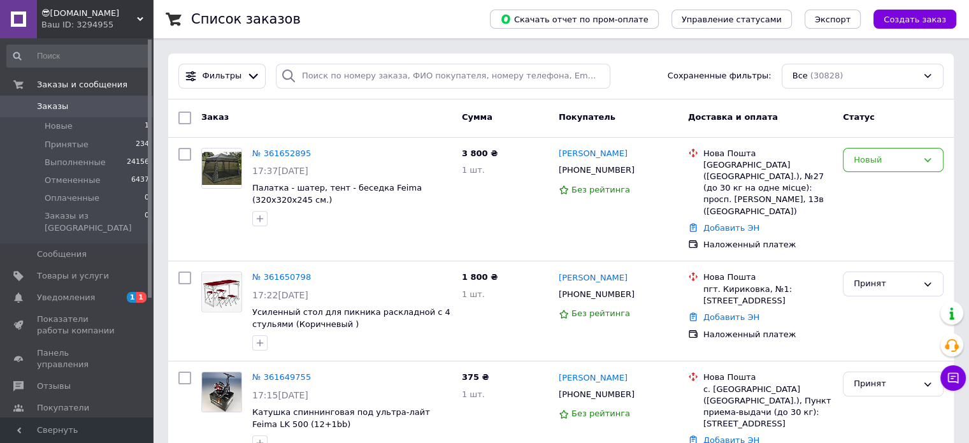
click at [64, 292] on span "Уведомления" at bounding box center [66, 297] width 58 height 11
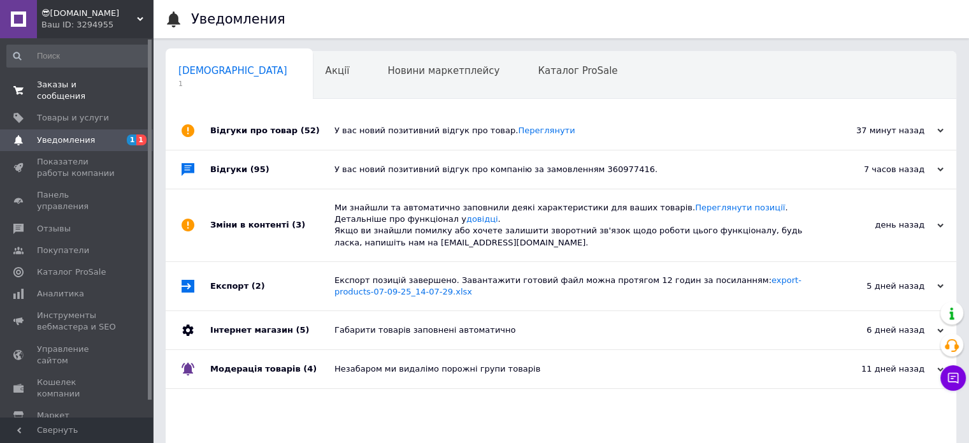
click at [92, 89] on span "Заказы и сообщения" at bounding box center [77, 90] width 81 height 23
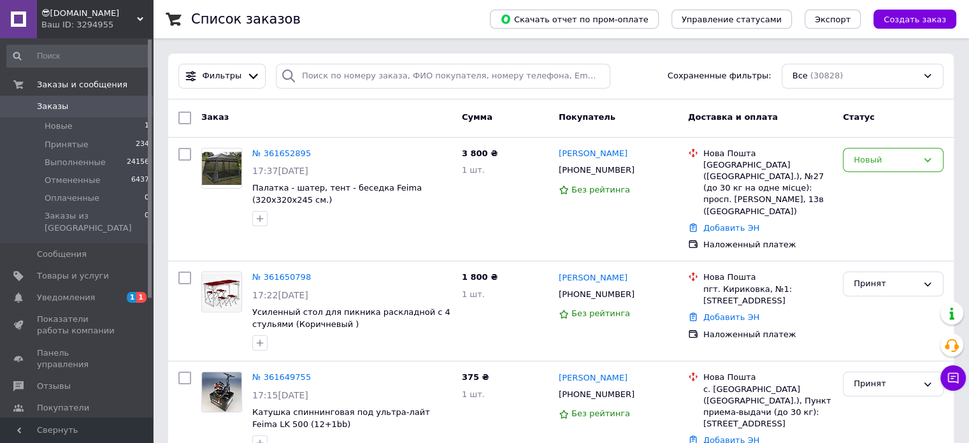
click at [76, 292] on span "Уведомления" at bounding box center [66, 297] width 58 height 11
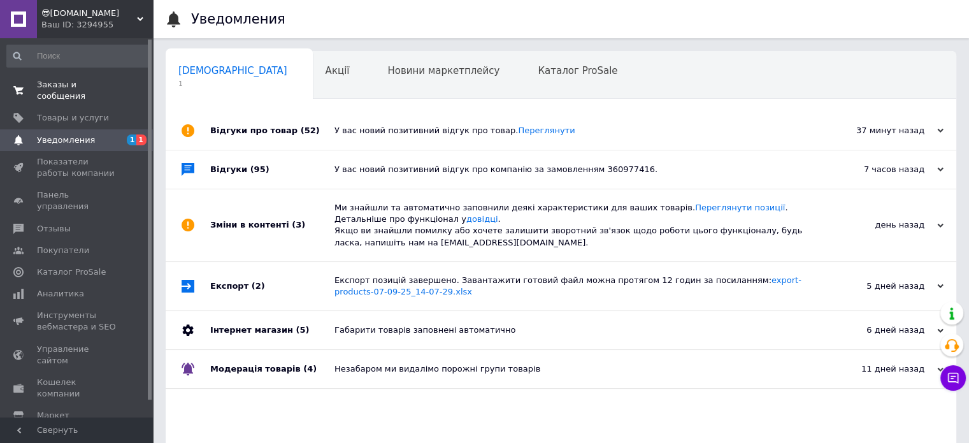
click at [84, 86] on span "Заказы и сообщения" at bounding box center [77, 90] width 81 height 23
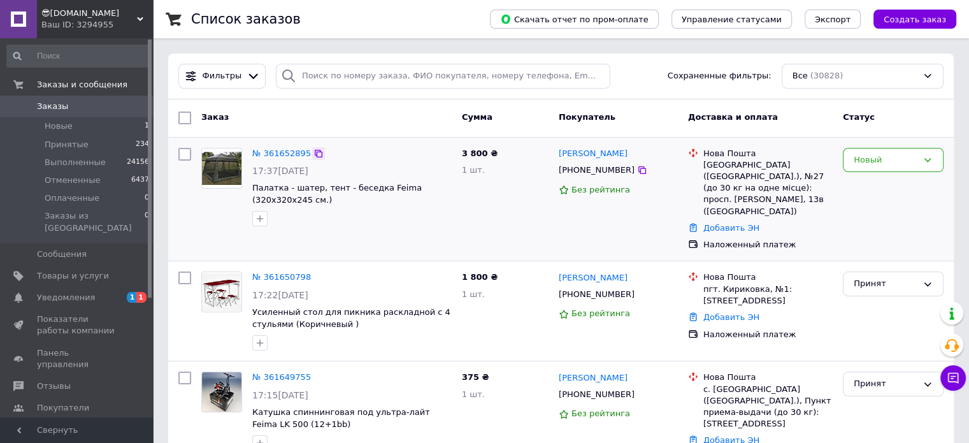
click at [314, 154] on icon at bounding box center [319, 153] width 10 height 10
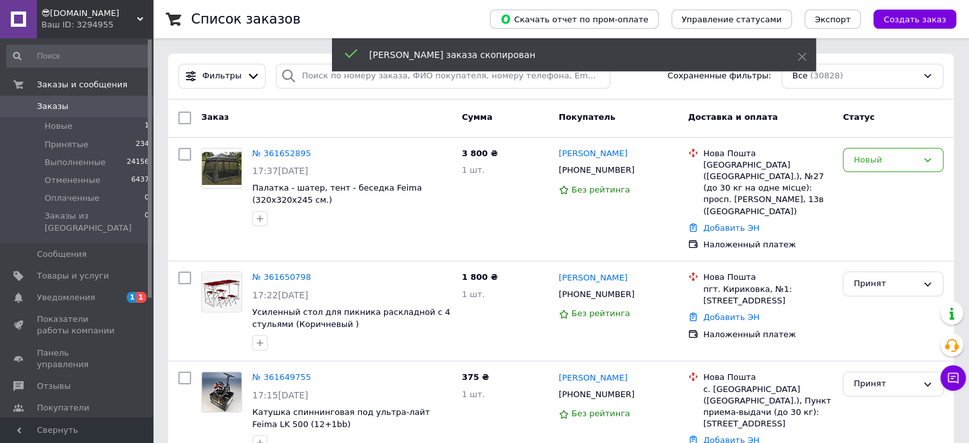
drag, startPoint x: 84, startPoint y: 288, endPoint x: 87, endPoint y: 273, distance: 15.5
click at [85, 292] on span "Уведомления" at bounding box center [66, 297] width 58 height 11
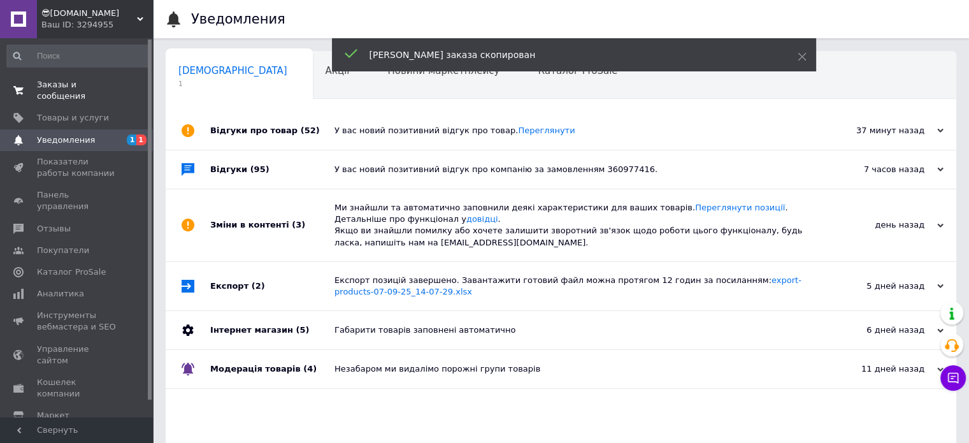
click at [103, 93] on link "Заказы и сообщения 0 0" at bounding box center [78, 90] width 157 height 33
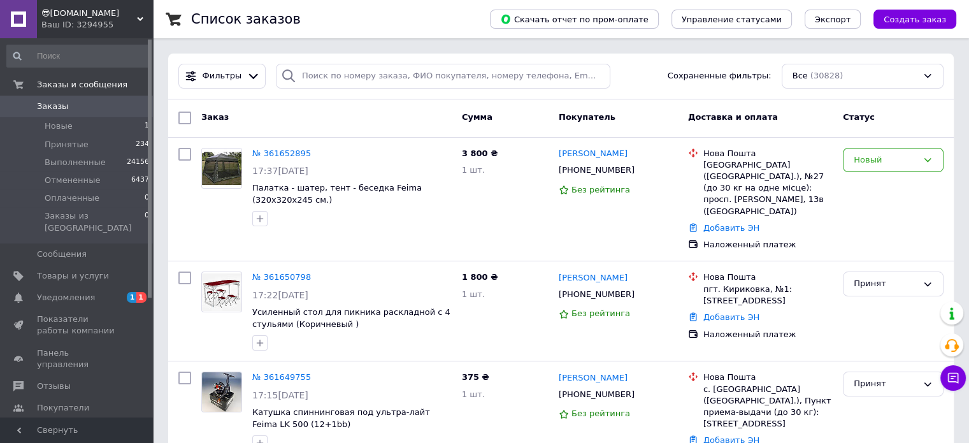
drag, startPoint x: 84, startPoint y: 281, endPoint x: 87, endPoint y: 275, distance: 6.9
click at [84, 292] on span "Уведомления" at bounding box center [66, 297] width 58 height 11
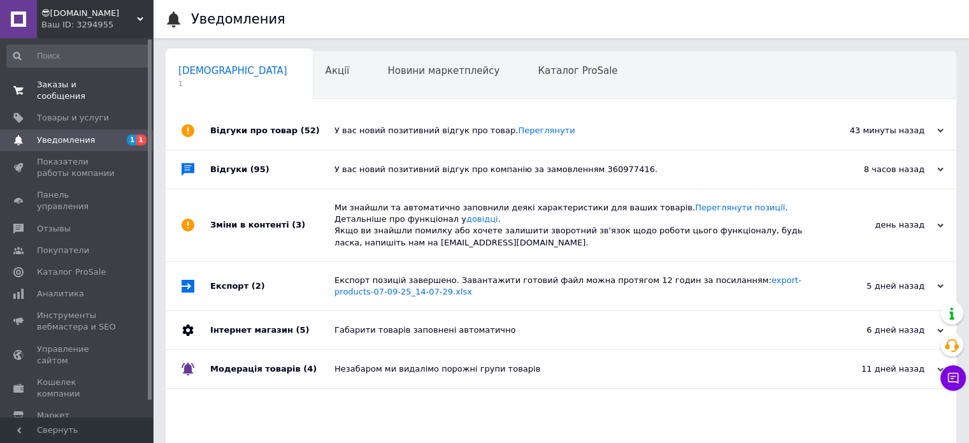
click at [59, 85] on span "Заказы и сообщения" at bounding box center [77, 90] width 81 height 23
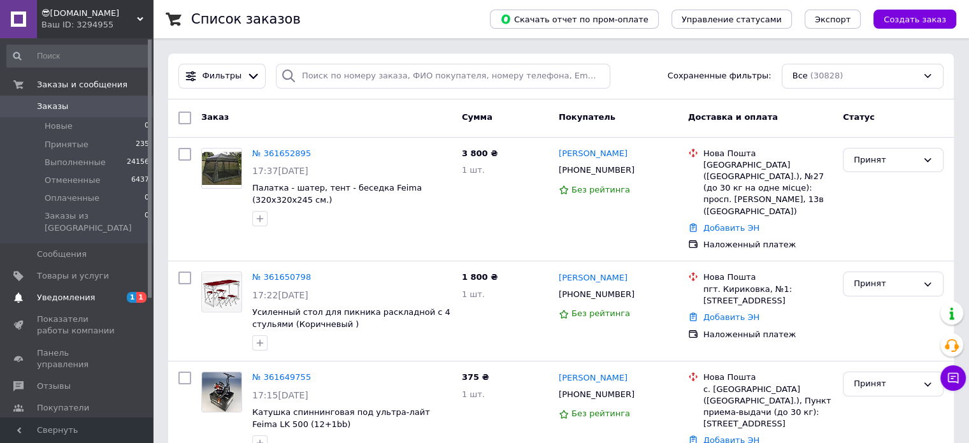
click at [82, 292] on span "Уведомления" at bounding box center [66, 297] width 58 height 11
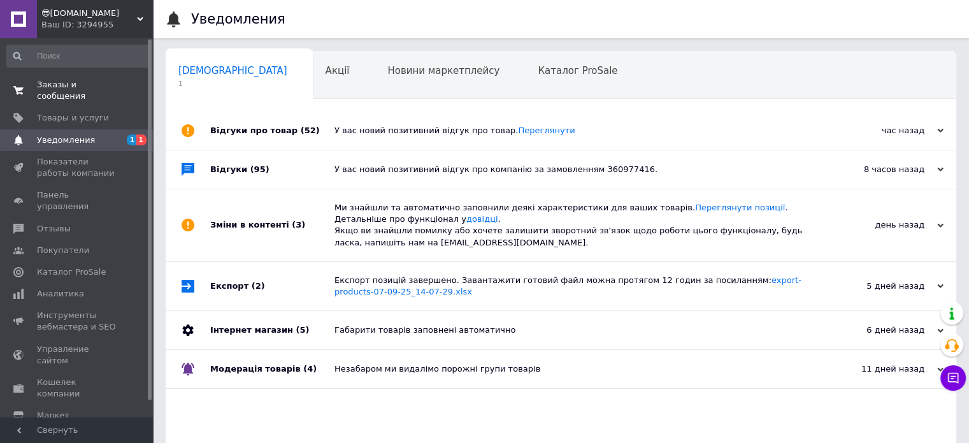
click at [97, 79] on span "Заказы и сообщения" at bounding box center [77, 90] width 81 height 23
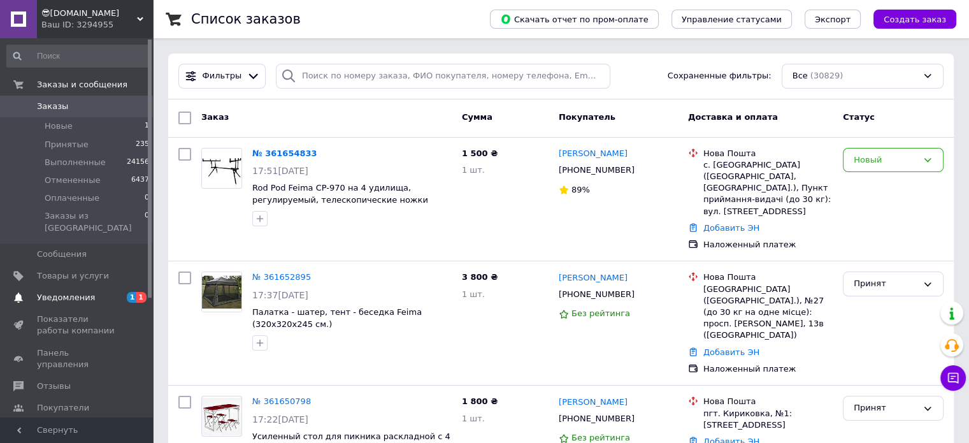
click at [69, 292] on span "Уведомления" at bounding box center [66, 297] width 58 height 11
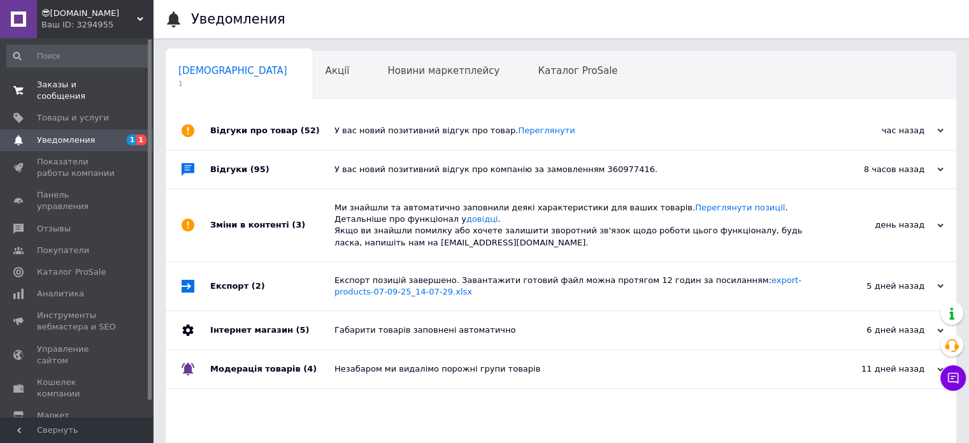
click at [105, 82] on span "Заказы и сообщения" at bounding box center [77, 90] width 81 height 23
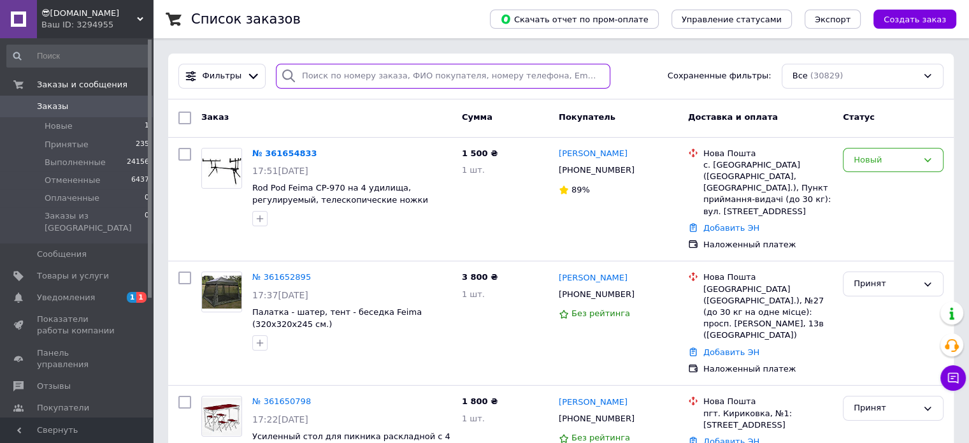
click at [398, 85] on input "search" at bounding box center [443, 76] width 335 height 25
type input "Ильясов"
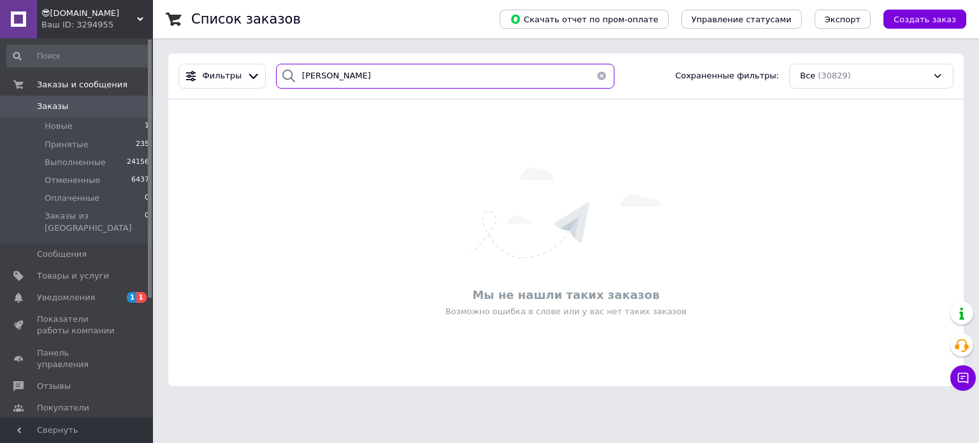
drag, startPoint x: 275, startPoint y: 63, endPoint x: 244, endPoint y: 61, distance: 30.7
click at [244, 61] on div "Фильтры Ильясов Сохраненные фильтры: Все (30829)" at bounding box center [565, 77] width 795 height 46
type input "Ільясов"
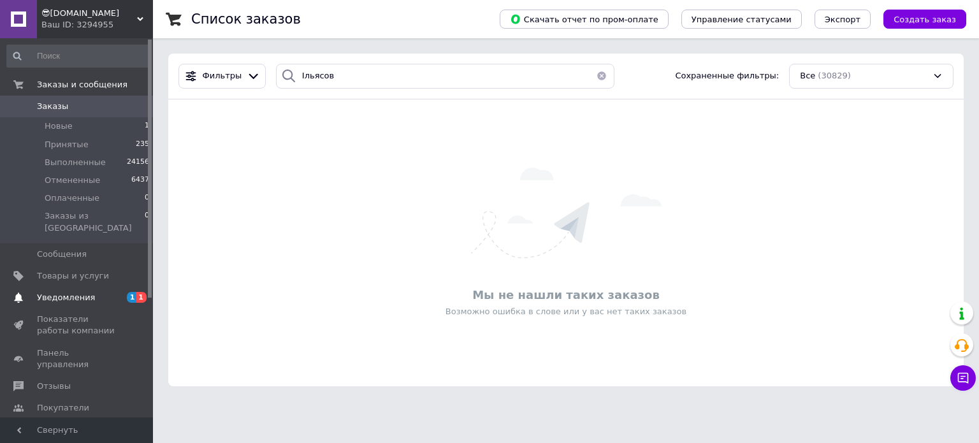
click at [74, 292] on span "Уведомления" at bounding box center [66, 297] width 58 height 11
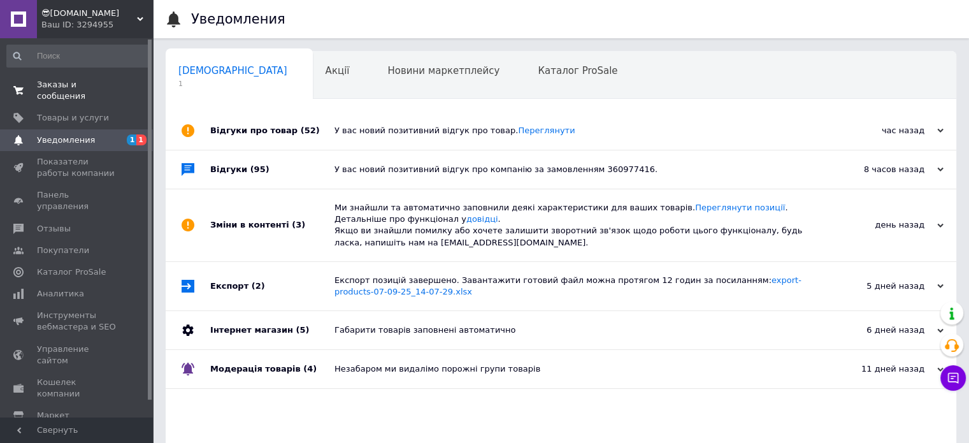
click at [87, 88] on span "Заказы и сообщения" at bounding box center [77, 90] width 81 height 23
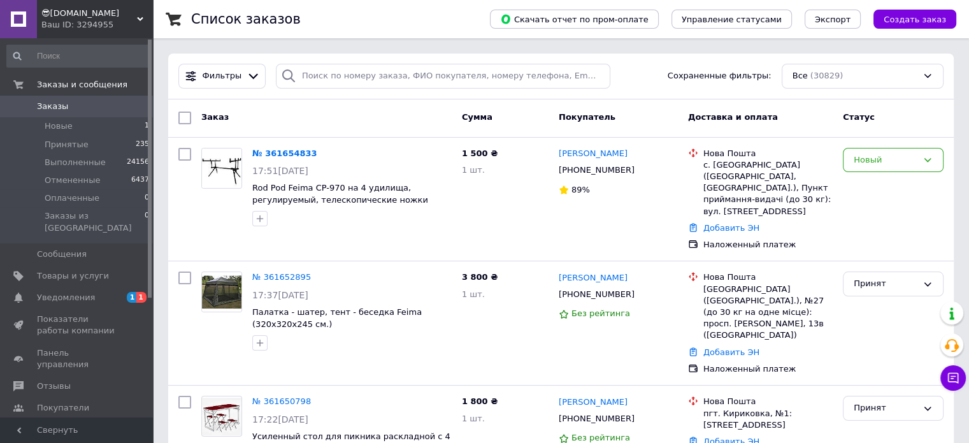
drag, startPoint x: 72, startPoint y: 291, endPoint x: 76, endPoint y: 285, distance: 7.3
click at [72, 292] on span "Уведомления" at bounding box center [66, 297] width 58 height 11
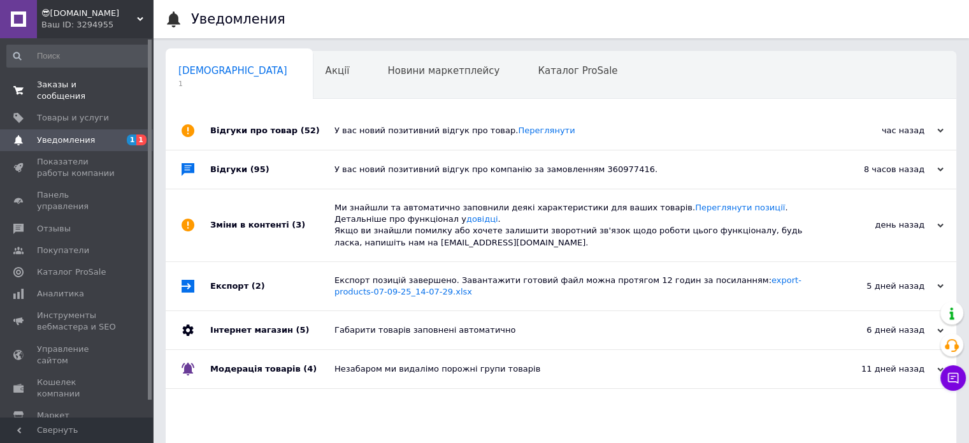
click at [99, 82] on span "Заказы и сообщения" at bounding box center [77, 90] width 81 height 23
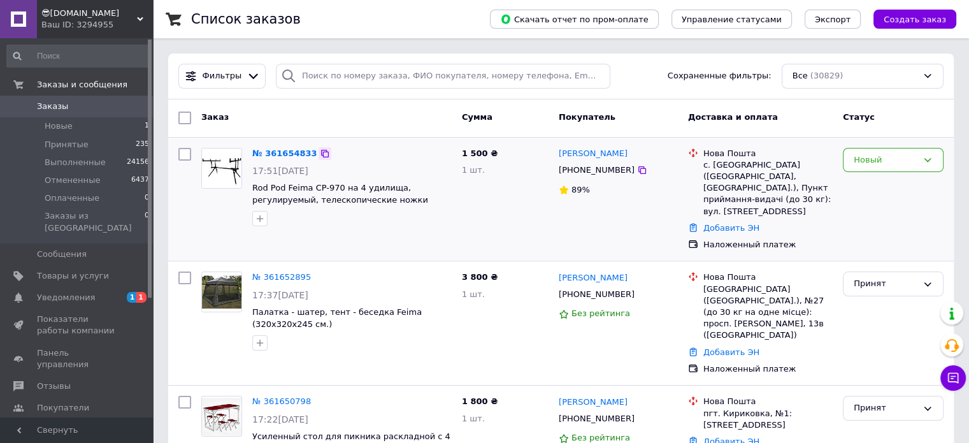
click at [320, 155] on icon at bounding box center [325, 153] width 10 height 10
click at [75, 292] on span "Уведомления" at bounding box center [66, 297] width 58 height 11
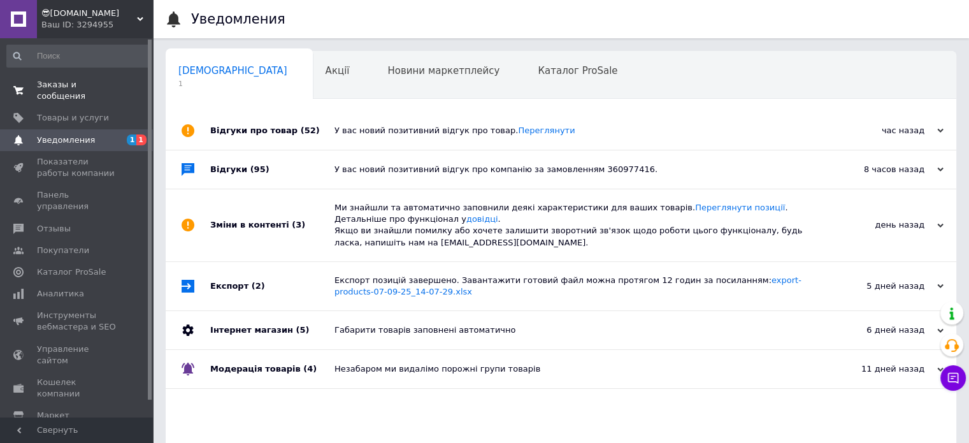
click at [111, 80] on span "Заказы и сообщения" at bounding box center [77, 90] width 81 height 23
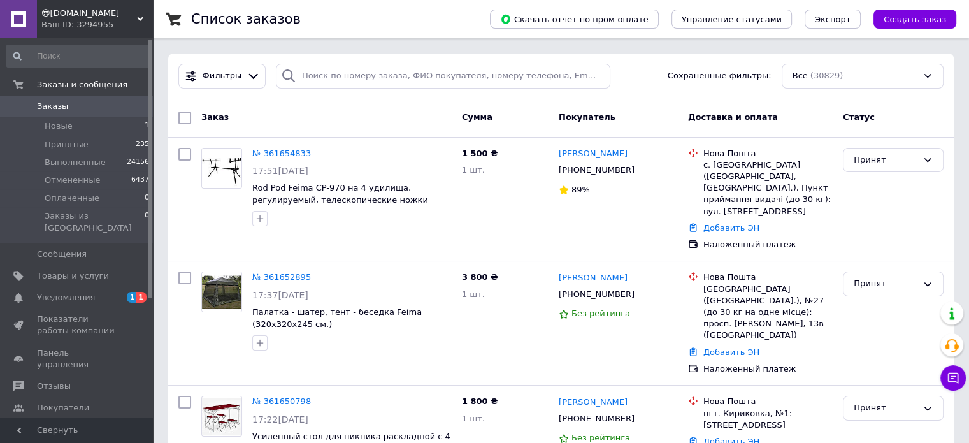
click at [38, 292] on span "Уведомления" at bounding box center [66, 297] width 58 height 11
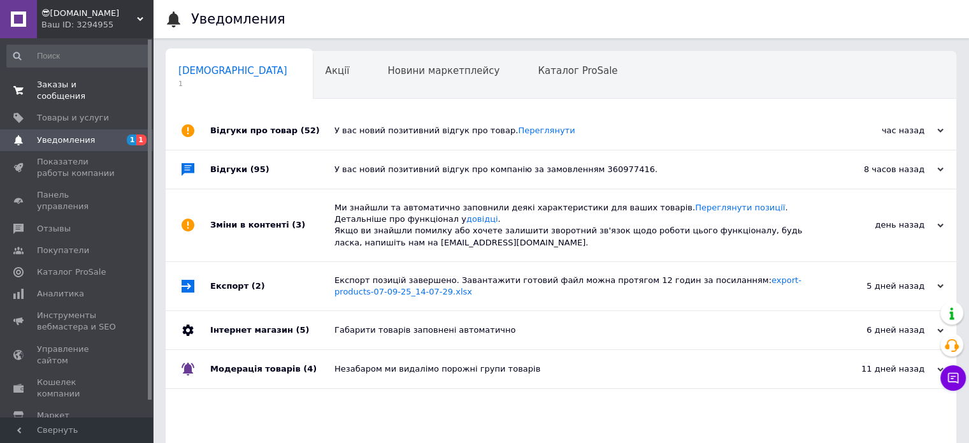
click at [96, 82] on span "Заказы и сообщения" at bounding box center [77, 90] width 81 height 23
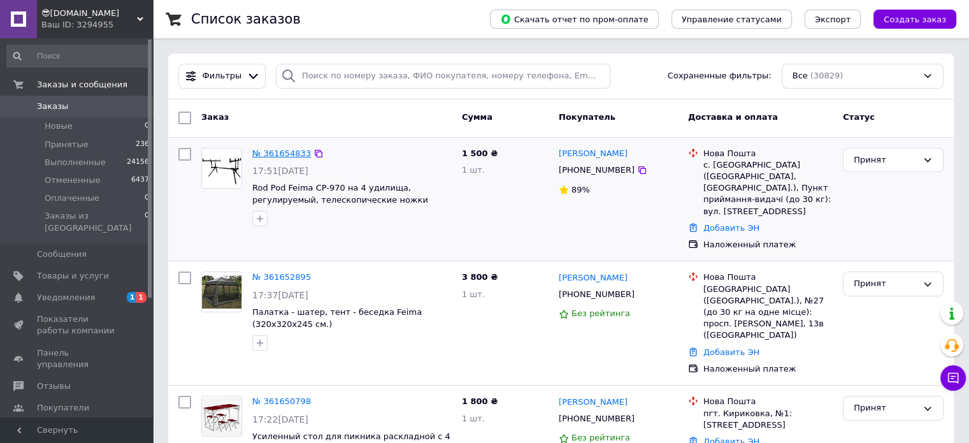
click at [266, 155] on link "№ 361654833" at bounding box center [281, 153] width 59 height 10
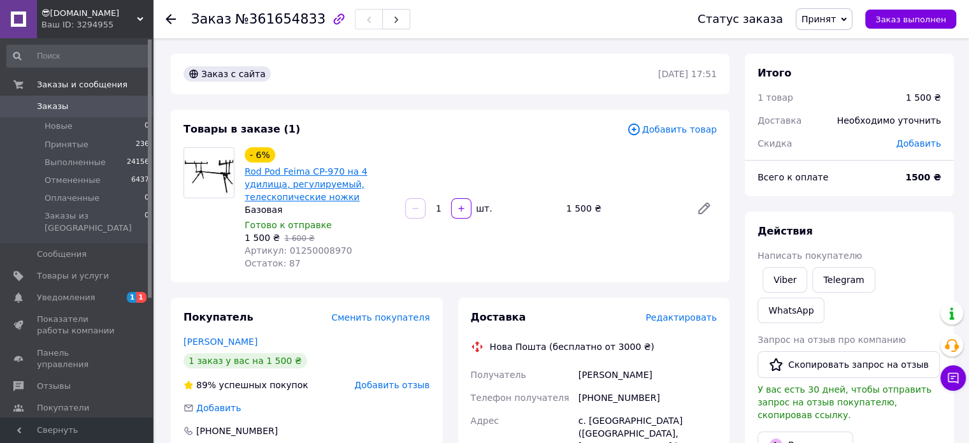
click at [329, 175] on link "Rod Pod Feima CP-970 на 4 удилища, регулируемый, телескопические ножки" at bounding box center [306, 184] width 123 height 36
click at [74, 270] on span "Товары и услуги" at bounding box center [73, 275] width 72 height 11
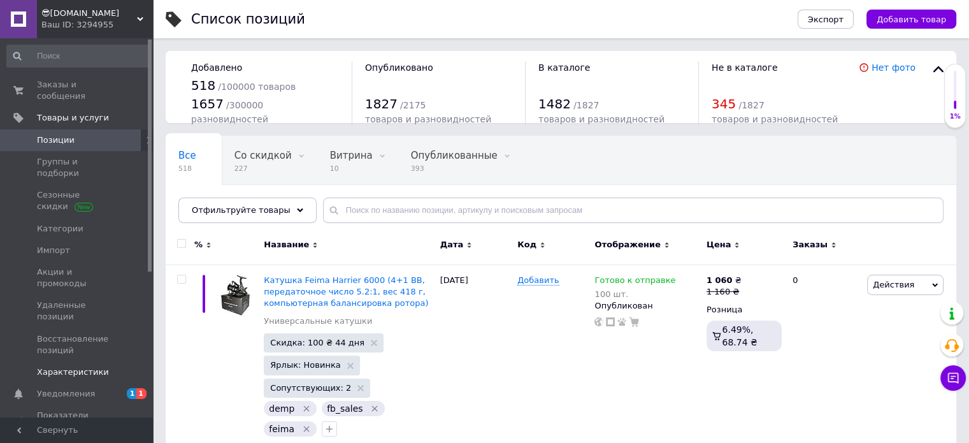
click at [66, 361] on link "Характеристики" at bounding box center [78, 372] width 157 height 22
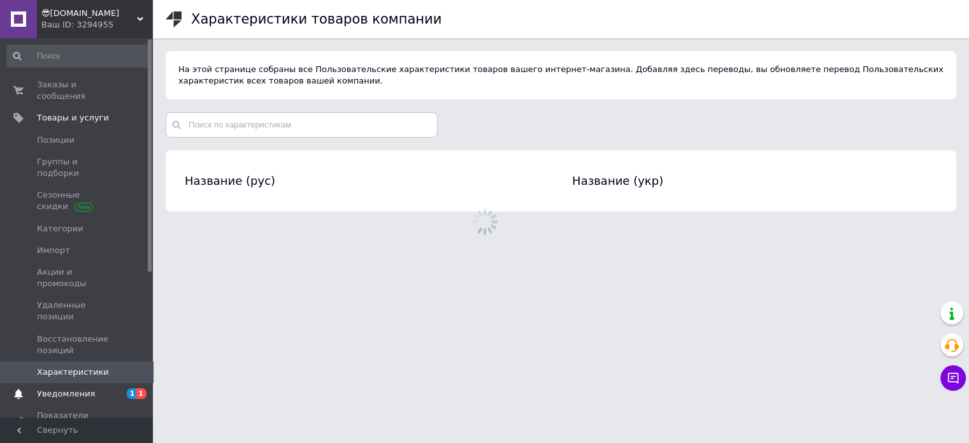
click at [74, 388] on span "Уведомления" at bounding box center [66, 393] width 58 height 11
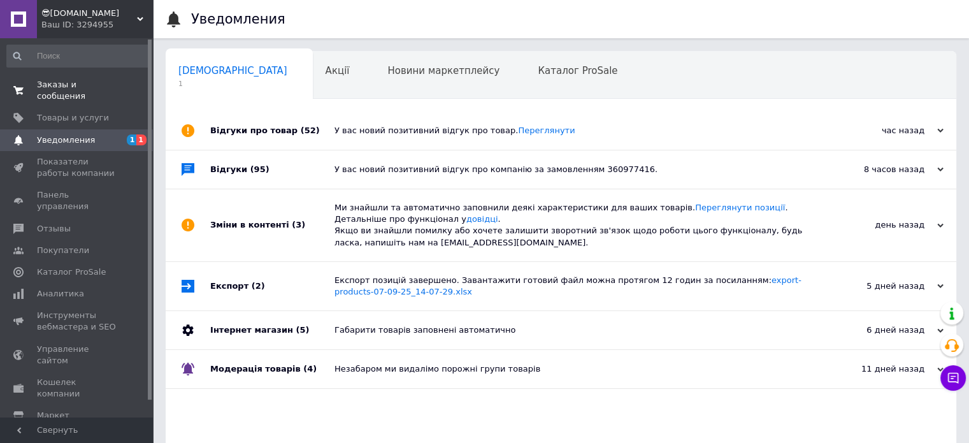
click at [110, 90] on span "Заказы и сообщения" at bounding box center [77, 90] width 81 height 23
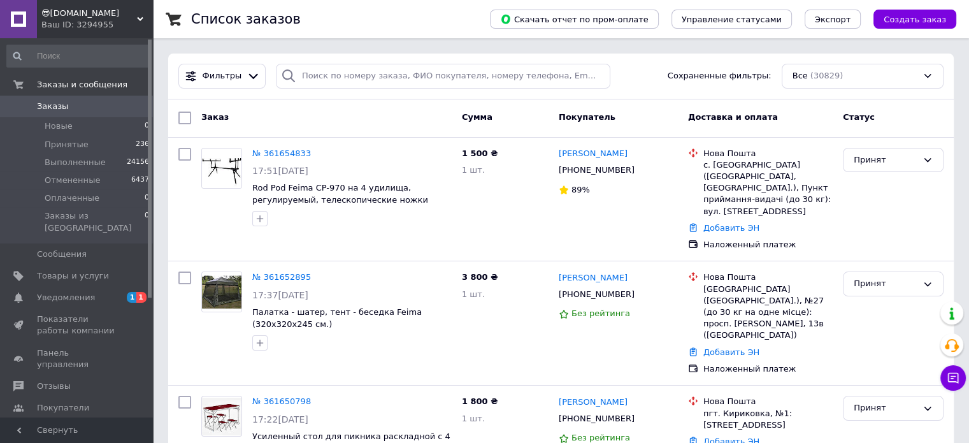
click at [92, 292] on span "Уведомления" at bounding box center [77, 297] width 81 height 11
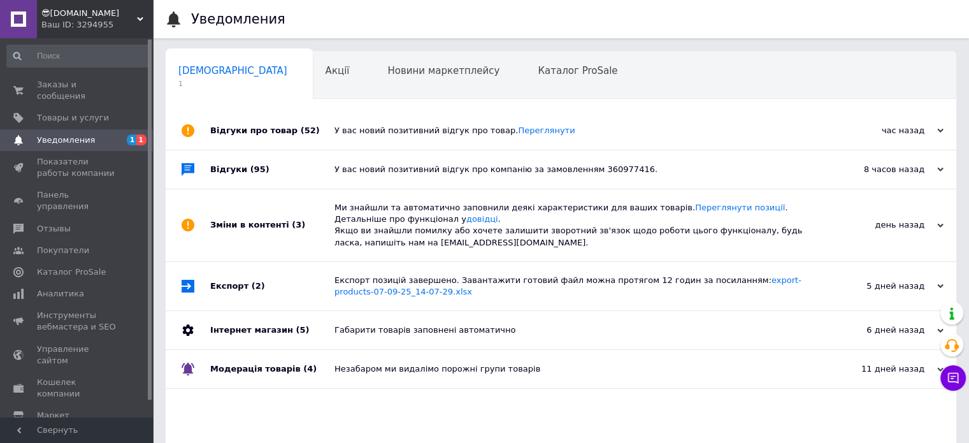
drag, startPoint x: 86, startPoint y: 87, endPoint x: 508, endPoint y: 254, distance: 454.0
click at [87, 86] on span "Заказы и сообщения" at bounding box center [77, 90] width 81 height 23
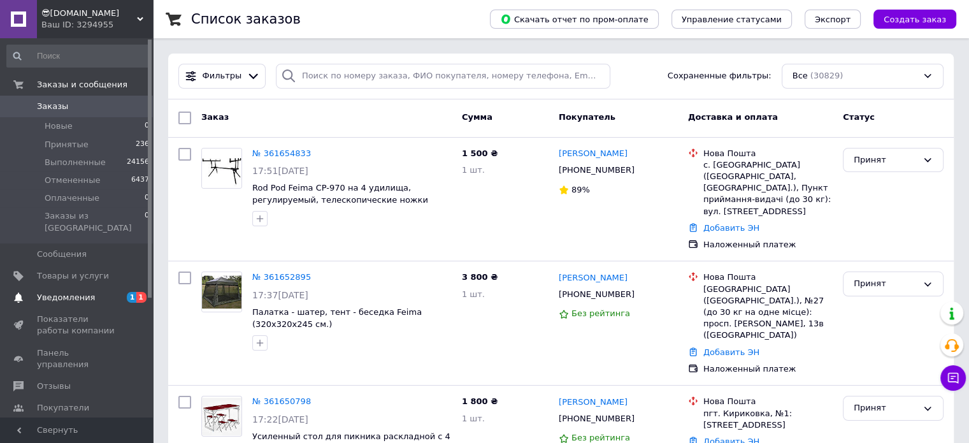
click at [61, 293] on link "Уведомления 1 1" at bounding box center [78, 298] width 157 height 22
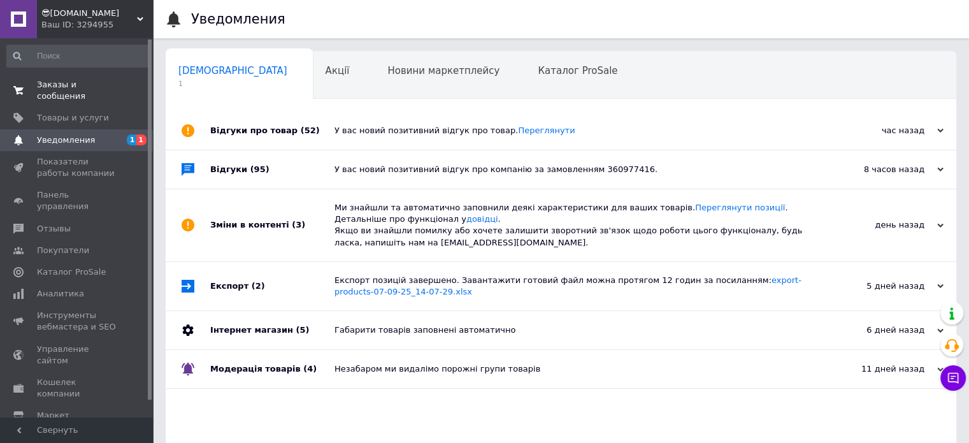
click at [111, 76] on link "Заказы и сообщения 0 0" at bounding box center [78, 90] width 157 height 33
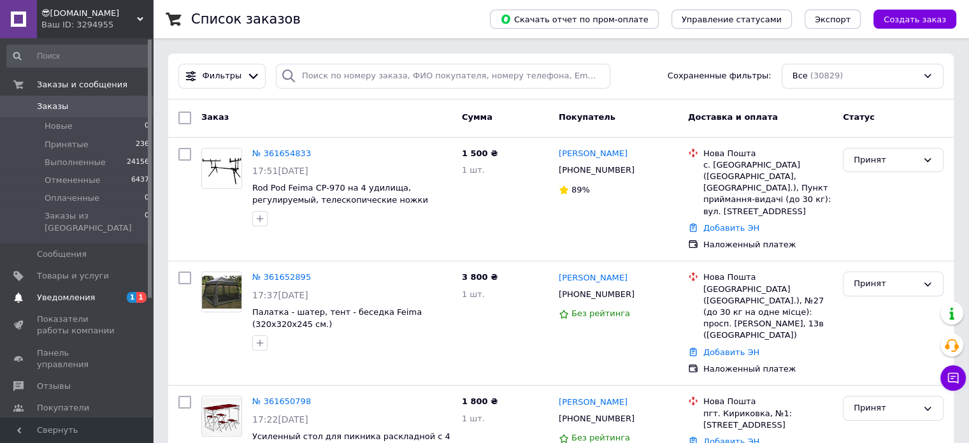
click at [74, 292] on span "Уведомления" at bounding box center [66, 297] width 58 height 11
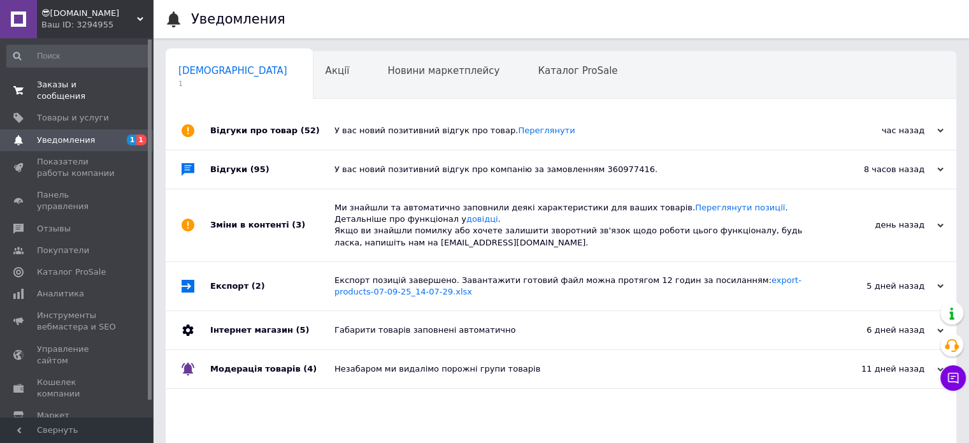
click at [84, 83] on span "Заказы и сообщения" at bounding box center [77, 90] width 81 height 23
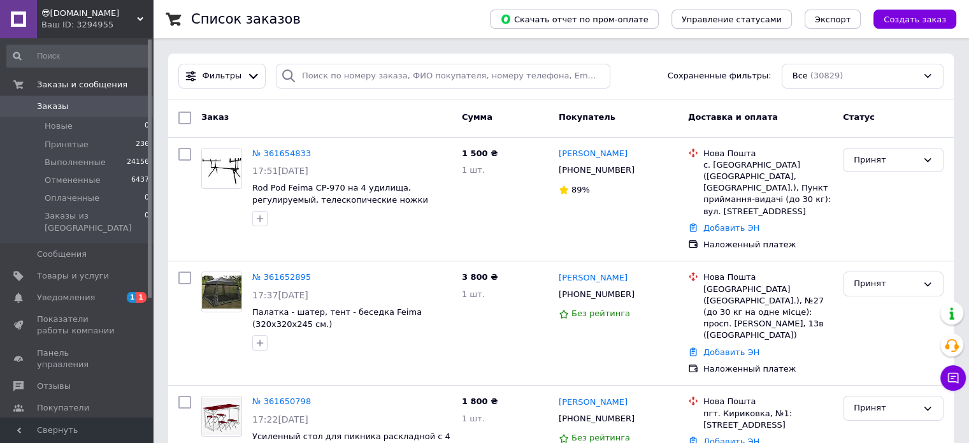
click at [76, 292] on span "Уведомления" at bounding box center [66, 297] width 58 height 11
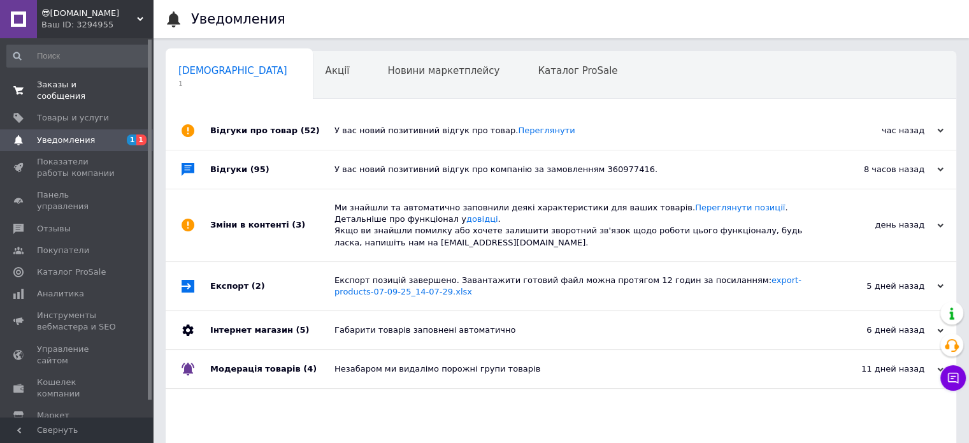
click at [97, 87] on span "Заказы и сообщения" at bounding box center [77, 90] width 81 height 23
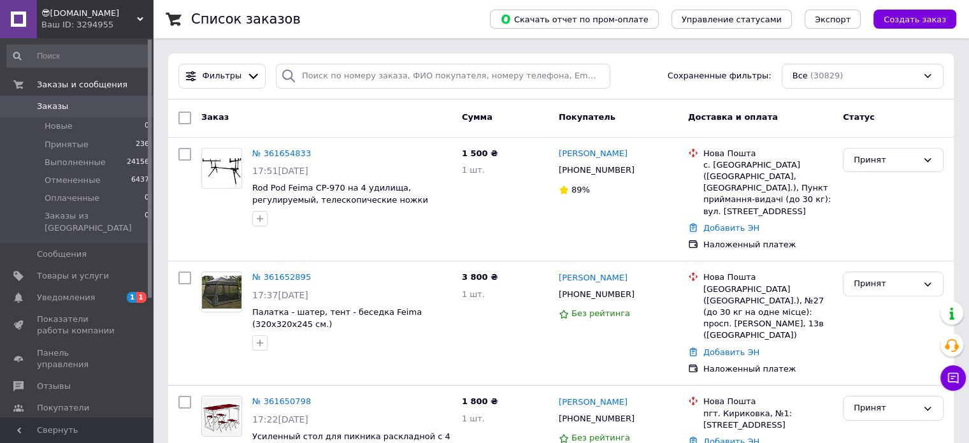
click at [64, 292] on span "Уведомления" at bounding box center [66, 297] width 58 height 11
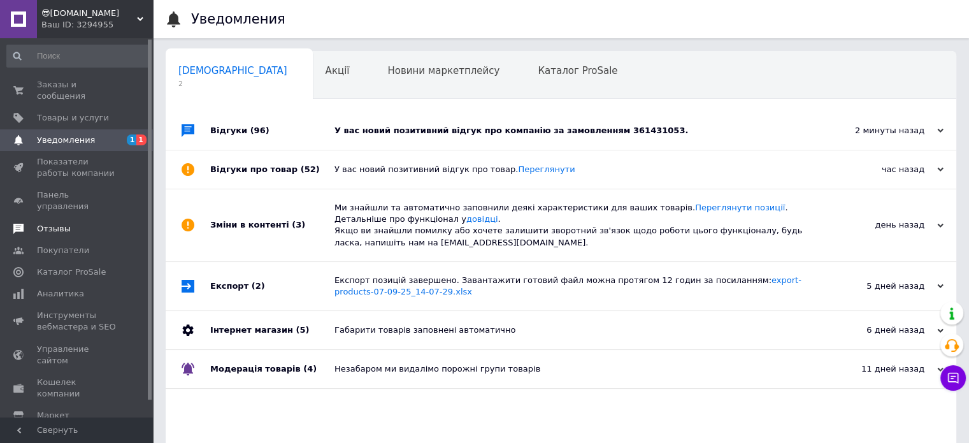
click at [57, 223] on span "Отзывы" at bounding box center [54, 228] width 34 height 11
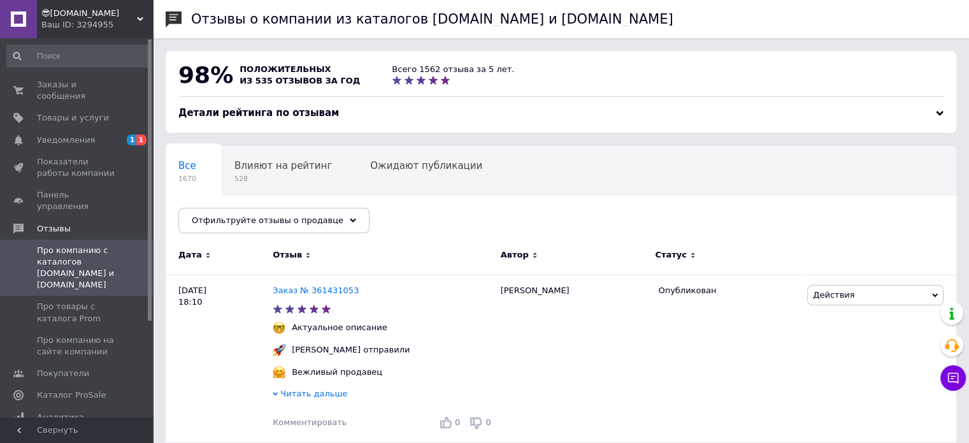
click at [69, 259] on link "Про компанию с каталогов Prom.ua и Bigl.ua" at bounding box center [78, 268] width 157 height 57
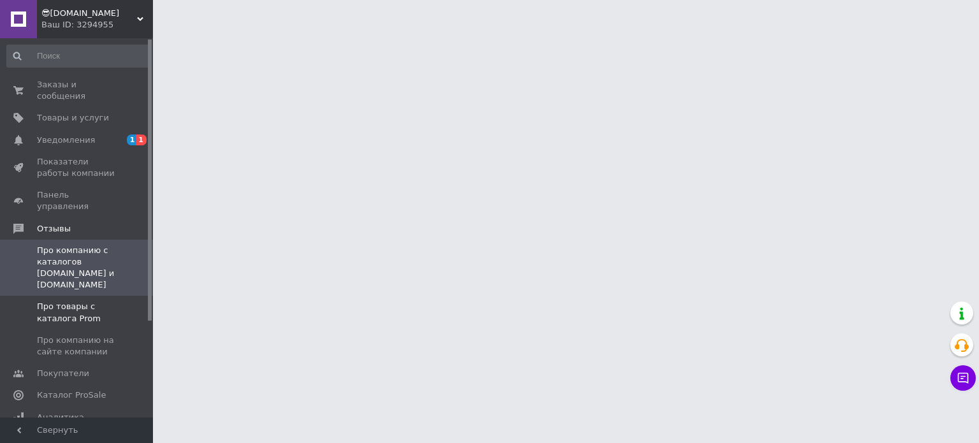
click at [74, 301] on span "Про товары с каталога Prom" at bounding box center [77, 312] width 81 height 23
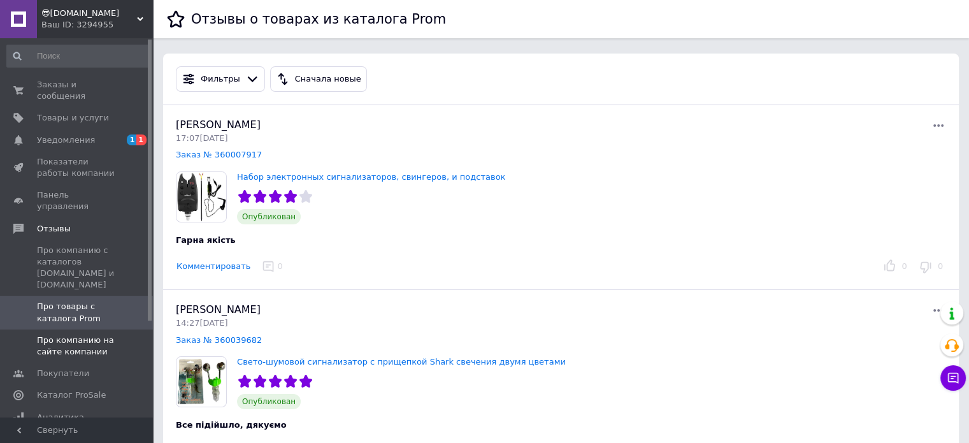
click at [84, 335] on span "Про компанию на сайте компании" at bounding box center [77, 346] width 81 height 23
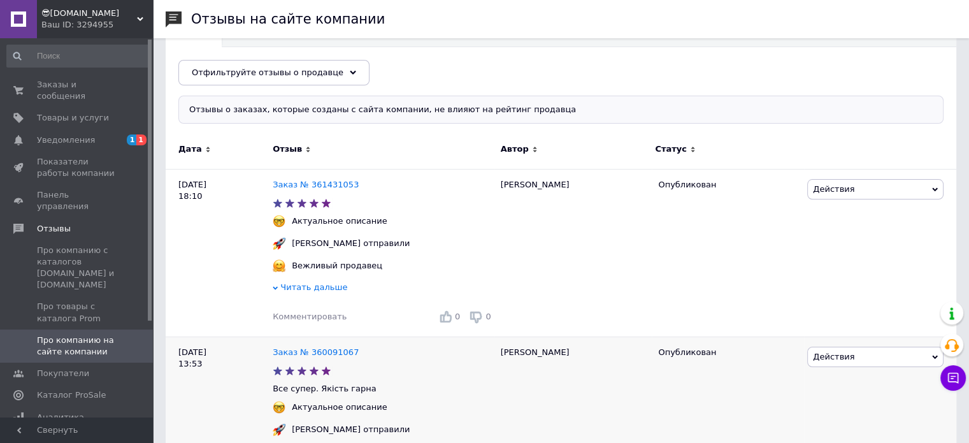
scroll to position [127, 0]
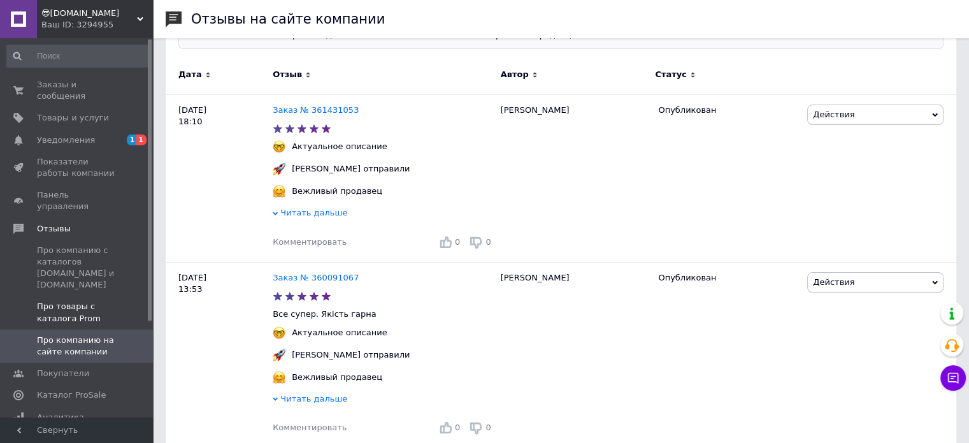
click at [67, 301] on span "Про товары с каталога Prom" at bounding box center [77, 312] width 81 height 23
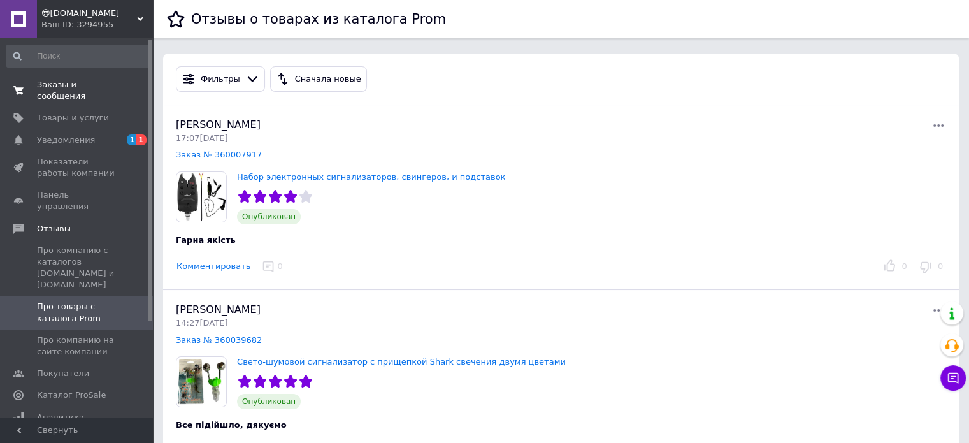
drag, startPoint x: 54, startPoint y: 75, endPoint x: 75, endPoint y: 81, distance: 22.0
click at [54, 75] on link "Заказы и сообщения 0 0" at bounding box center [78, 90] width 157 height 33
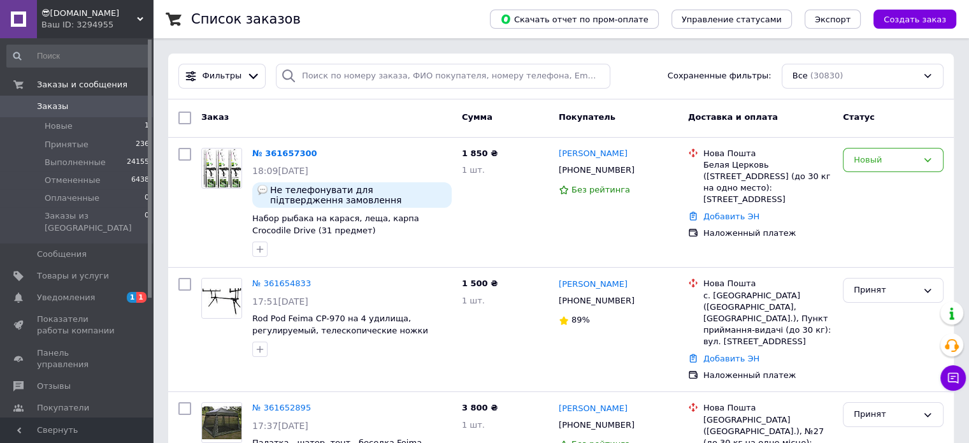
drag, startPoint x: 71, startPoint y: 279, endPoint x: 82, endPoint y: 266, distance: 16.3
click at [72, 287] on link "Уведомления 1 1" at bounding box center [78, 298] width 157 height 22
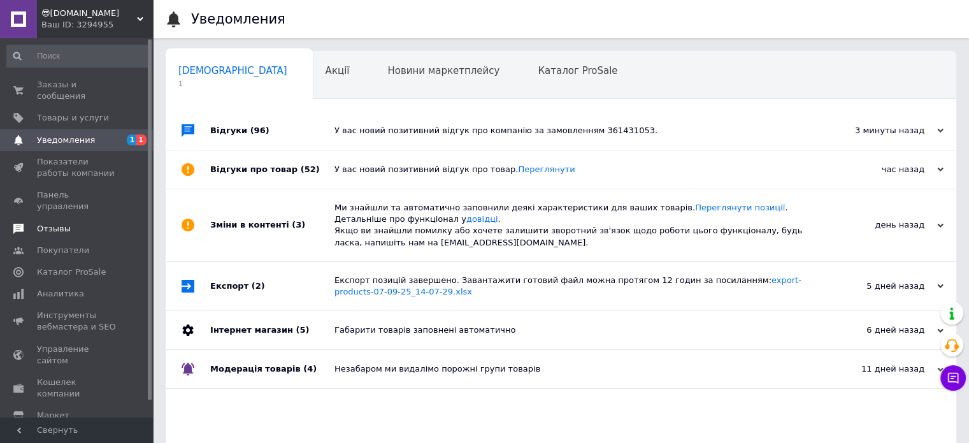
click at [38, 223] on span "Отзывы" at bounding box center [54, 228] width 34 height 11
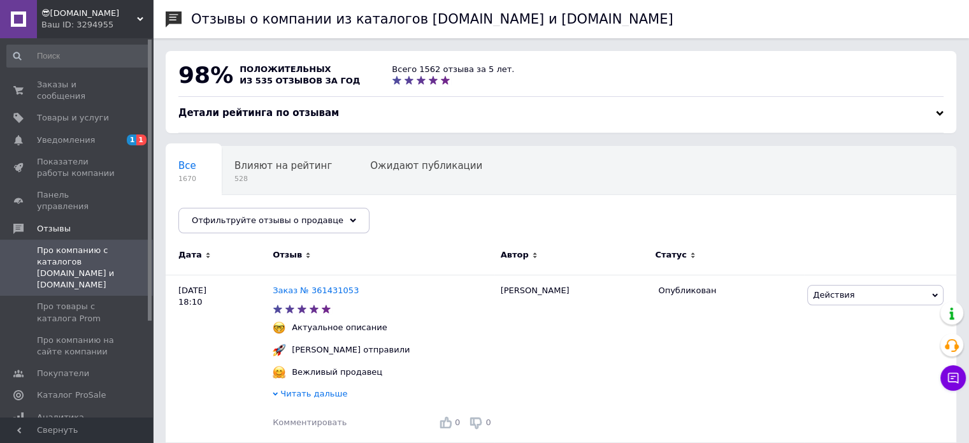
click at [69, 17] on span "😎[DOMAIN_NAME]" at bounding box center [89, 13] width 96 height 11
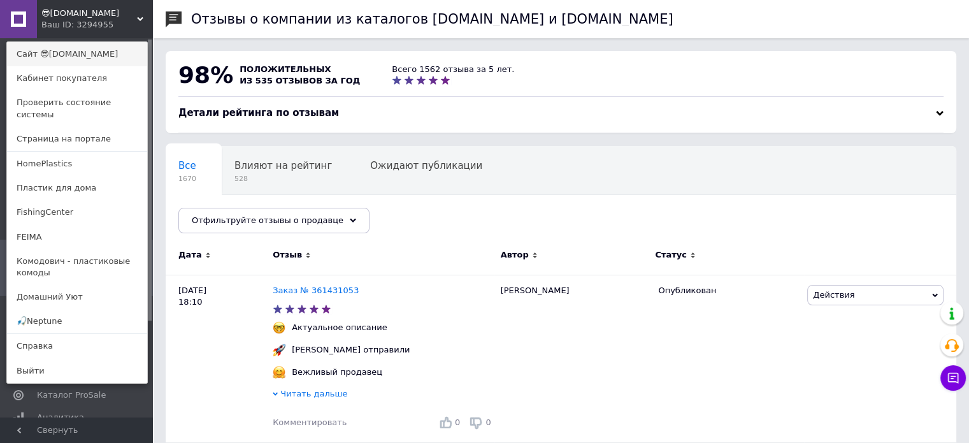
click at [83, 59] on link "Сайт 😎[DOMAIN_NAME]" at bounding box center [77, 54] width 140 height 24
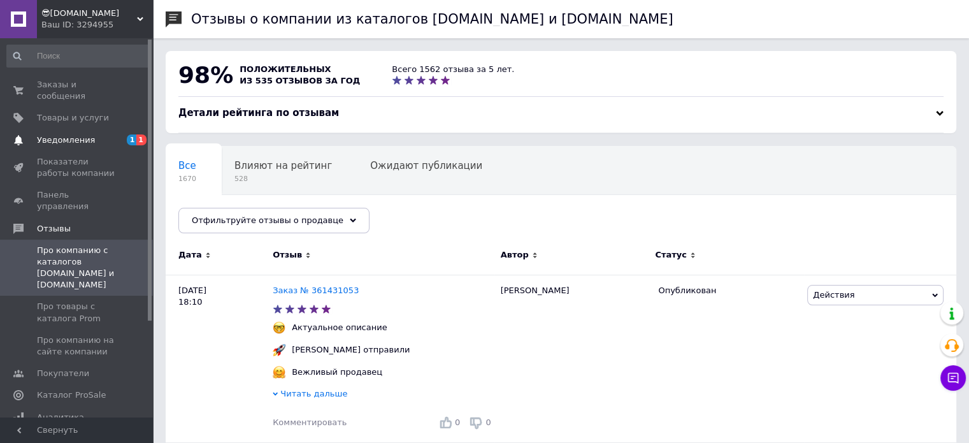
drag, startPoint x: 70, startPoint y: 126, endPoint x: 76, endPoint y: 129, distance: 7.1
click at [70, 134] on span "Уведомления" at bounding box center [66, 139] width 58 height 11
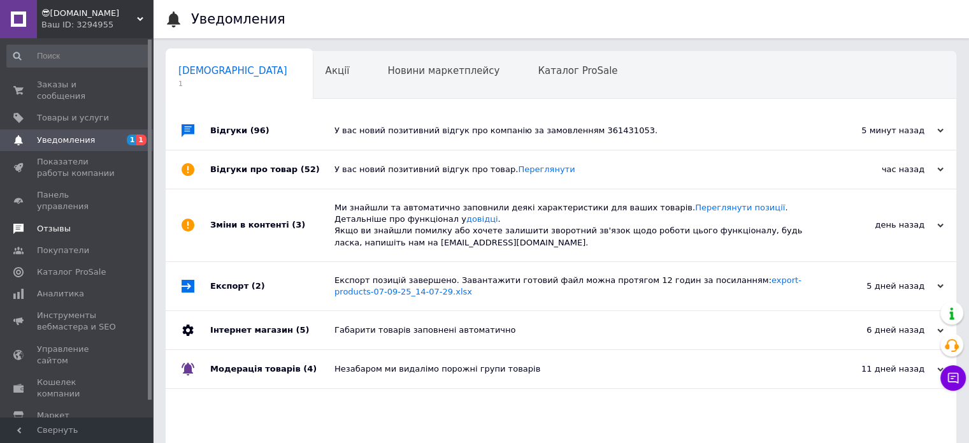
click at [49, 223] on span "Отзывы" at bounding box center [54, 228] width 34 height 11
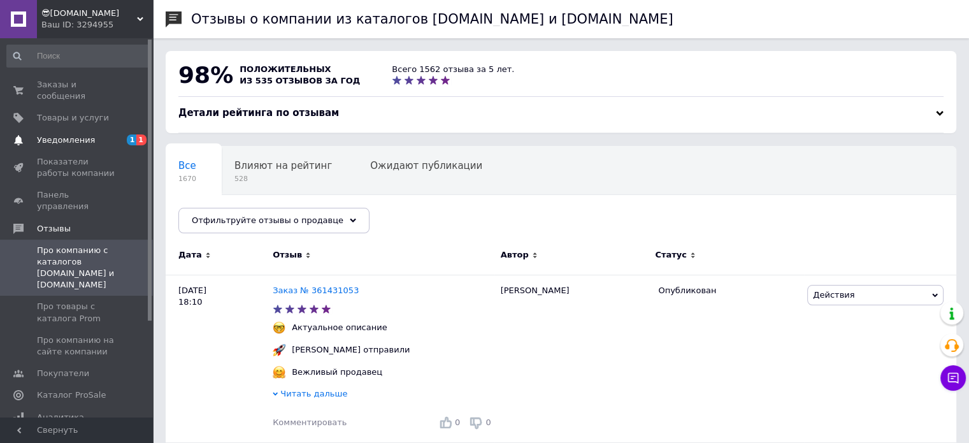
click at [71, 134] on span "Уведомления" at bounding box center [66, 139] width 58 height 11
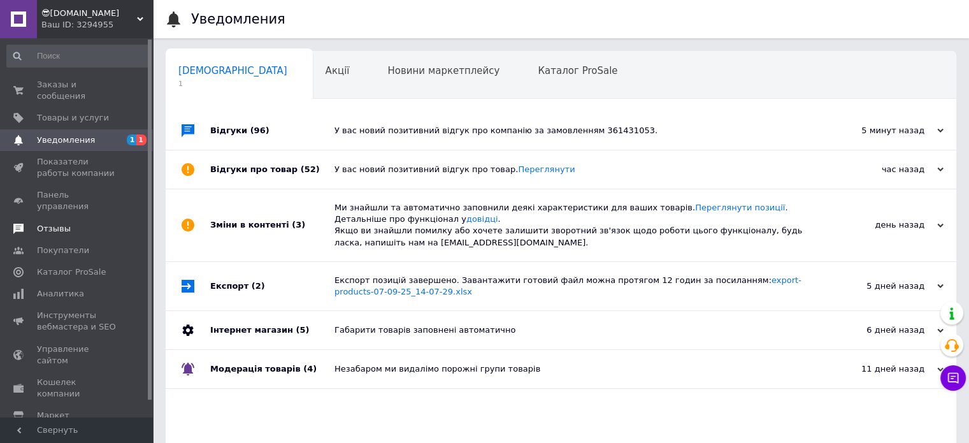
click at [54, 223] on span "Отзывы" at bounding box center [54, 228] width 34 height 11
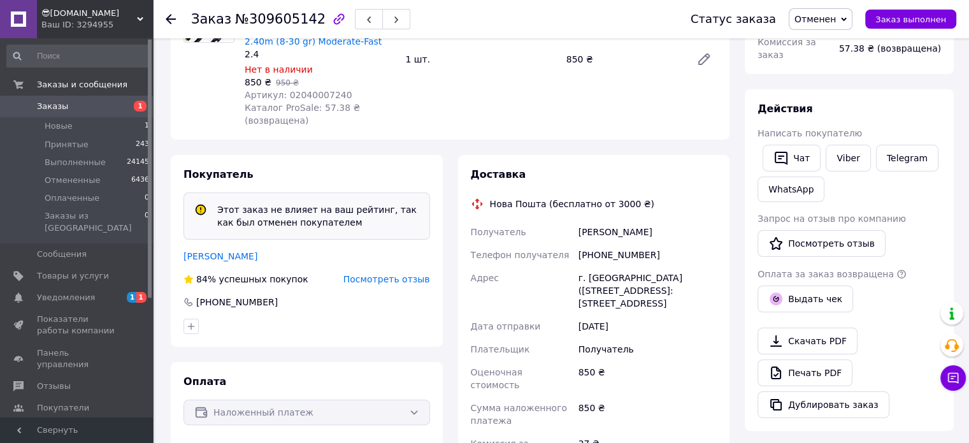
scroll to position [191, 0]
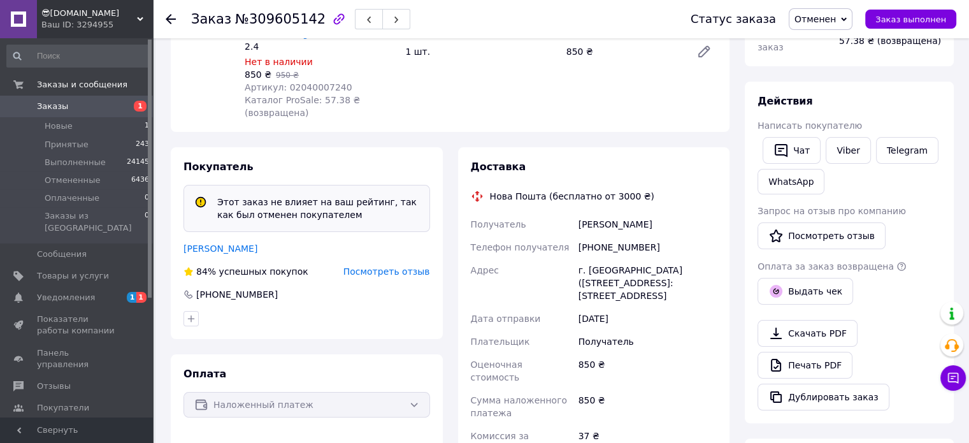
drag, startPoint x: 88, startPoint y: 286, endPoint x: 97, endPoint y: 275, distance: 14.0
click at [88, 292] on span "Уведомления" at bounding box center [77, 297] width 81 height 11
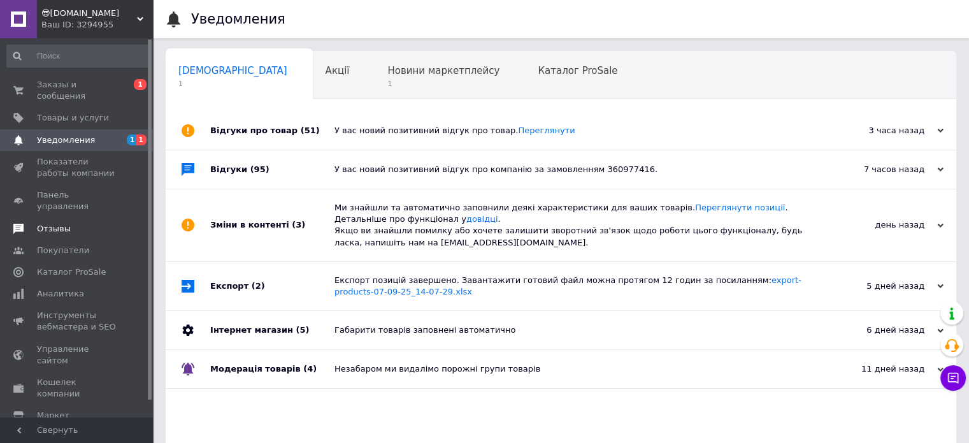
click at [51, 223] on span "Отзывы" at bounding box center [54, 228] width 34 height 11
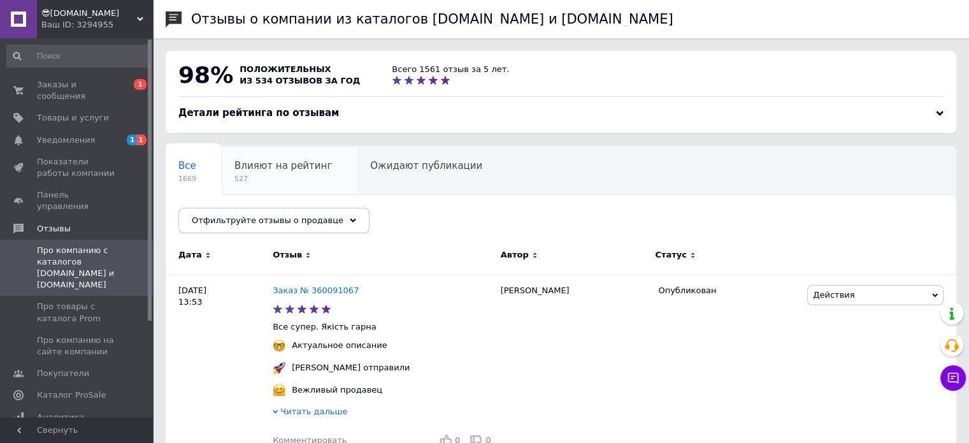
click at [281, 167] on span "Влияют на рейтинг" at bounding box center [284, 165] width 98 height 11
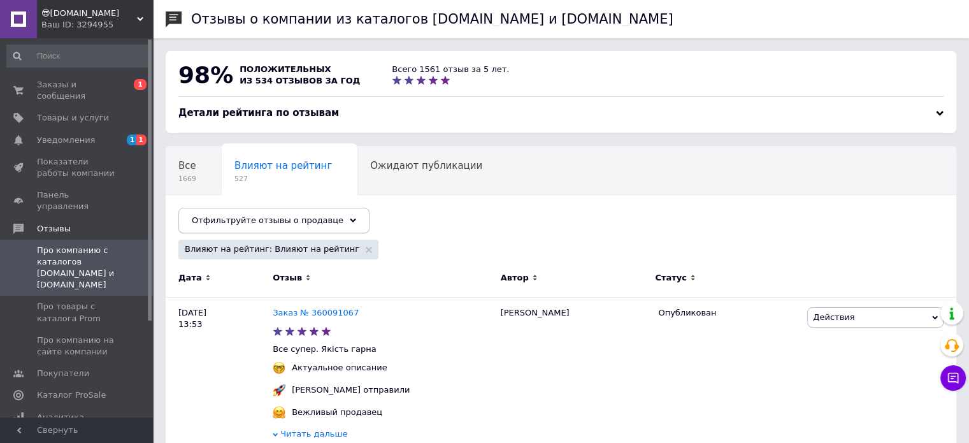
click at [273, 221] on span "Отфильтруйте отзывы о продавце" at bounding box center [268, 220] width 152 height 10
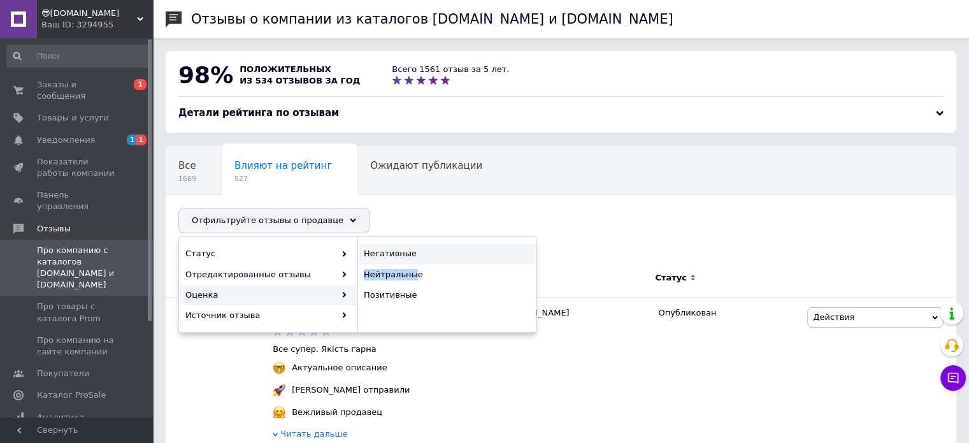
drag, startPoint x: 412, startPoint y: 272, endPoint x: 416, endPoint y: 256, distance: 16.2
click at [416, 256] on div "Негативные Нейтральные Позитивные" at bounding box center [447, 274] width 178 height 62
click at [416, 254] on span "Негативные" at bounding box center [445, 253] width 163 height 11
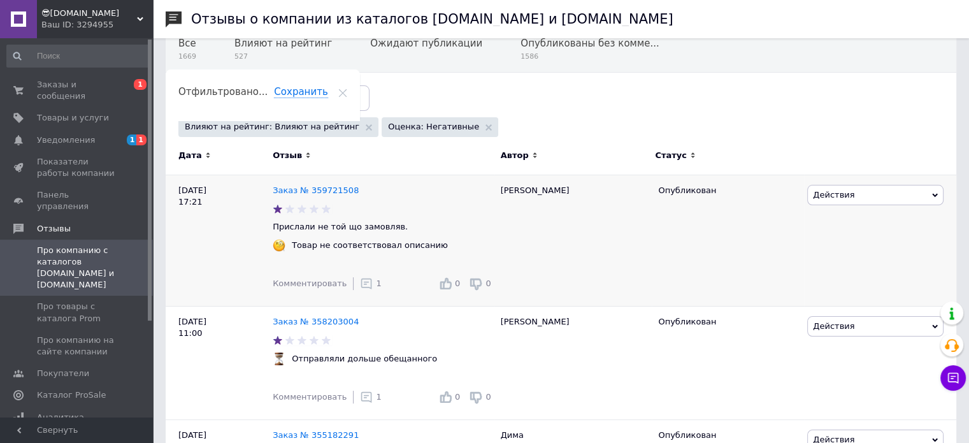
scroll to position [127, 0]
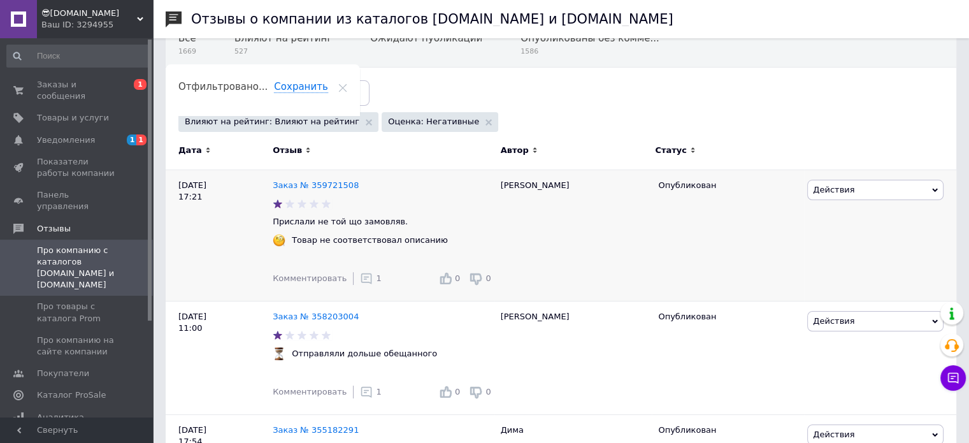
click at [848, 193] on span "Действия" at bounding box center [833, 190] width 41 height 10
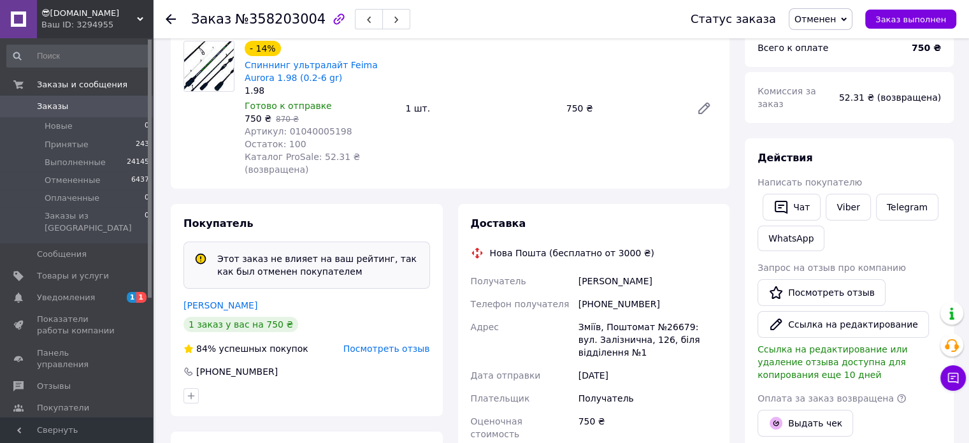
scroll to position [163, 0]
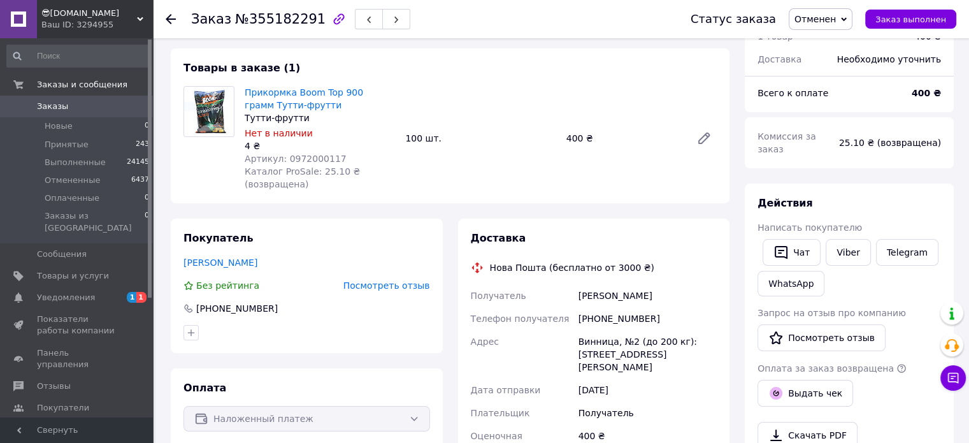
scroll to position [127, 0]
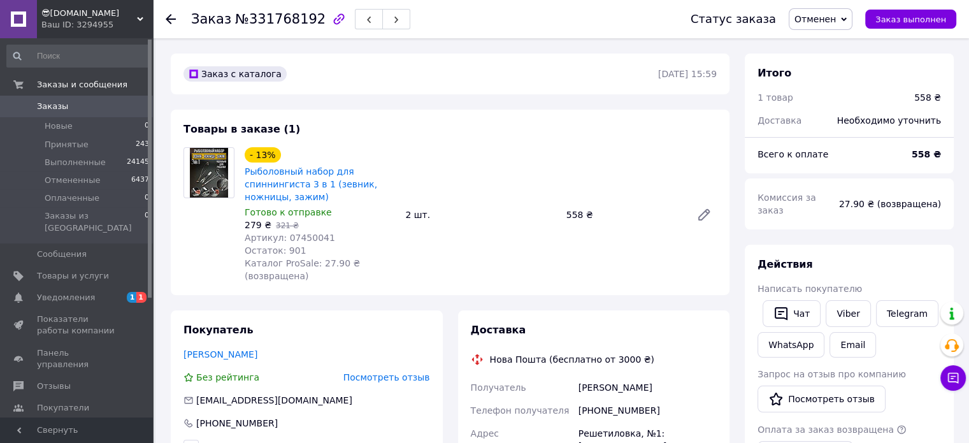
scroll to position [191, 0]
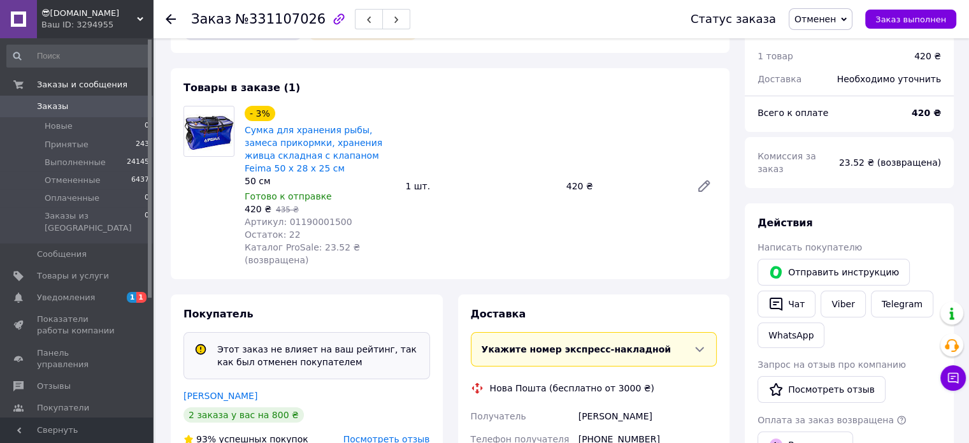
scroll to position [191, 0]
